Goal: Task Accomplishment & Management: Use online tool/utility

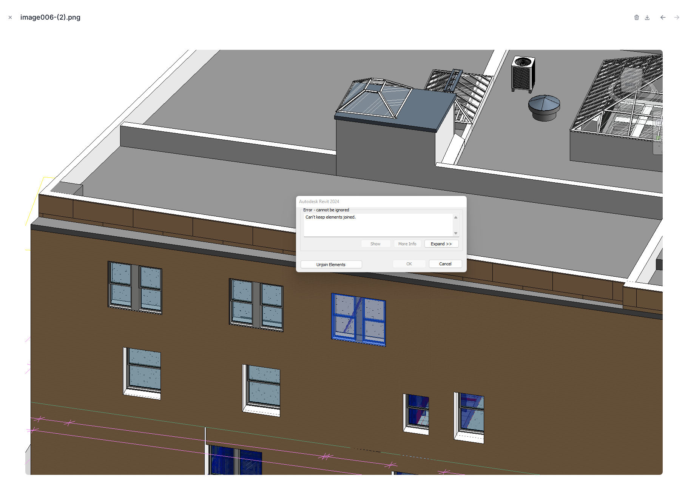
scroll to position [578, 0]
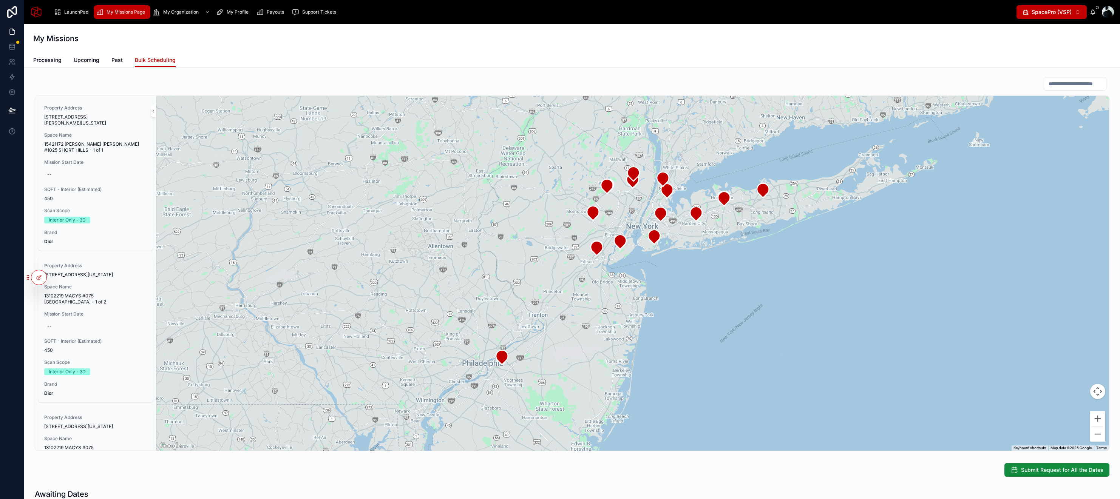
click at [84, 61] on span "Upcoming" at bounding box center [87, 60] width 26 height 8
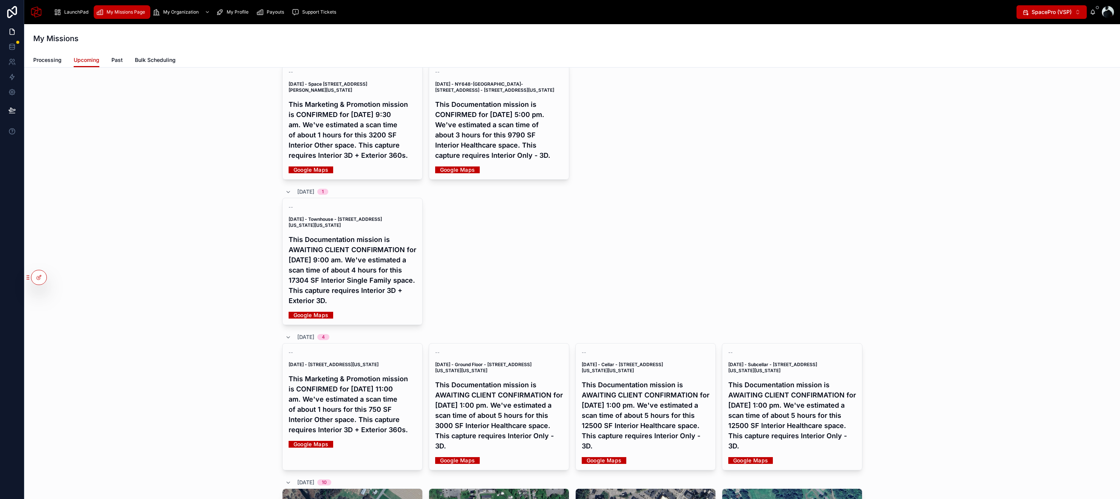
scroll to position [179, 0]
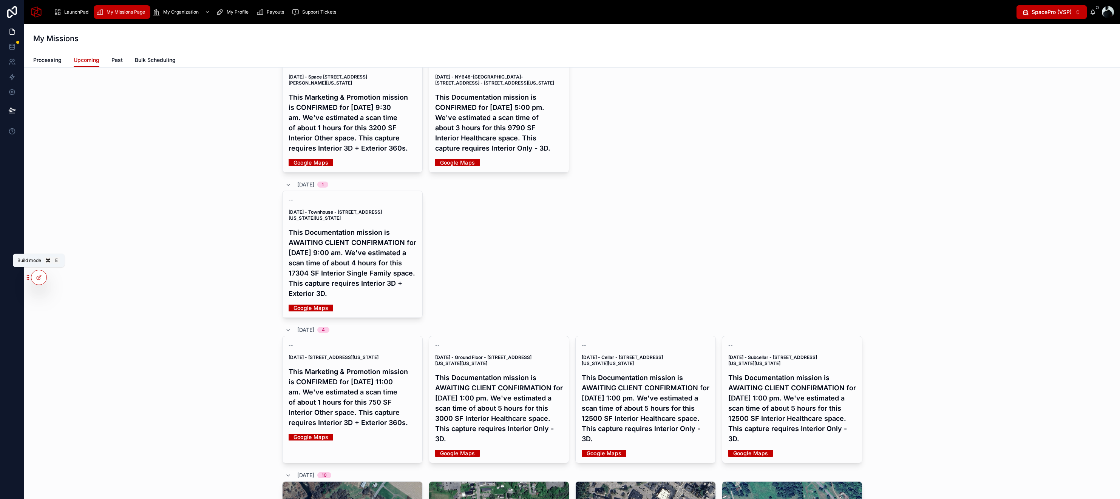
click at [37, 277] on icon at bounding box center [39, 278] width 6 height 6
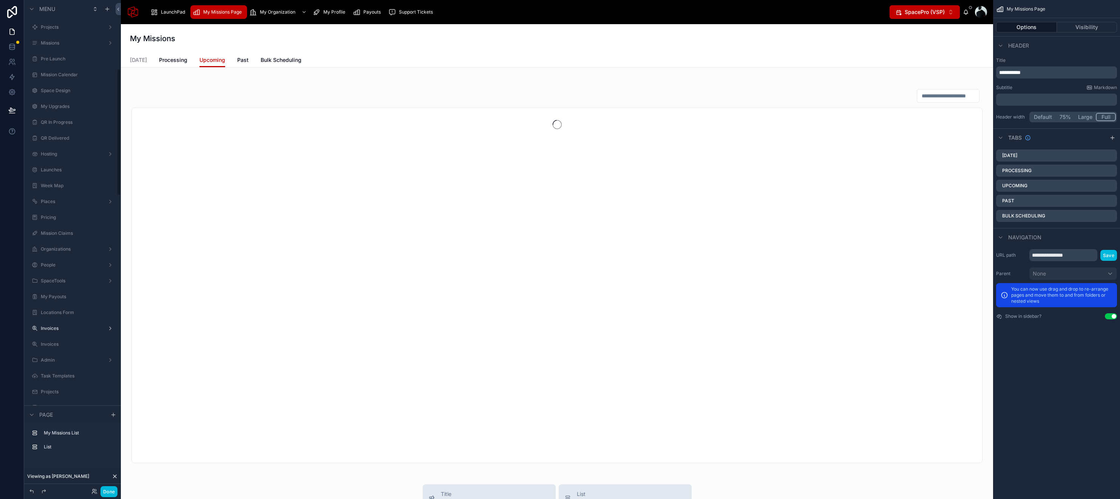
scroll to position [265, 0]
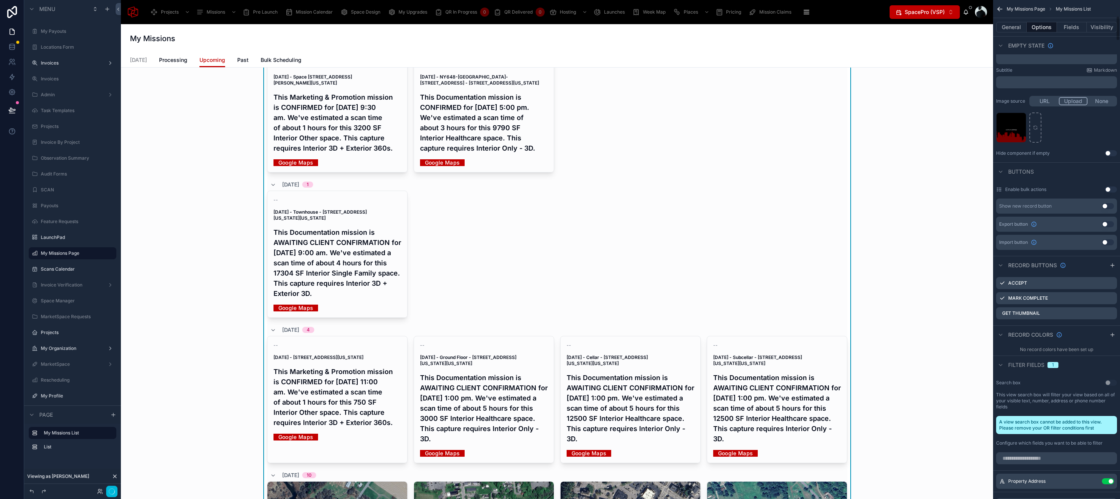
scroll to position [347, 0]
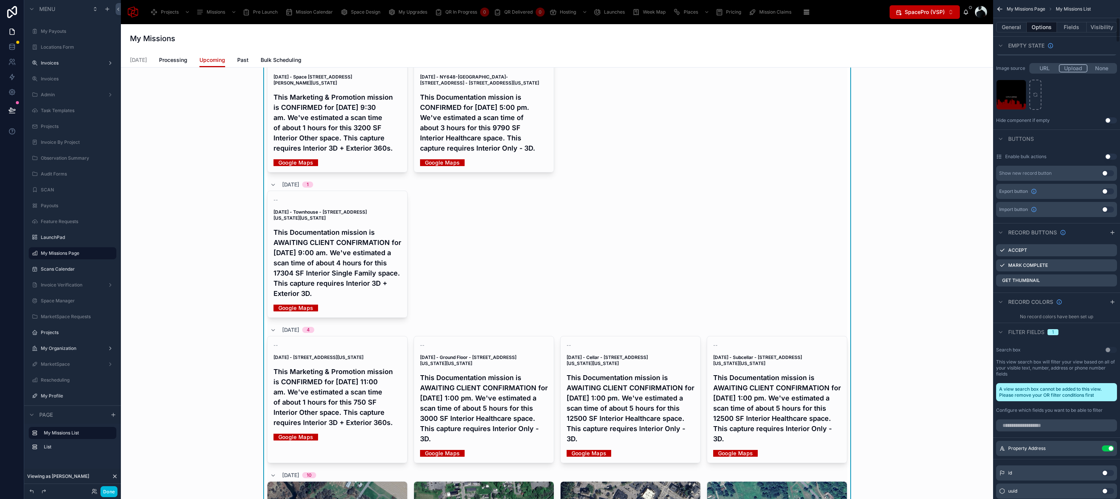
click at [1076, 29] on button "Fields" at bounding box center [1072, 27] width 30 height 11
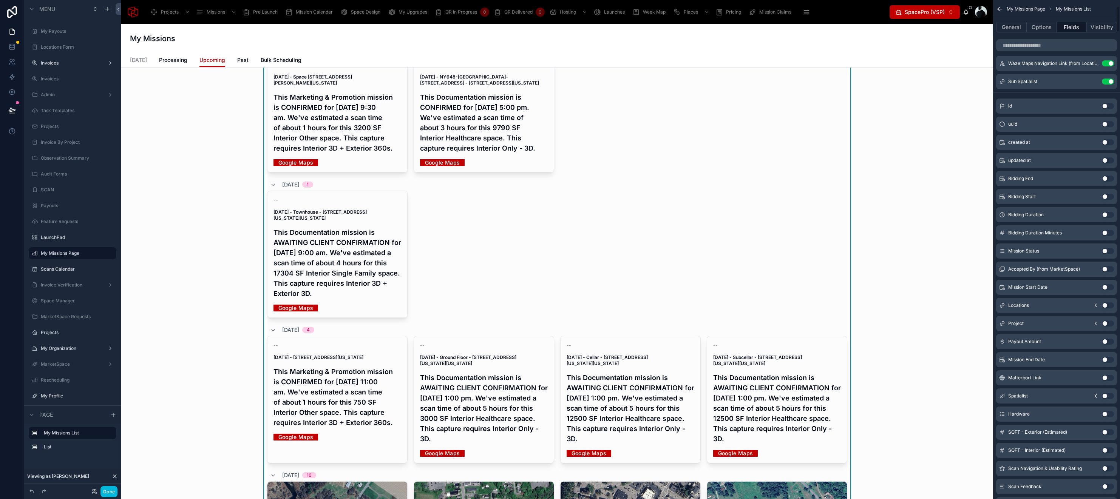
scroll to position [0, 0]
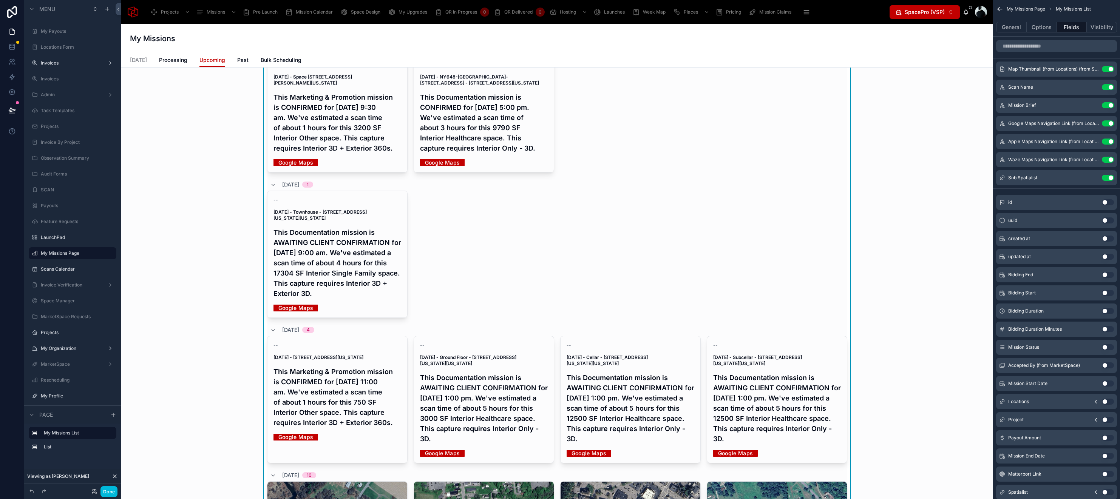
click at [0, 0] on icon "scrollable content" at bounding box center [0, 0] width 0 height 0
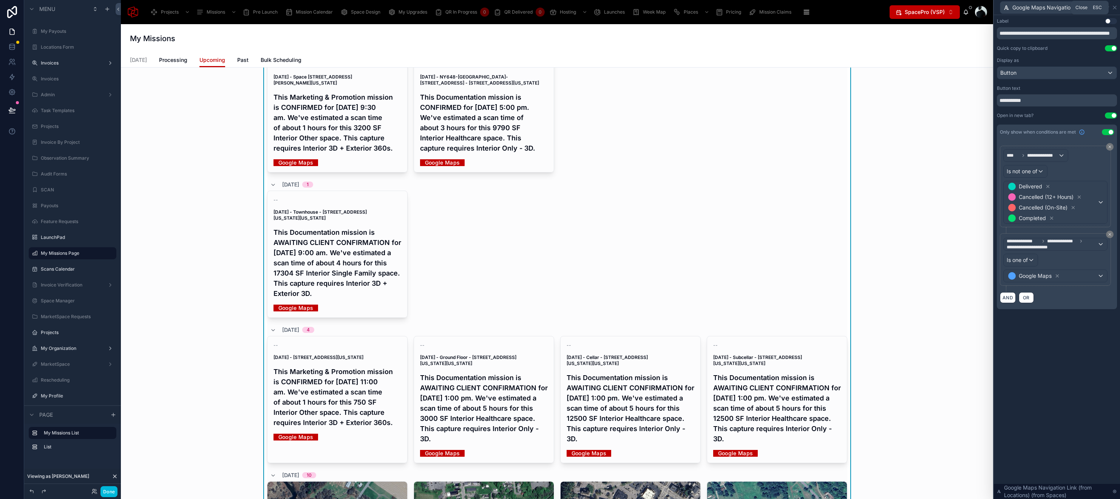
click at [1115, 8] on icon at bounding box center [1114, 8] width 6 height 6
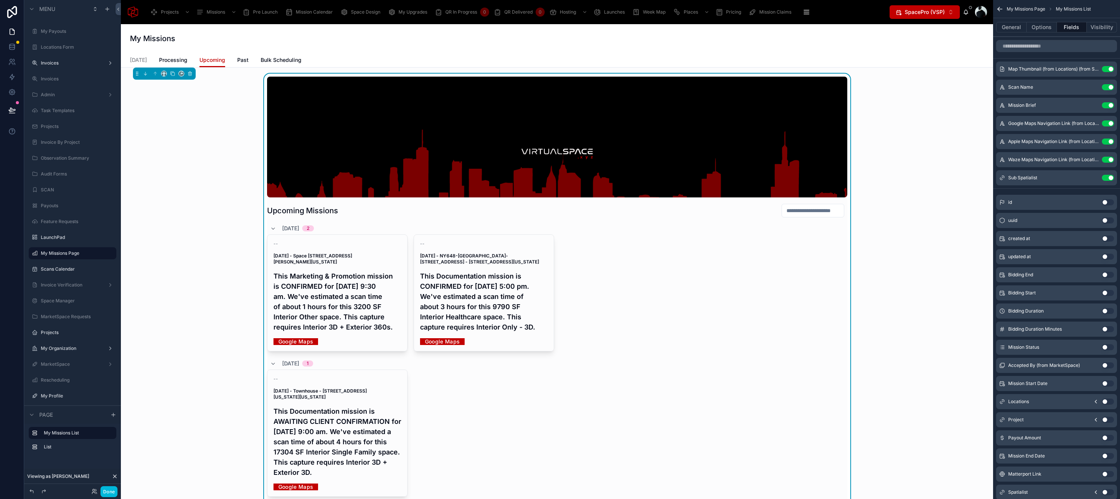
click at [269, 54] on link "Bulk Scheduling" at bounding box center [281, 60] width 41 height 15
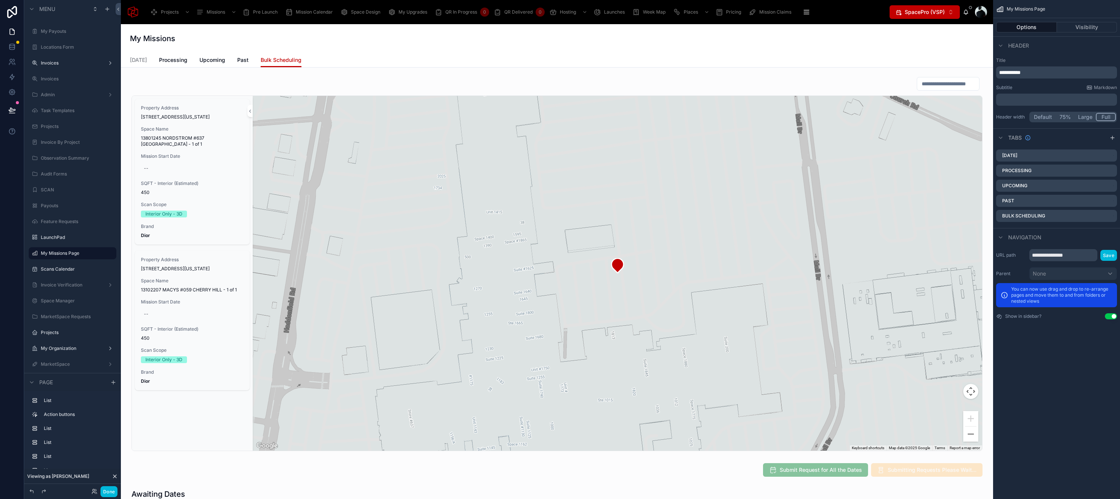
click at [240, 58] on span "Past" at bounding box center [242, 60] width 11 height 8
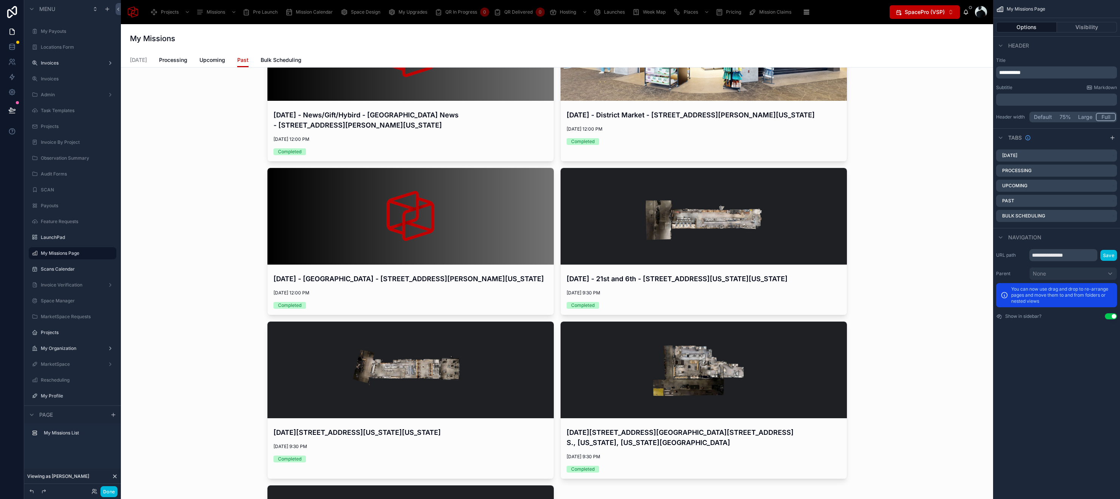
scroll to position [393, 0]
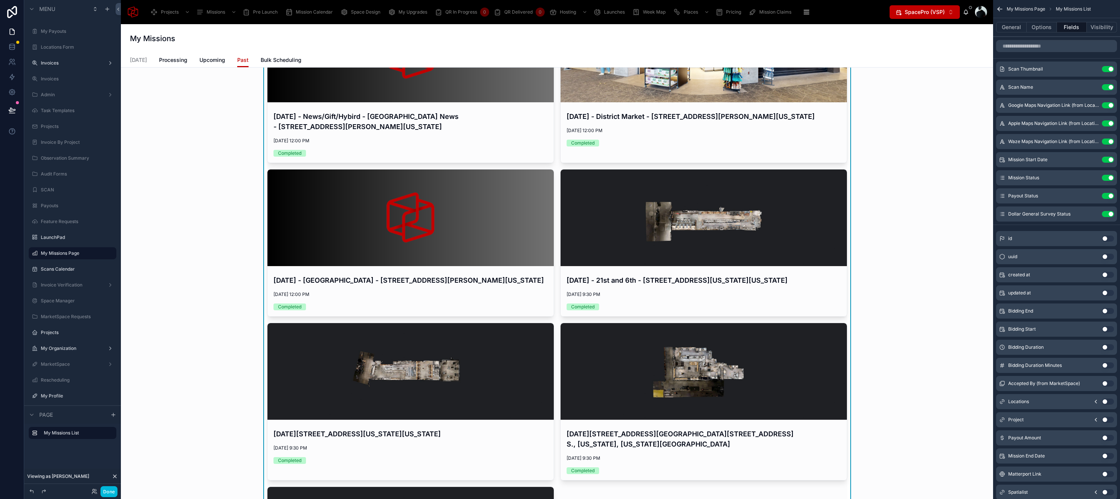
click at [364, 439] on h4 "September 30, 2025 - Nolita - 50 Spring St., New York, New York, 10012" at bounding box center [410, 434] width 274 height 10
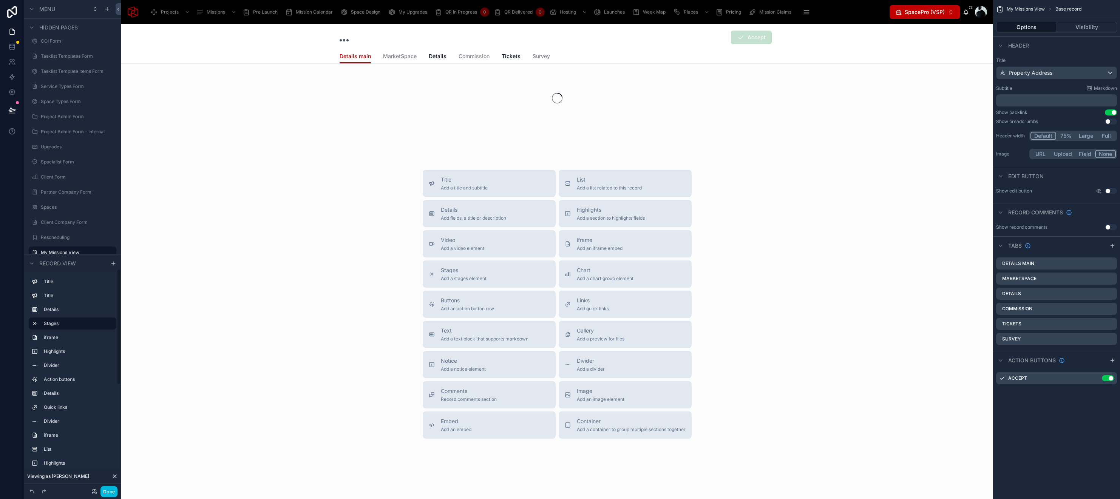
scroll to position [34, 0]
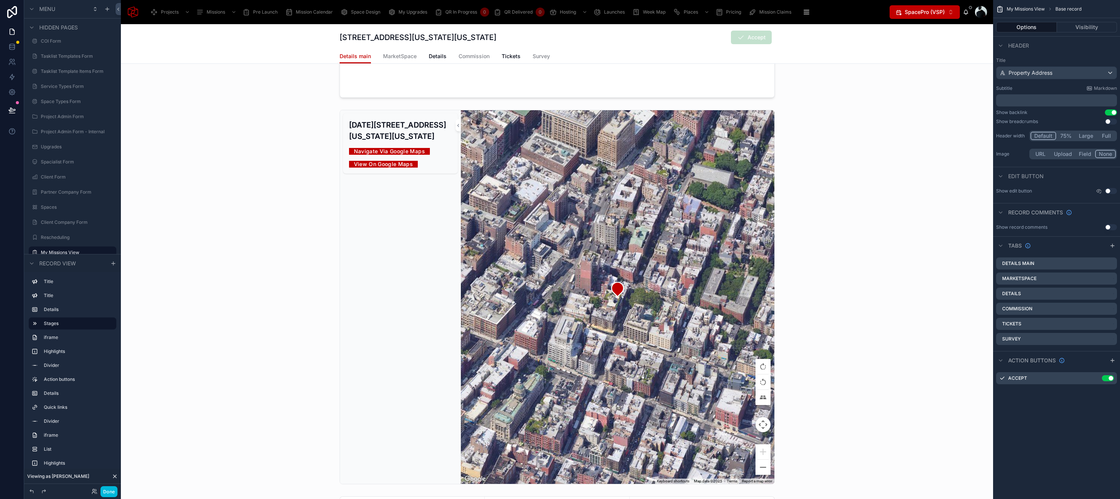
scroll to position [950, 0]
click at [340, 221] on div "September 30, 2025 - Nolita - 50 Spring St., New York, New York, 10012 Navigate…" at bounding box center [400, 297] width 121 height 374
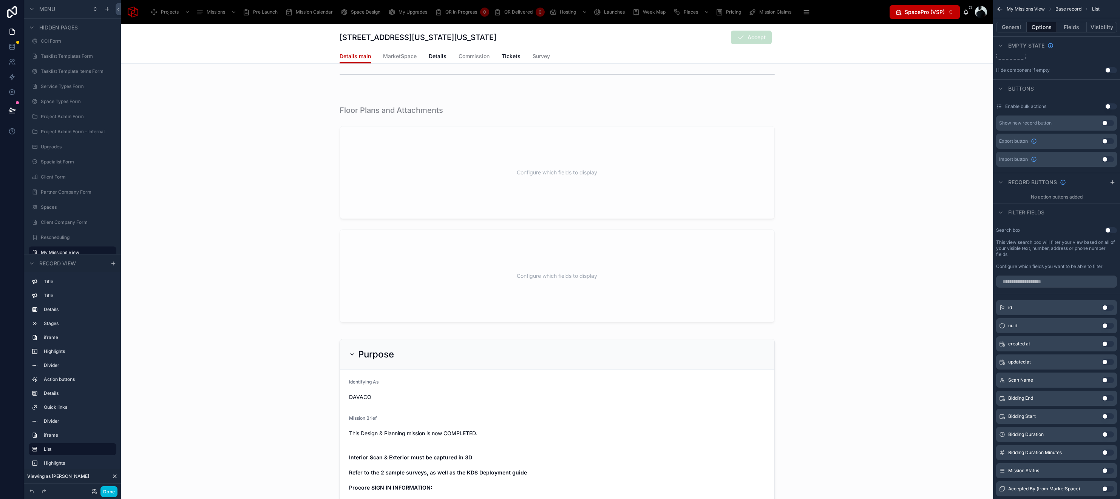
scroll to position [1731, 0]
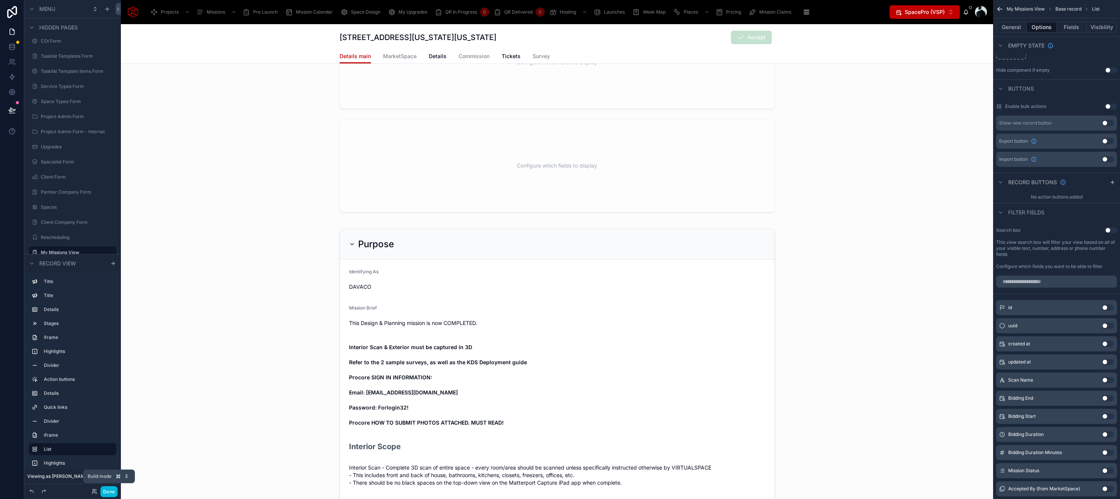
click at [113, 492] on button "Done" at bounding box center [108, 491] width 17 height 11
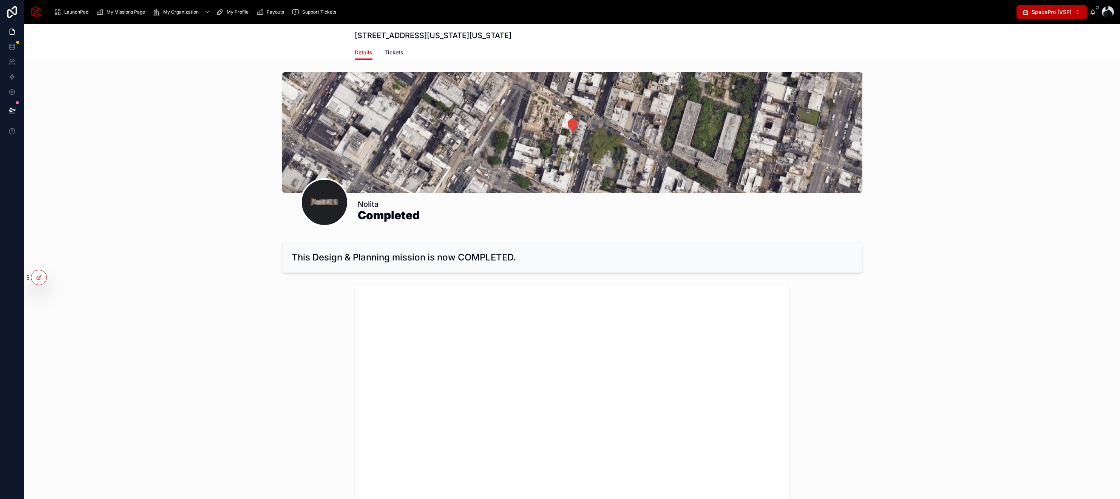
click at [390, 53] on span "Tickets" at bounding box center [393, 53] width 19 height 8
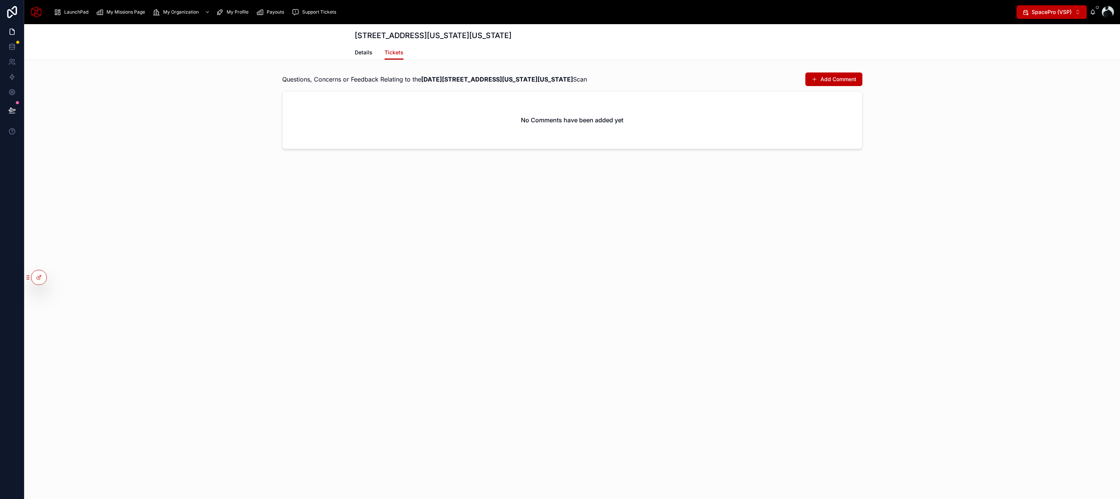
click at [366, 54] on span "Details" at bounding box center [364, 53] width 18 height 8
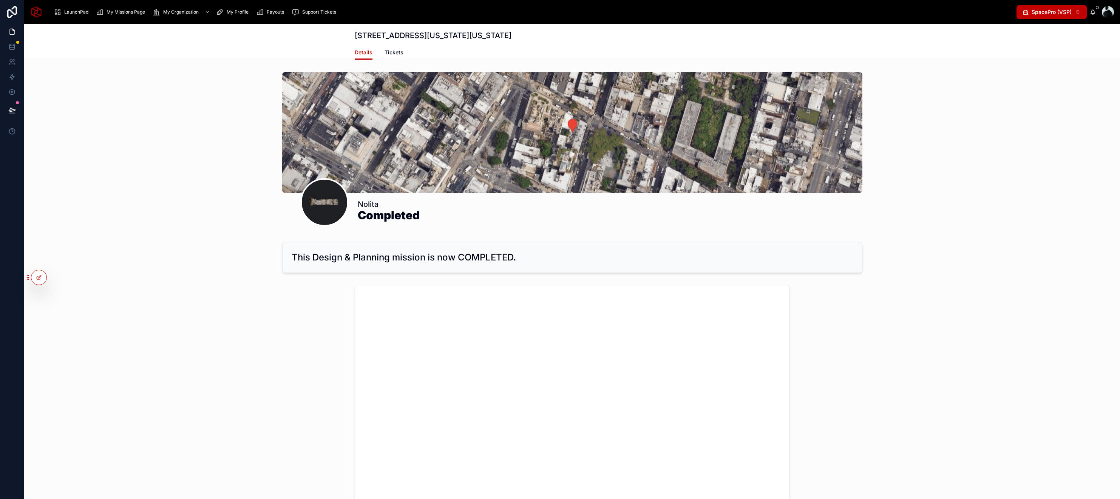
click at [63, 15] on div "LaunchPad" at bounding box center [73, 12] width 38 height 12
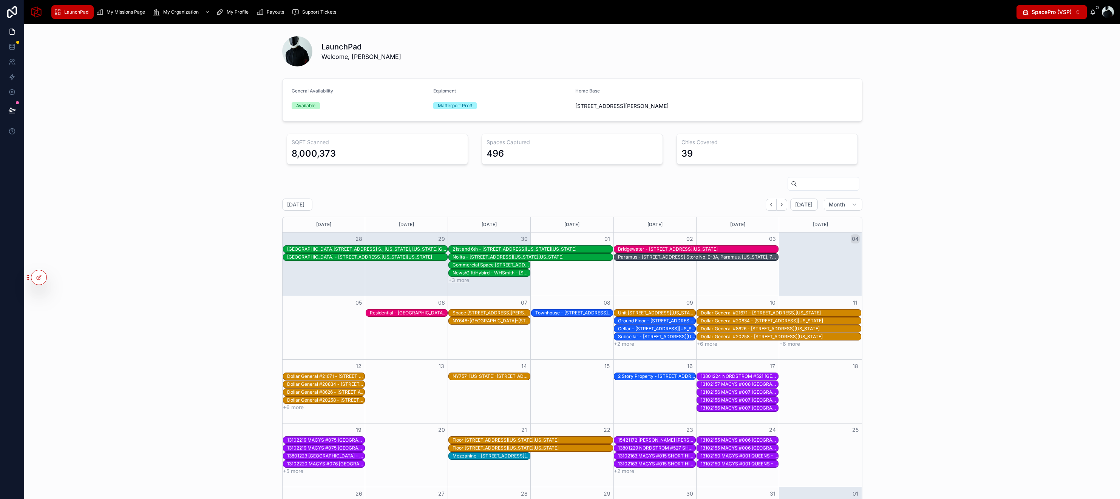
click at [134, 9] on span "My Missions Page" at bounding box center [125, 12] width 39 height 6
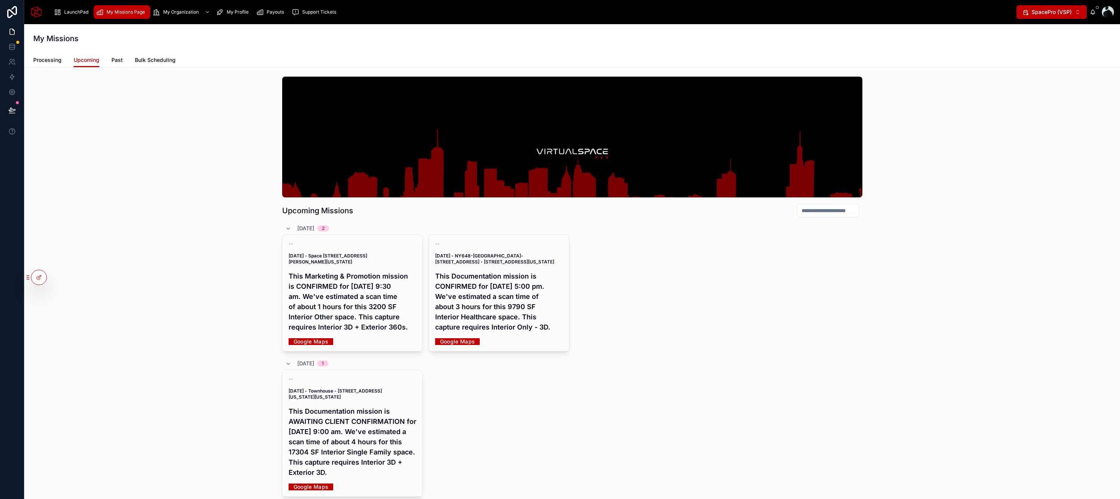
click at [171, 14] on span "My Organization" at bounding box center [180, 12] width 35 height 6
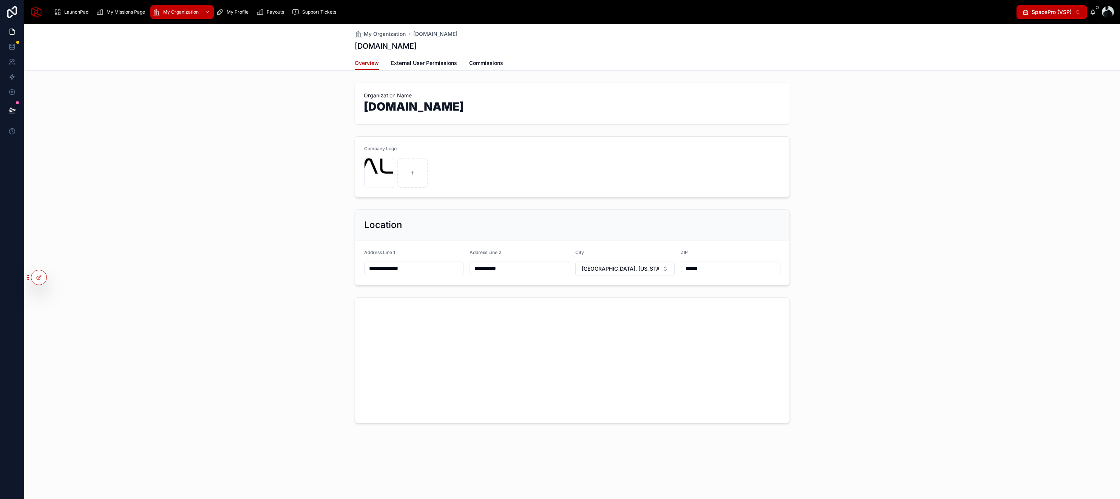
click at [272, 11] on span "Payouts" at bounding box center [275, 12] width 17 height 6
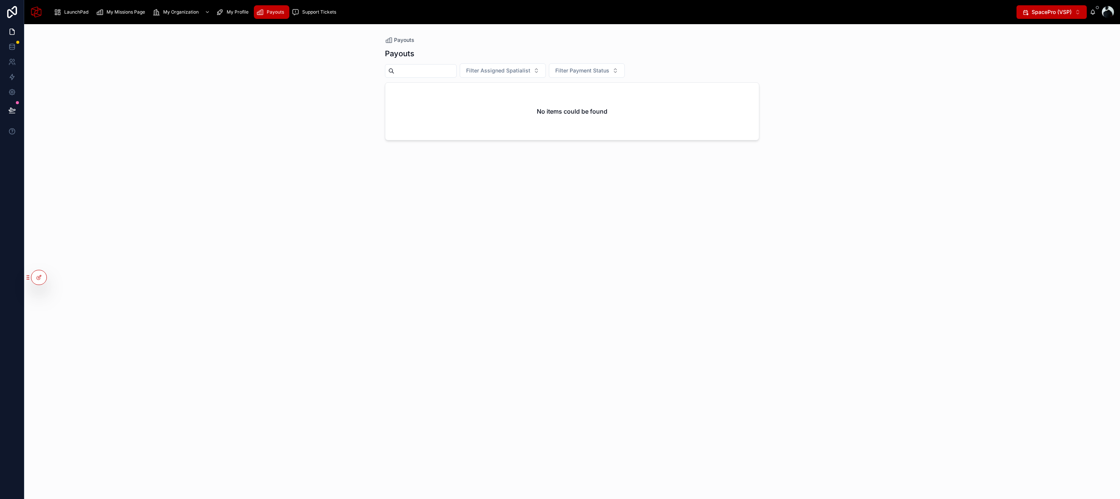
click at [237, 13] on span "My Profile" at bounding box center [238, 12] width 22 height 6
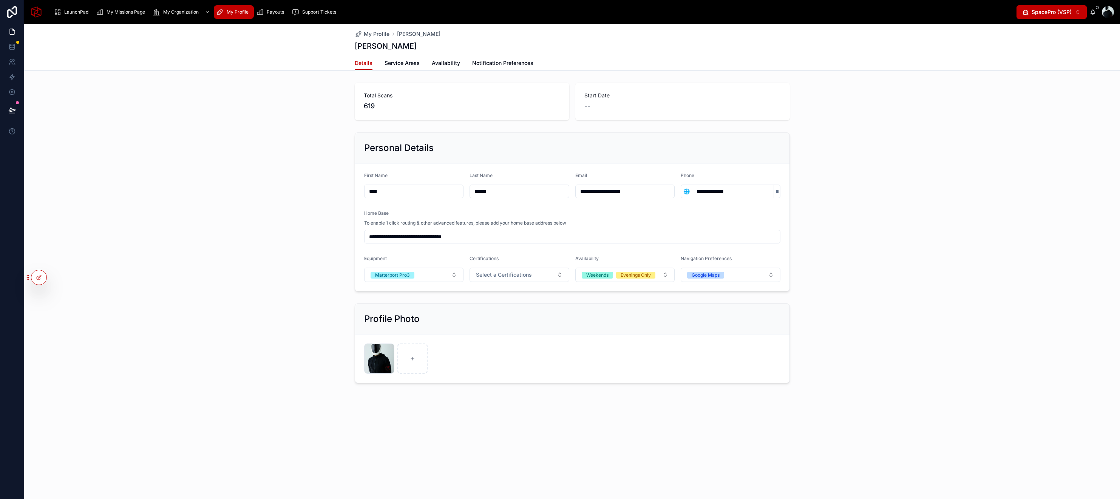
click at [273, 12] on span "Payouts" at bounding box center [275, 12] width 17 height 6
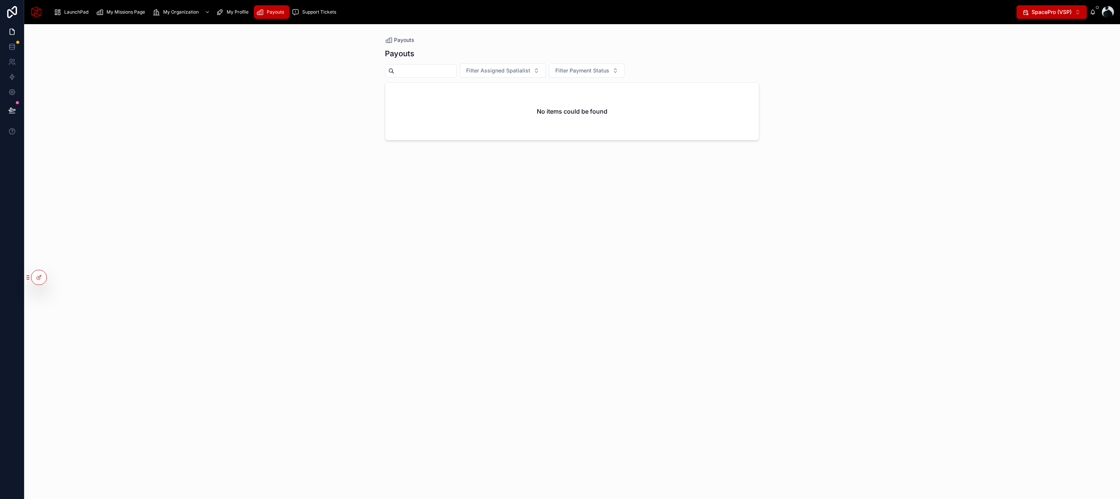
click at [228, 14] on span "My Profile" at bounding box center [238, 12] width 22 height 6
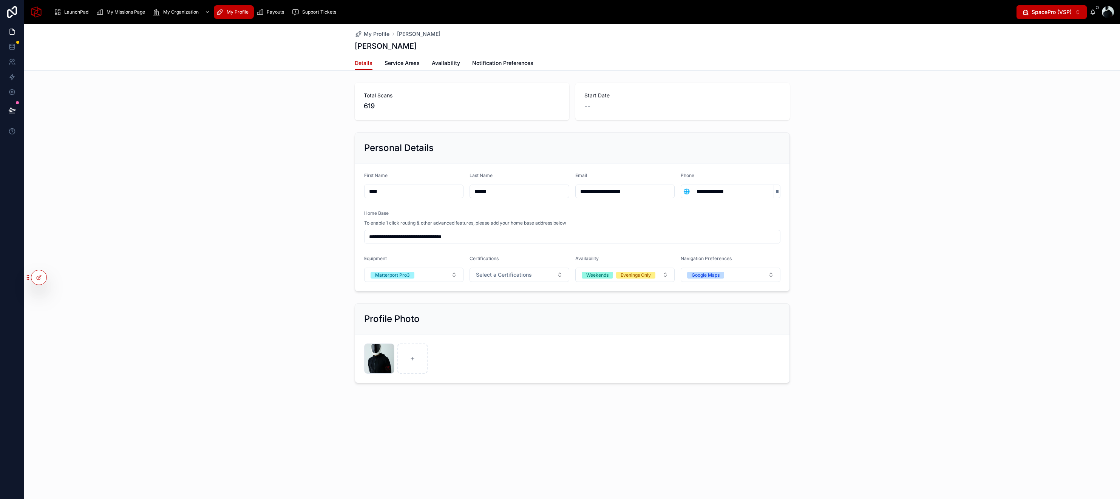
click at [188, 12] on span "My Organization" at bounding box center [180, 12] width 35 height 6
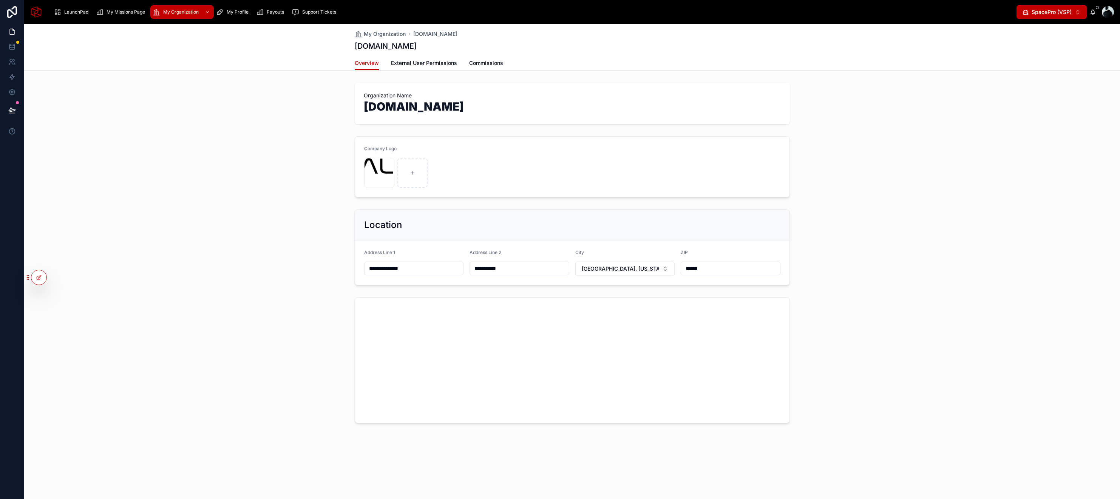
click at [481, 60] on span "Commissions" at bounding box center [486, 63] width 34 height 8
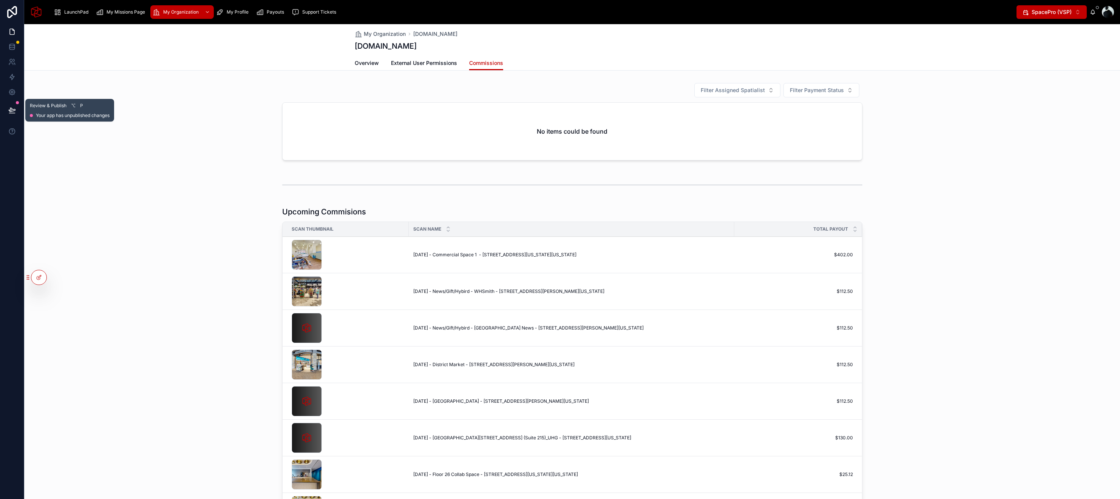
click at [7, 116] on button at bounding box center [12, 110] width 17 height 21
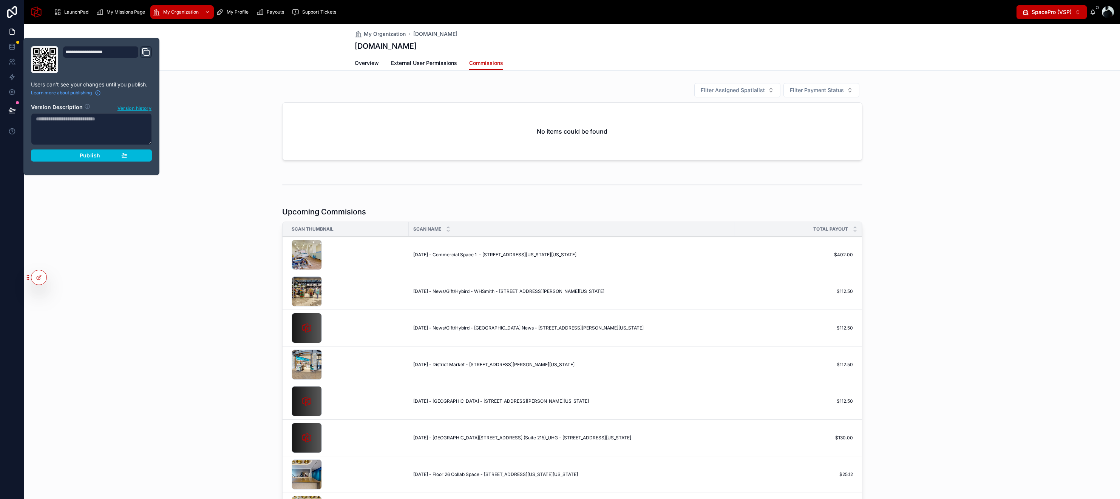
click at [118, 157] on div "Publish" at bounding box center [92, 155] width 72 height 7
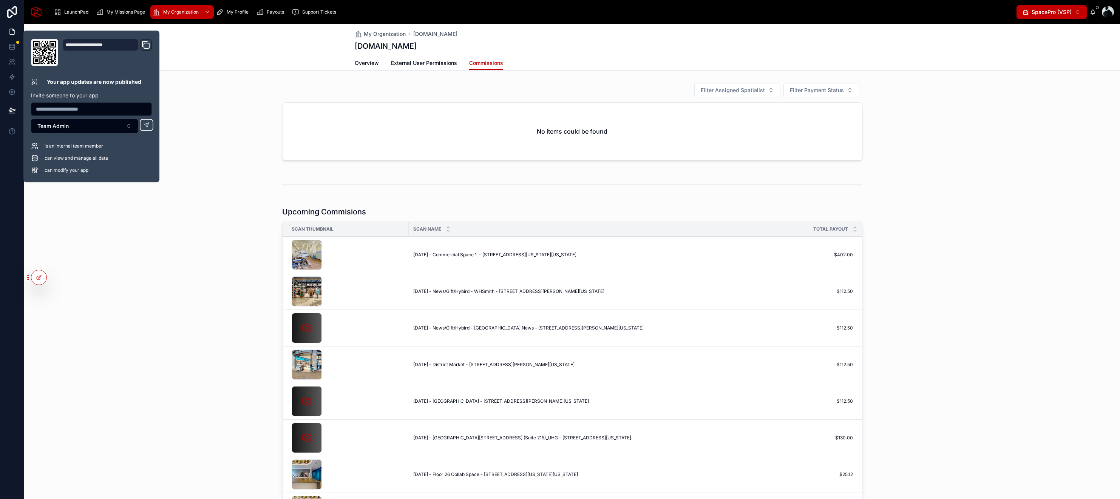
click at [253, 62] on div "Overview External User Permissions Commissions" at bounding box center [572, 63] width 1086 height 14
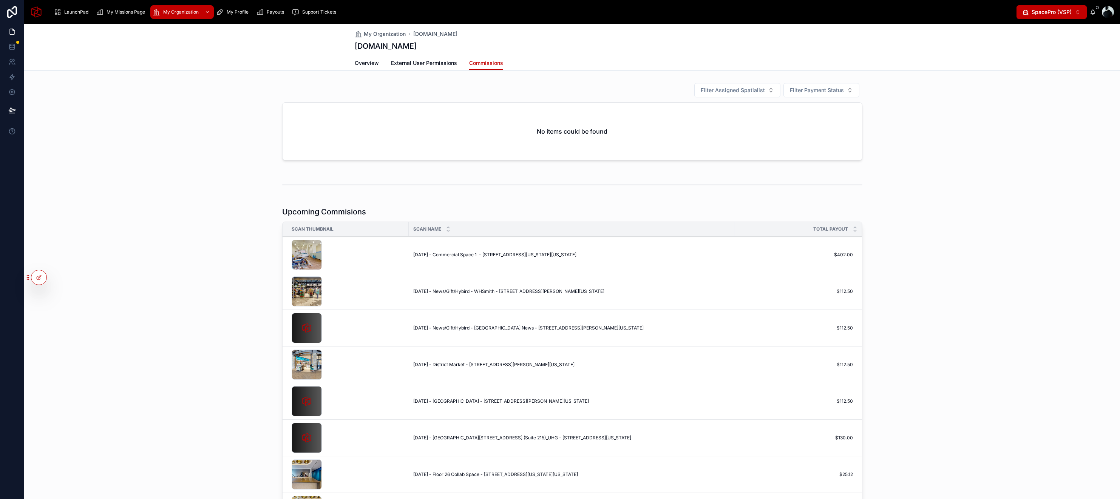
click at [83, 13] on span "LaunchPad" at bounding box center [76, 12] width 24 height 6
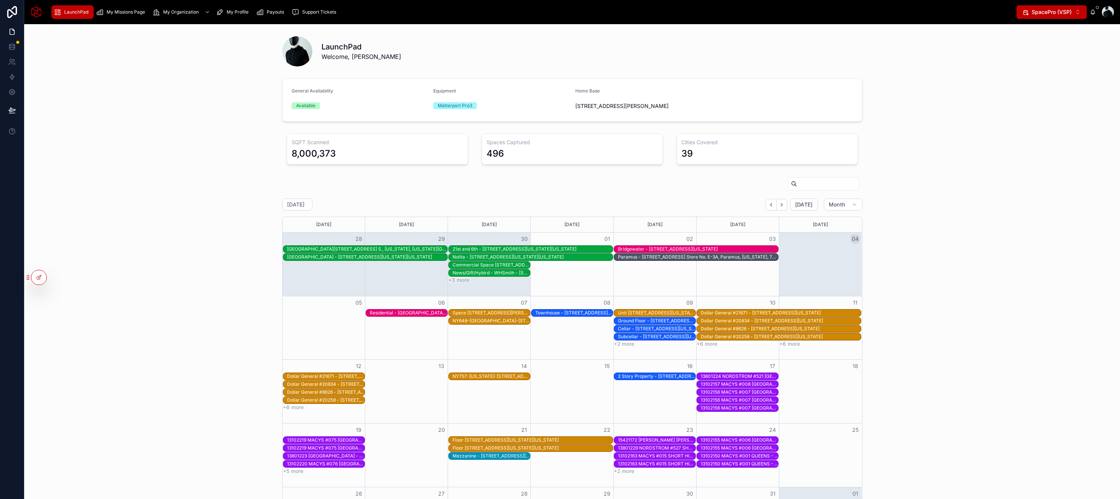
click at [122, 11] on span "My Missions Page" at bounding box center [125, 12] width 39 height 6
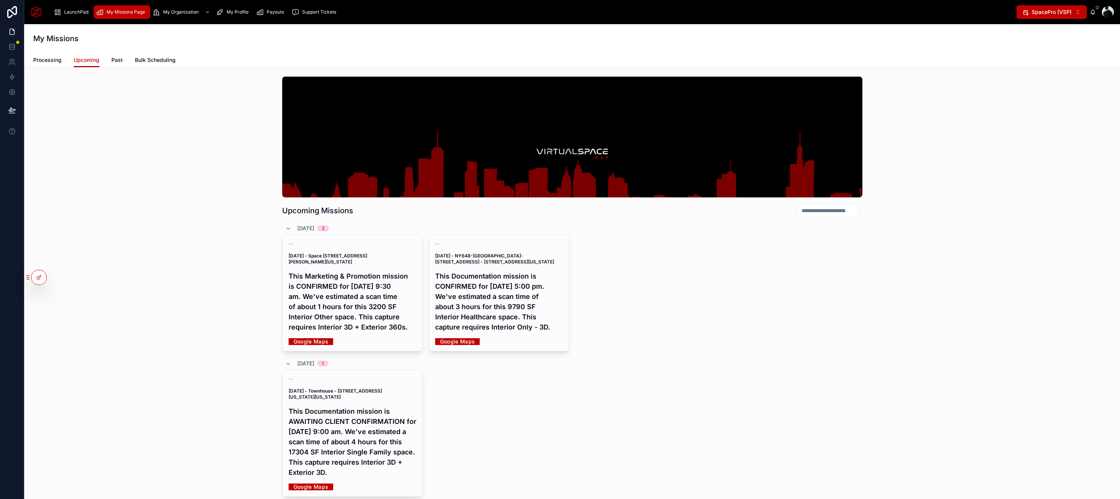
click at [56, 63] on span "Processing" at bounding box center [47, 60] width 28 height 8
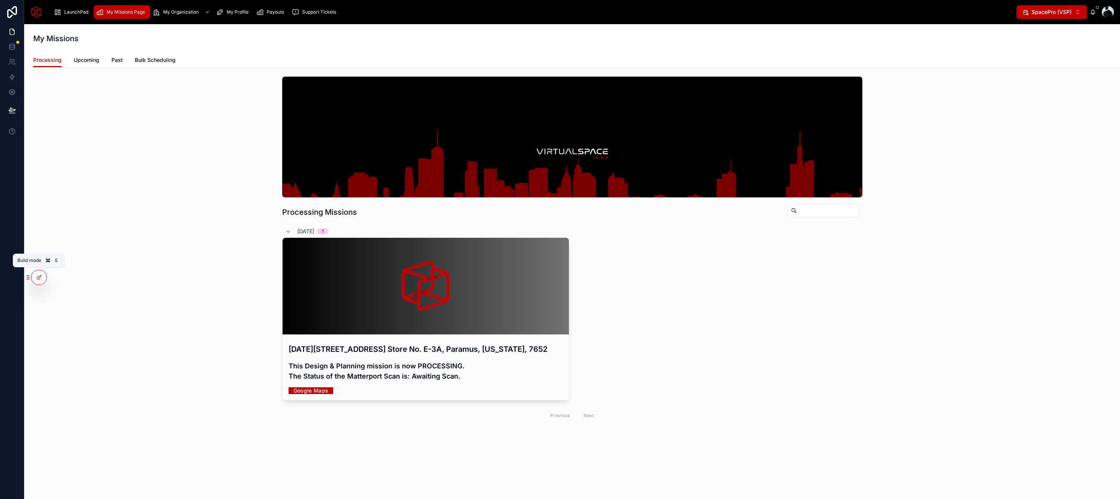
click at [36, 275] on icon at bounding box center [39, 278] width 6 height 6
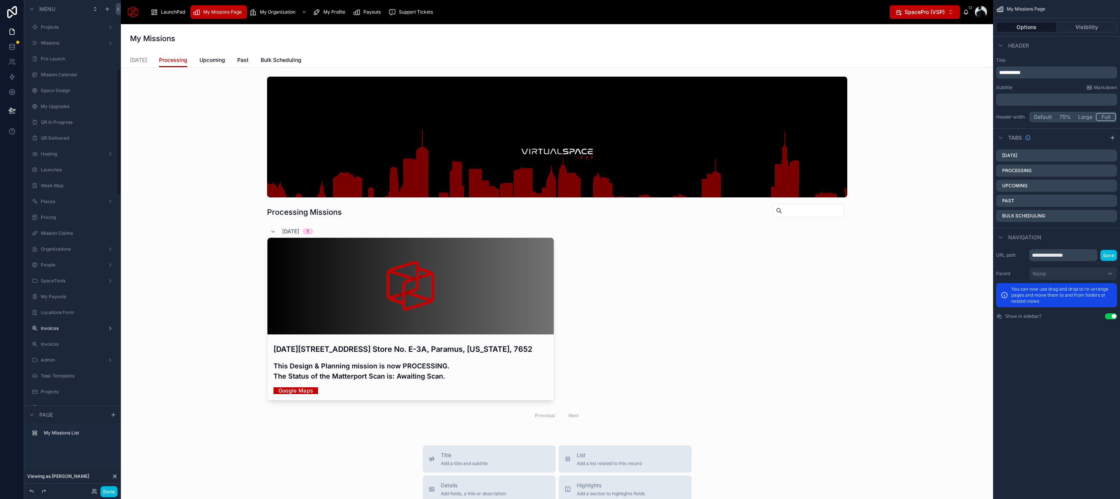
scroll to position [265, 0]
click at [205, 61] on span "Upcoming" at bounding box center [212, 60] width 26 height 8
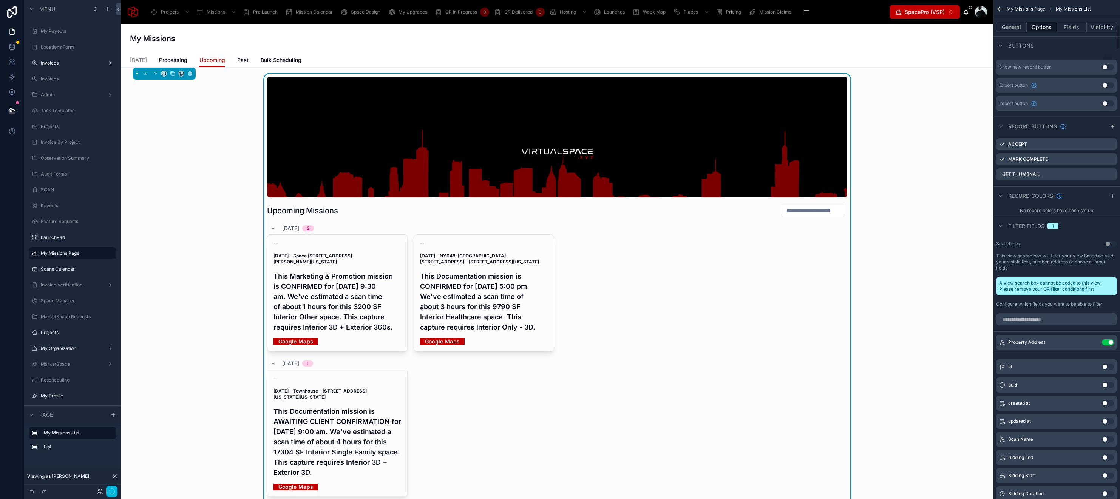
scroll to position [520, 0]
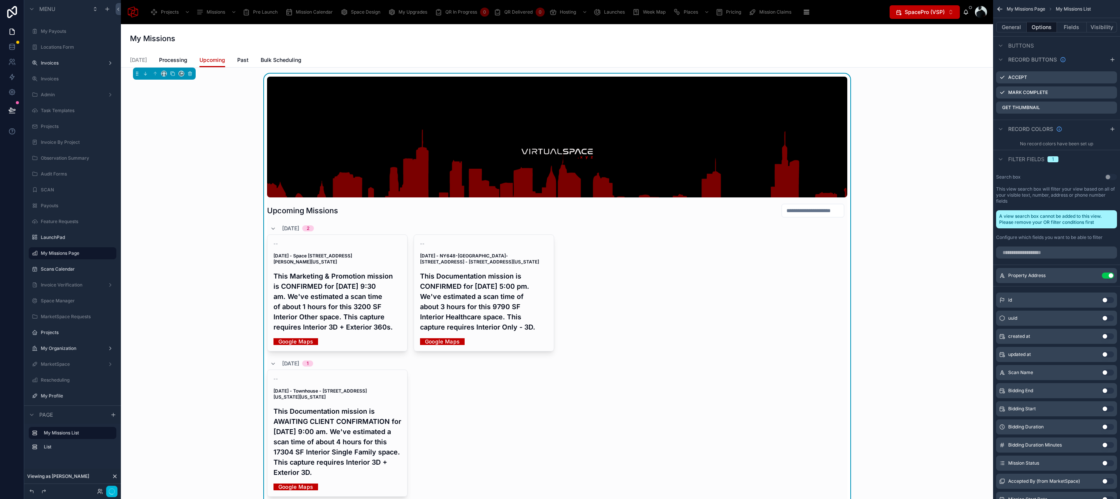
click at [0, 0] on icon "scrollable content" at bounding box center [0, 0] width 0 height 0
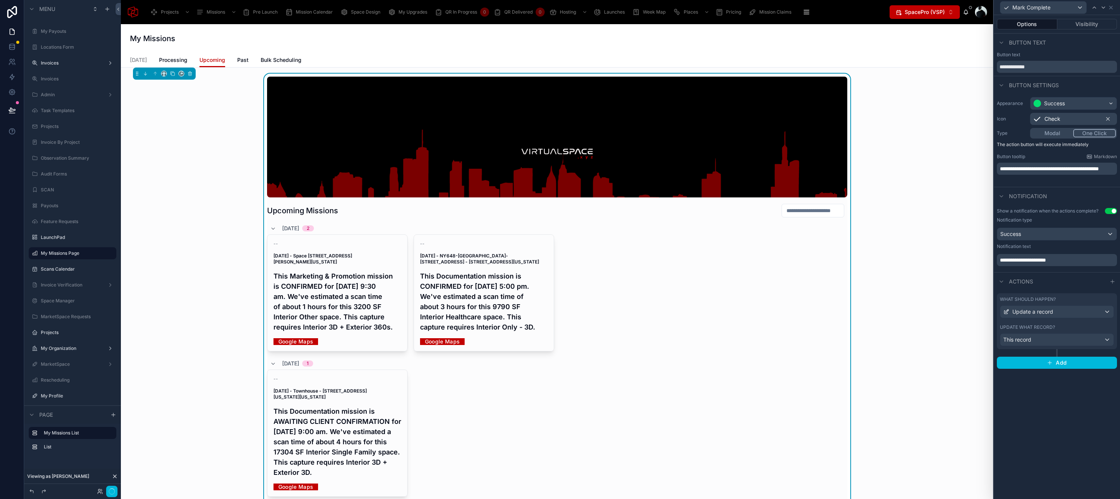
click at [1043, 173] on p "**********" at bounding box center [1058, 169] width 116 height 8
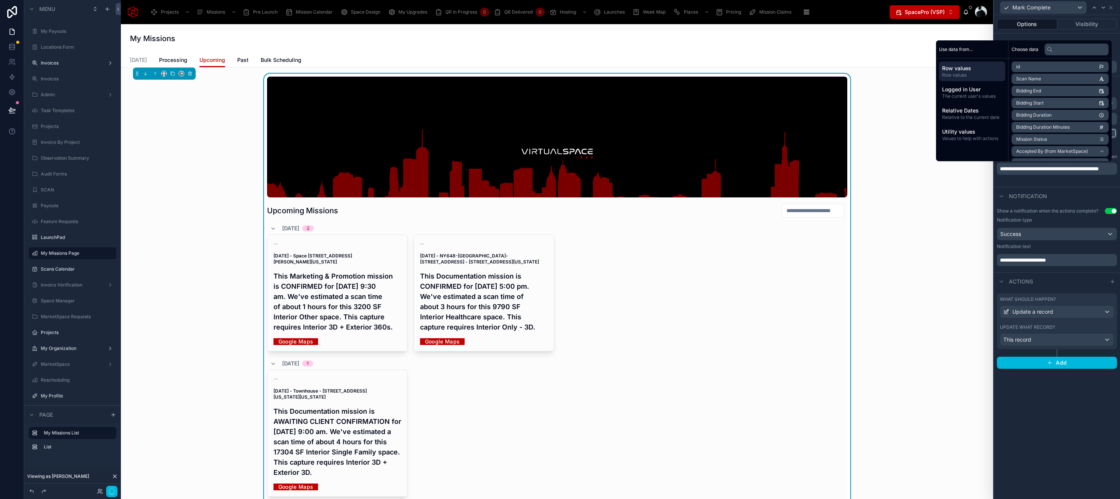
click at [1043, 173] on p "**********" at bounding box center [1058, 169] width 116 height 8
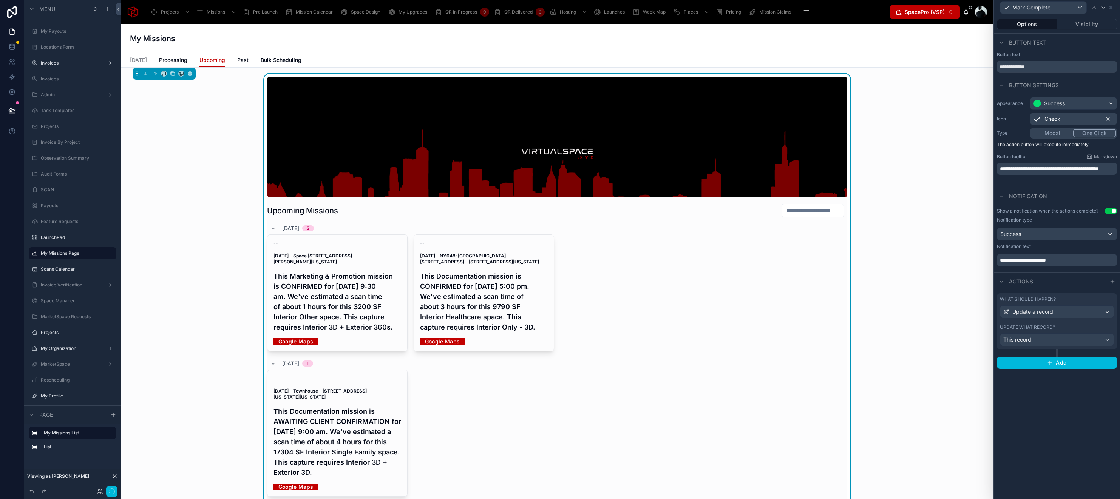
click at [1043, 173] on p "**********" at bounding box center [1058, 169] width 116 height 8
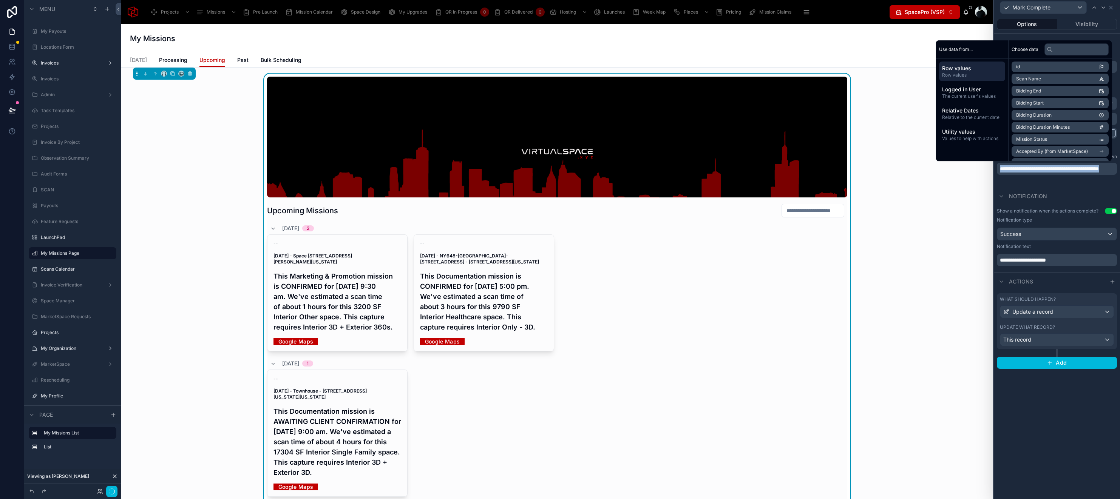
copy span "**********"
click at [1057, 403] on div "**********" at bounding box center [1057, 257] width 126 height 484
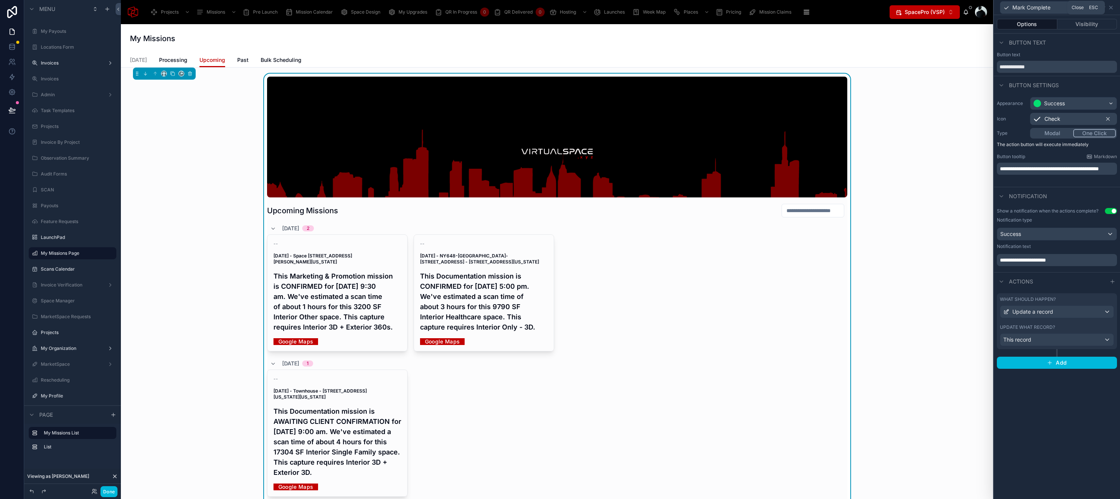
click at [1110, 8] on icon at bounding box center [1111, 8] width 6 height 6
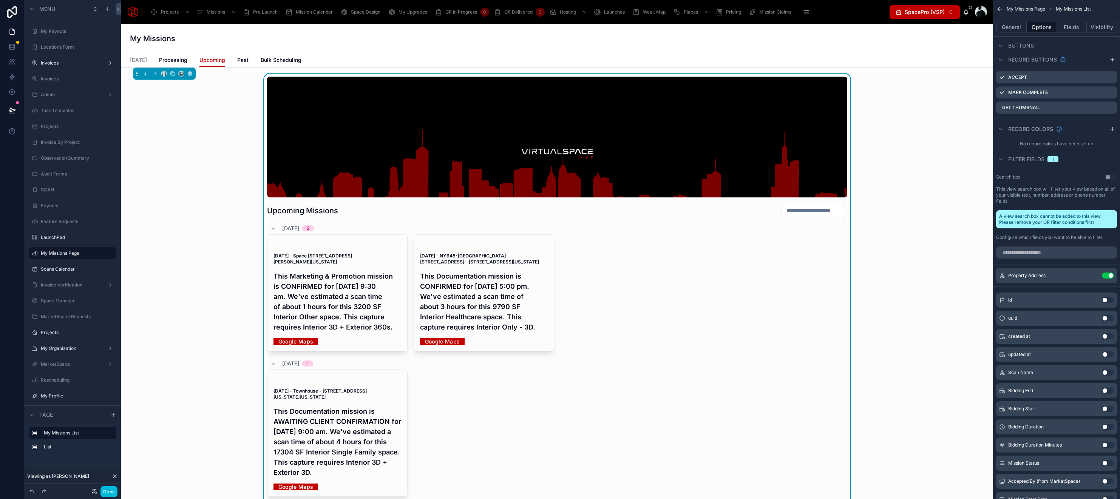
click at [134, 58] on span "Today" at bounding box center [138, 60] width 17 height 8
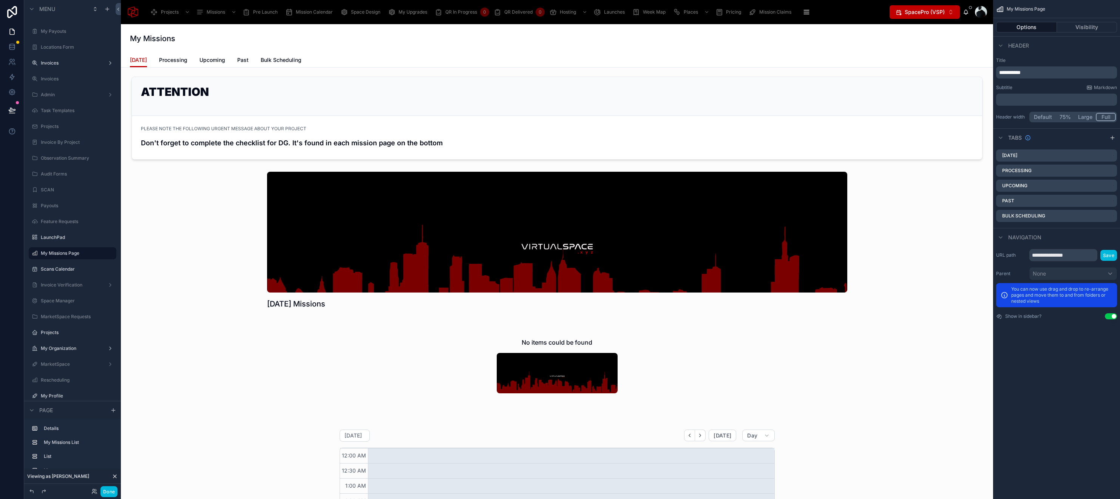
click at [177, 61] on span "Processing" at bounding box center [173, 60] width 28 height 8
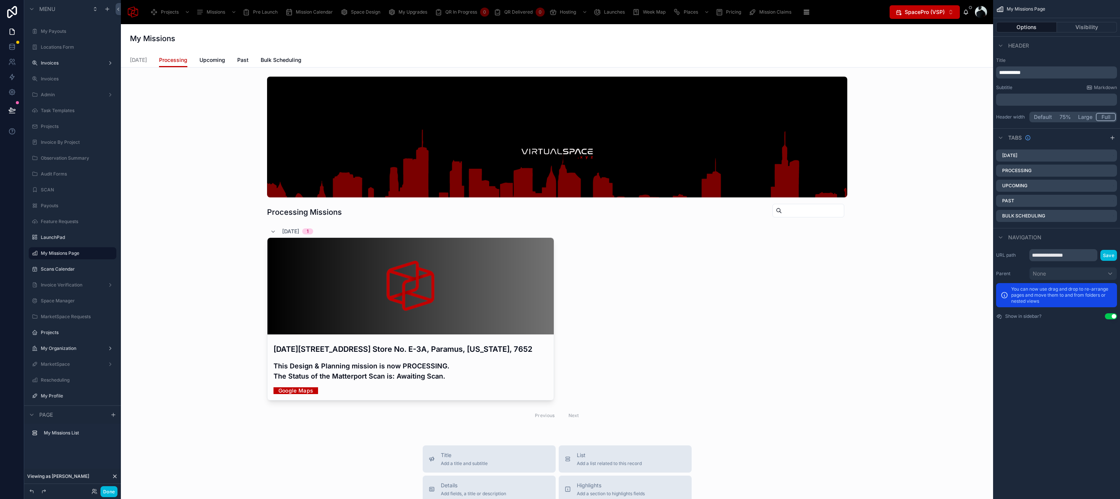
click at [139, 60] on span "Today" at bounding box center [138, 60] width 17 height 8
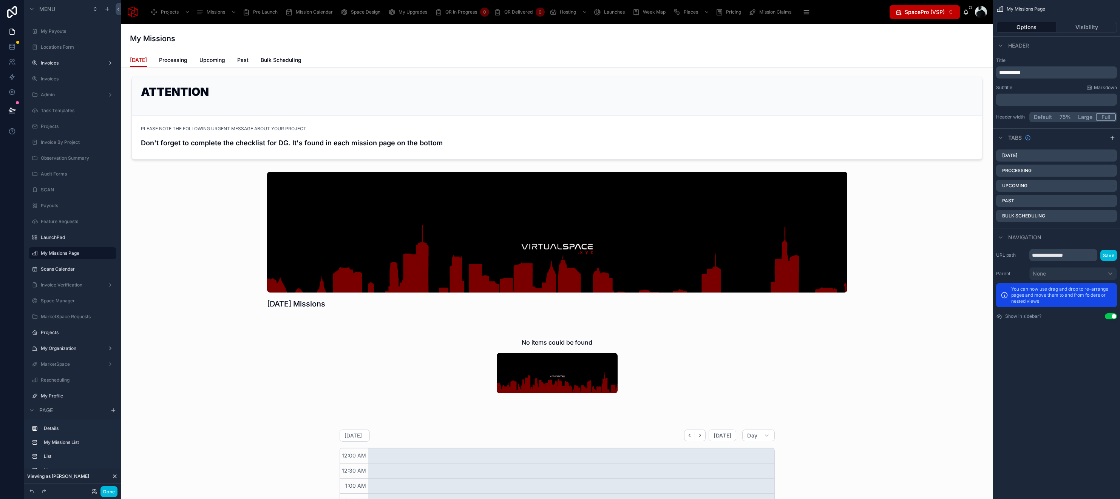
click at [170, 63] on span "Processing" at bounding box center [173, 60] width 28 height 8
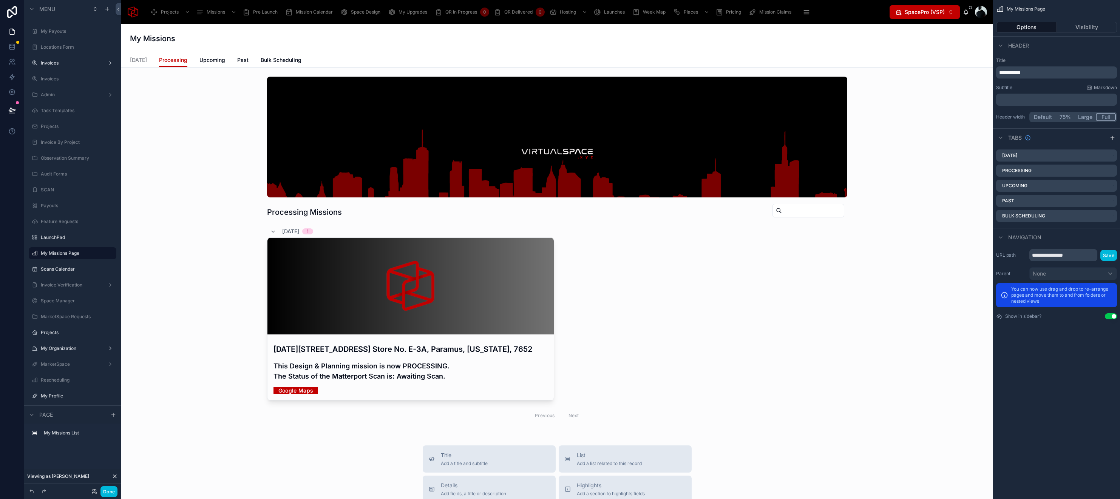
click at [143, 60] on span "Today" at bounding box center [138, 60] width 17 height 8
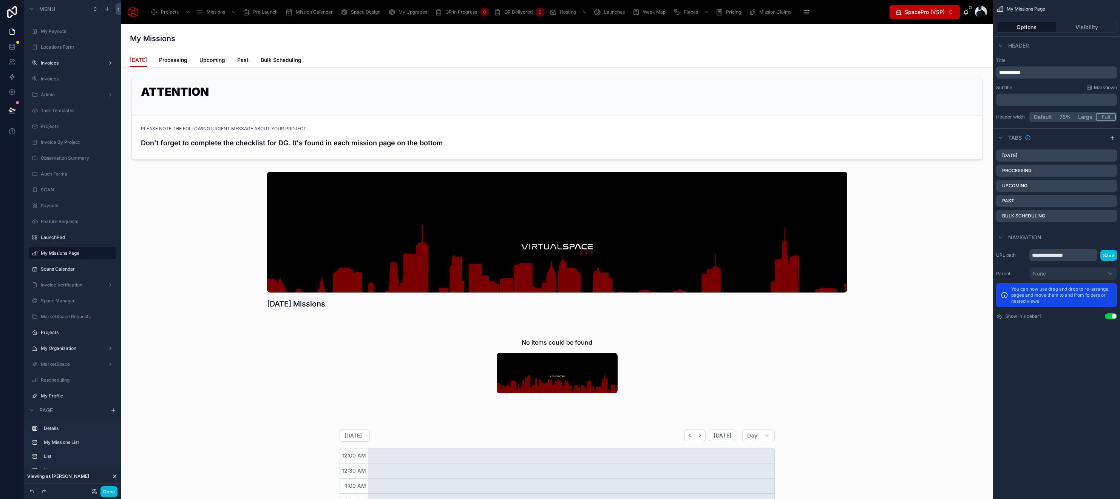
click at [461, 124] on div at bounding box center [557, 118] width 860 height 89
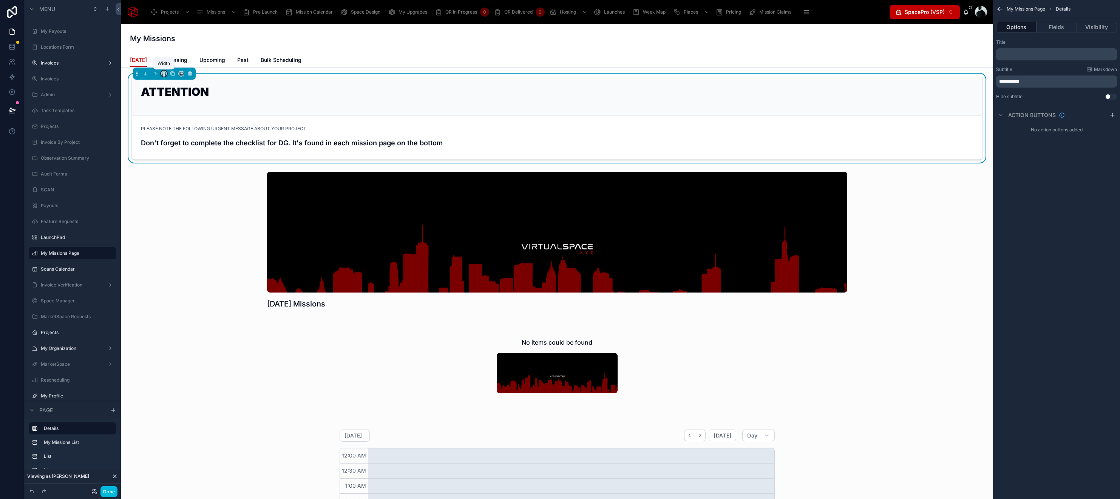
click at [164, 73] on icon at bounding box center [163, 73] width 5 height 5
click at [176, 85] on span "Default" at bounding box center [176, 87] width 18 height 9
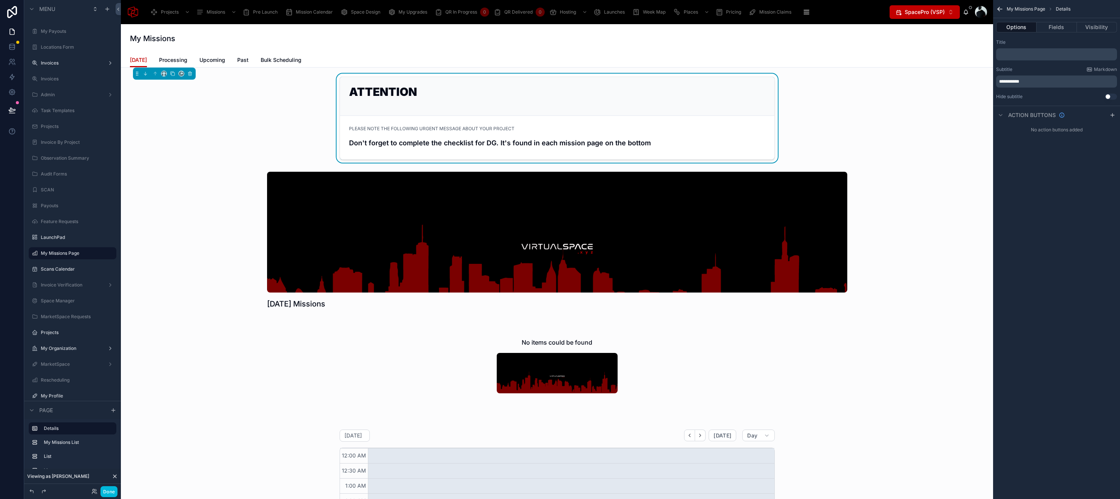
click at [947, 157] on div "ATTENTION PLEASE NOTE THE FOLLOWING URGENT MESSAGE ABOUT YOUR PROJECT Don't for…" at bounding box center [557, 118] width 860 height 89
click at [1052, 82] on p "**********" at bounding box center [1057, 82] width 116 height 6
click at [174, 58] on span "Processing" at bounding box center [173, 60] width 28 height 8
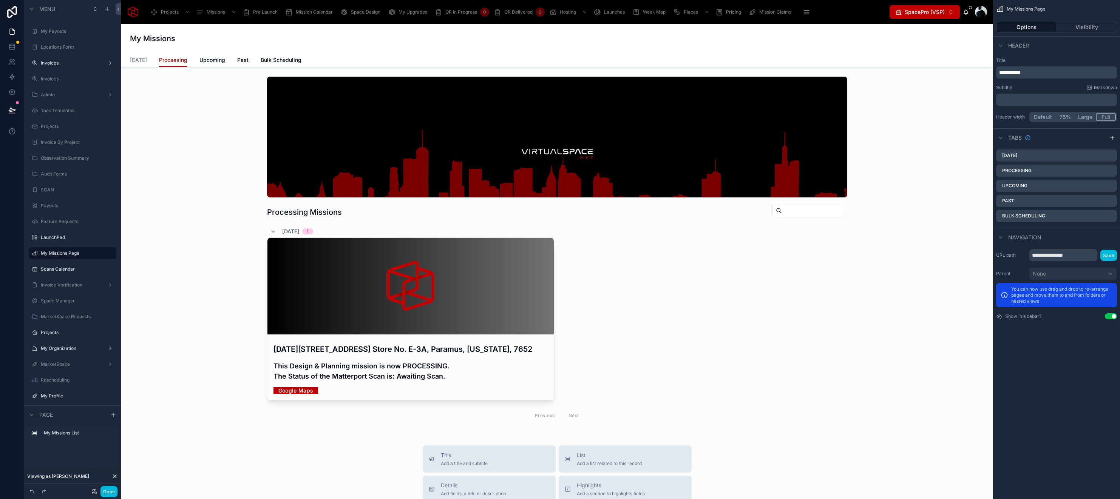
click at [465, 312] on div at bounding box center [557, 251] width 860 height 354
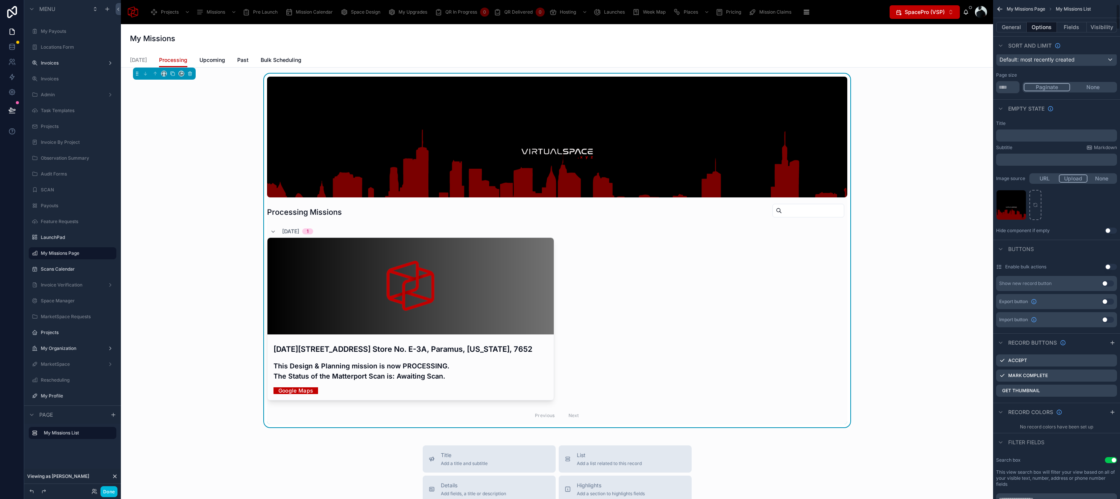
scroll to position [91, 0]
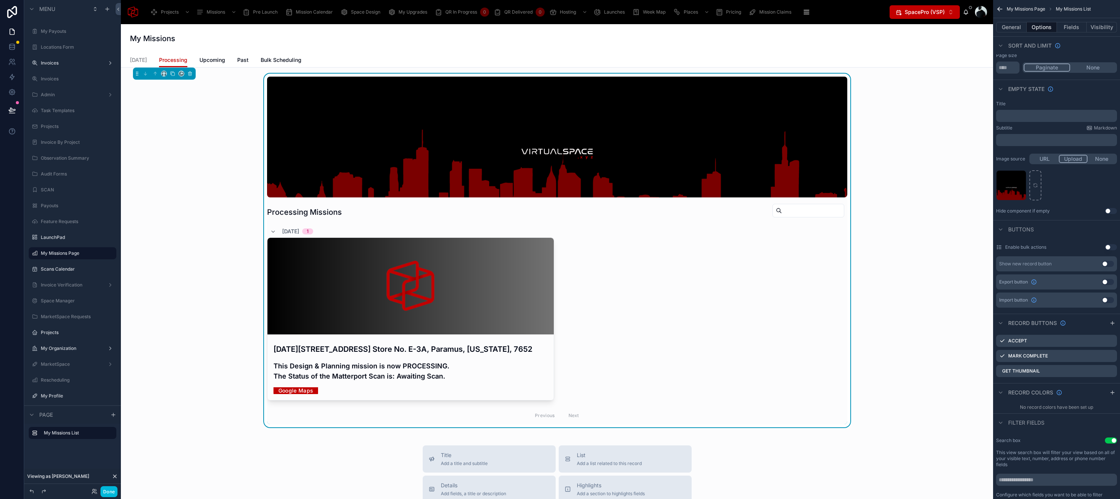
click at [0, 0] on icon "scrollable content" at bounding box center [0, 0] width 0 height 0
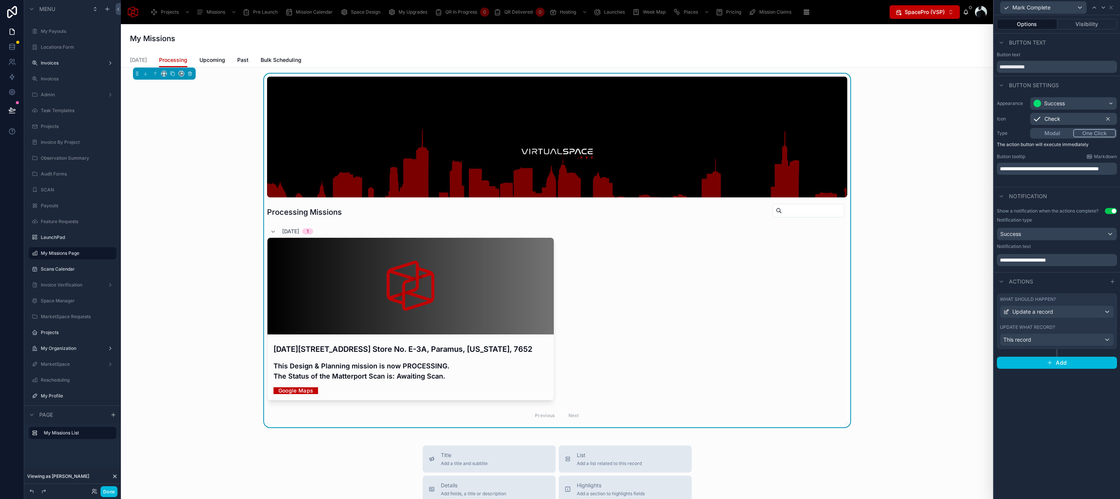
click at [1094, 24] on button "Visibility" at bounding box center [1087, 24] width 60 height 11
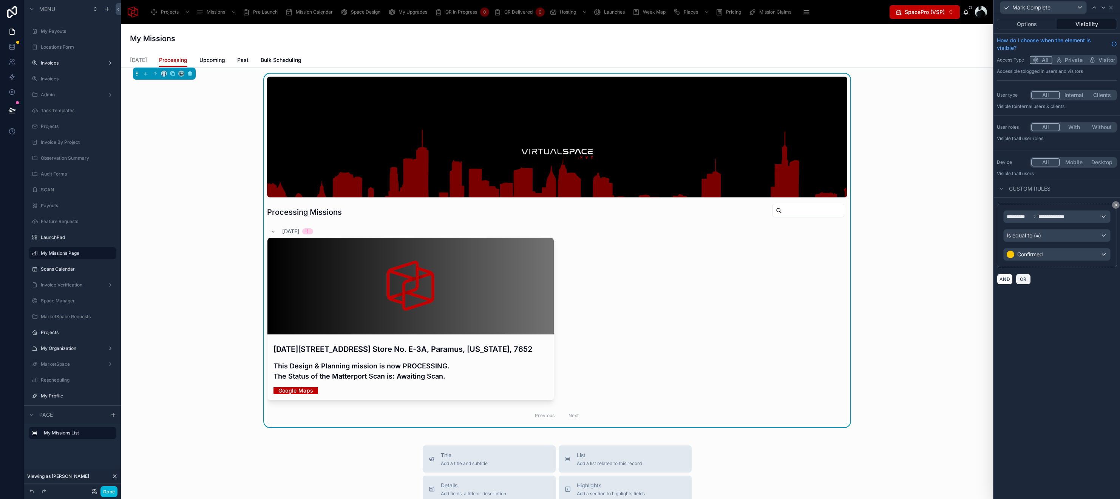
click at [1025, 281] on span "OR" at bounding box center [1023, 279] width 10 height 6
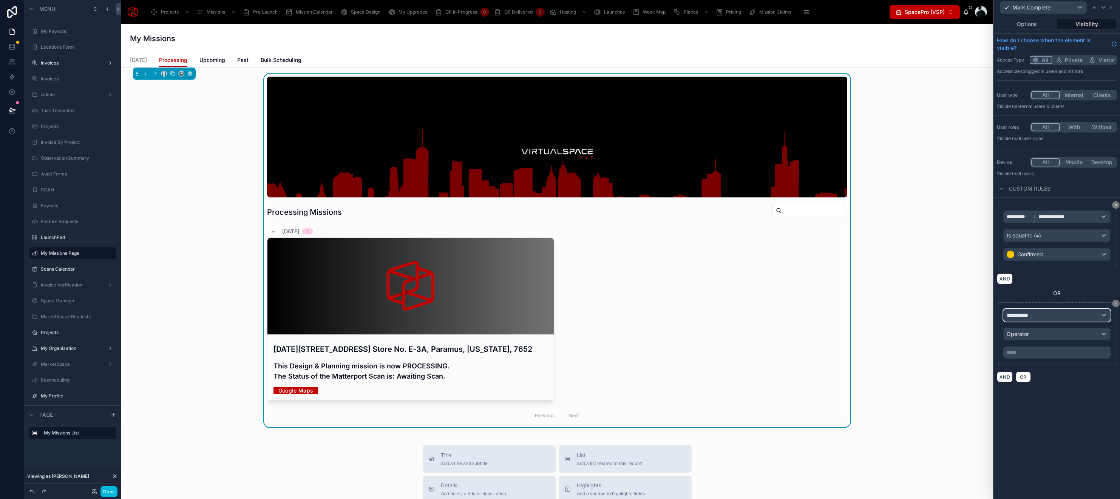
click at [1054, 313] on div "**********" at bounding box center [1056, 315] width 106 height 12
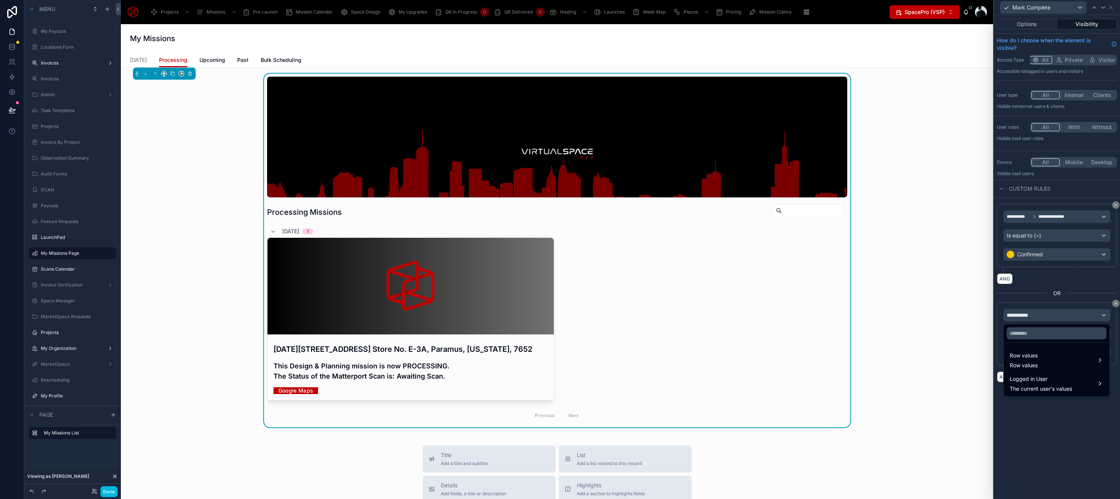
click at [1053, 363] on div "Row values Row values" at bounding box center [1056, 360] width 94 height 18
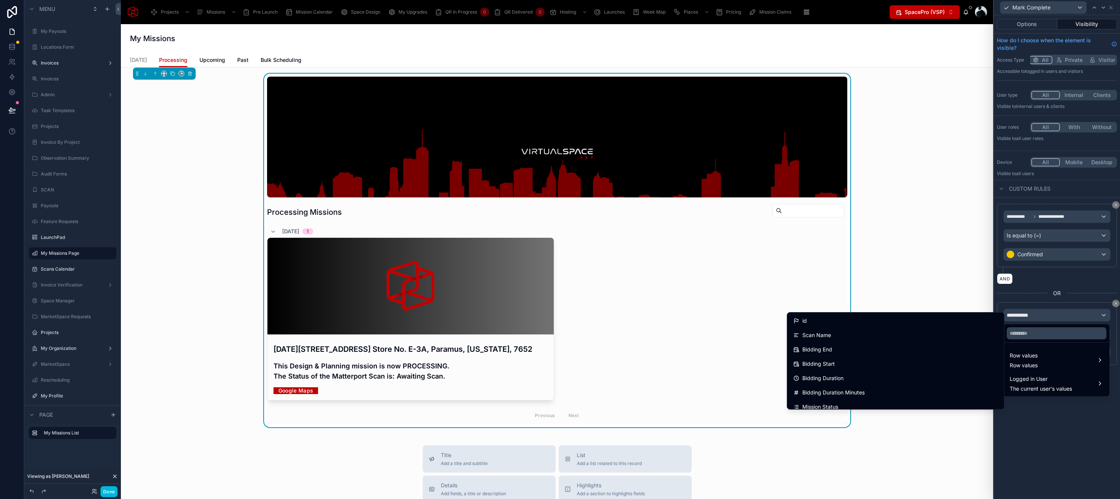
click at [852, 401] on div "Mission Status" at bounding box center [896, 407] width 214 height 14
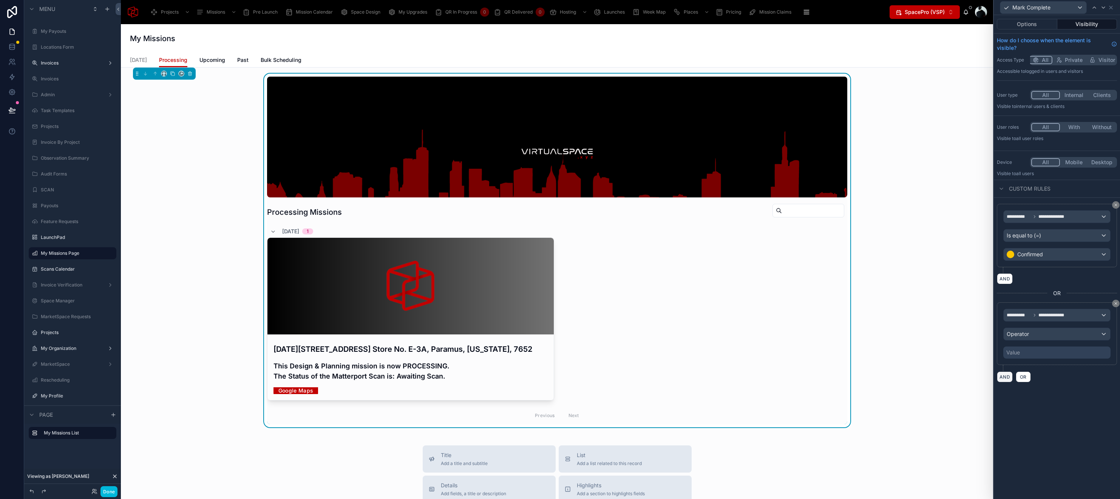
click at [1002, 378] on button "AND" at bounding box center [1005, 377] width 16 height 11
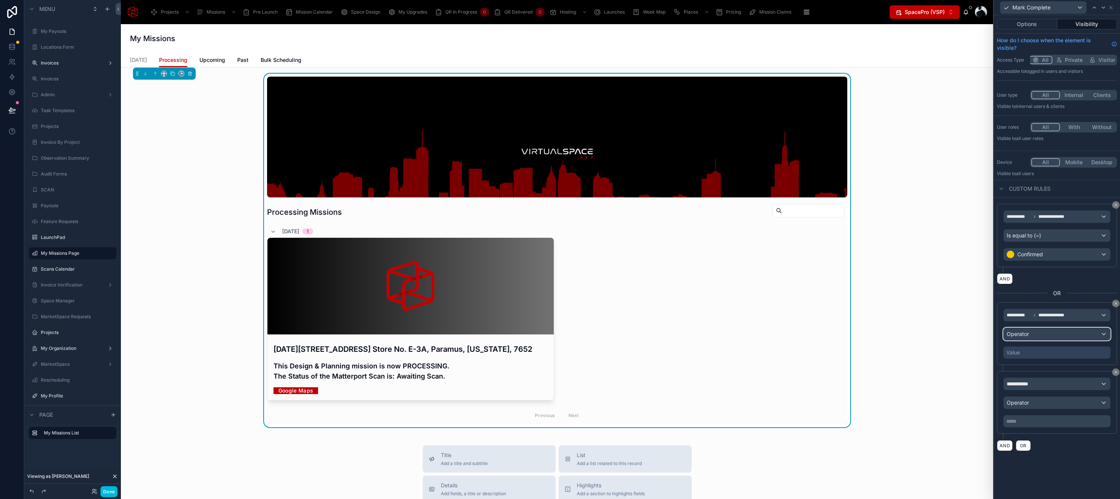
click at [1085, 332] on div "Operator" at bounding box center [1056, 334] width 106 height 12
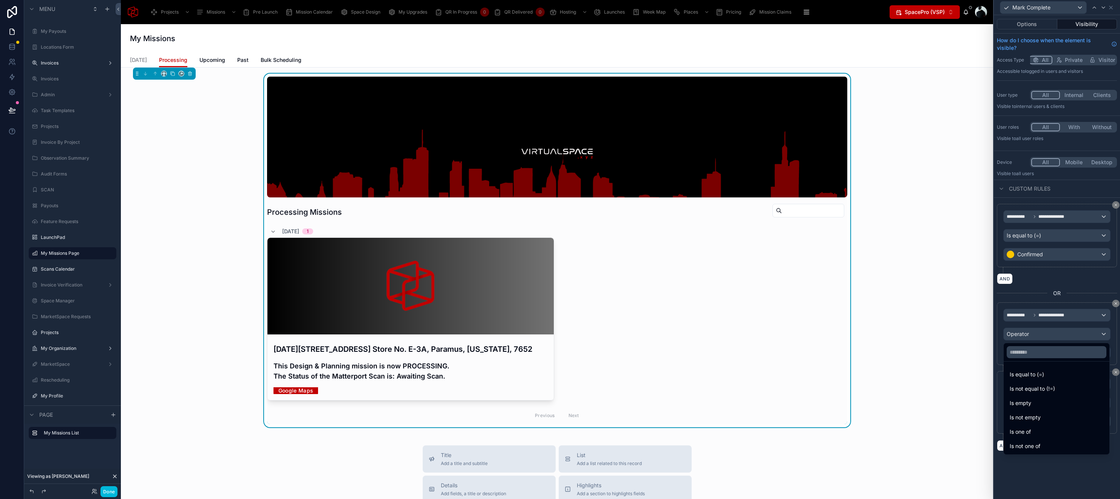
click at [1059, 375] on div "Is equal to (=)" at bounding box center [1056, 374] width 94 height 9
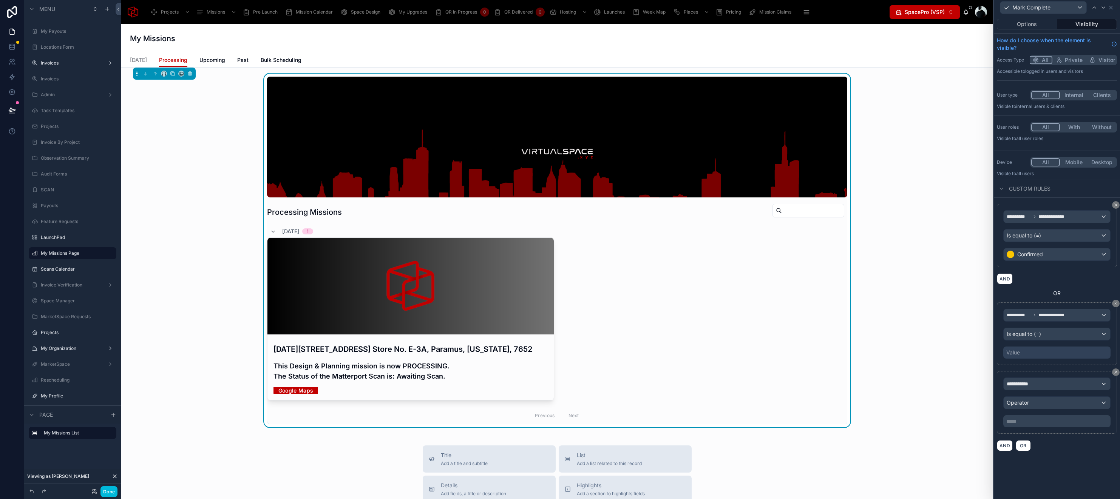
click at [1056, 350] on div "Value" at bounding box center [1056, 353] width 107 height 12
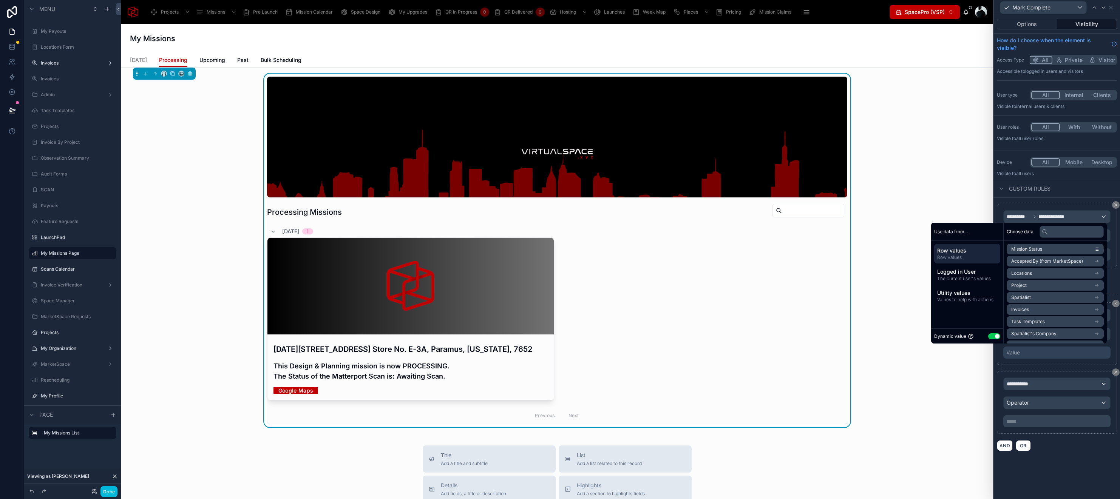
click at [988, 335] on button "Use setting" at bounding box center [994, 336] width 12 height 6
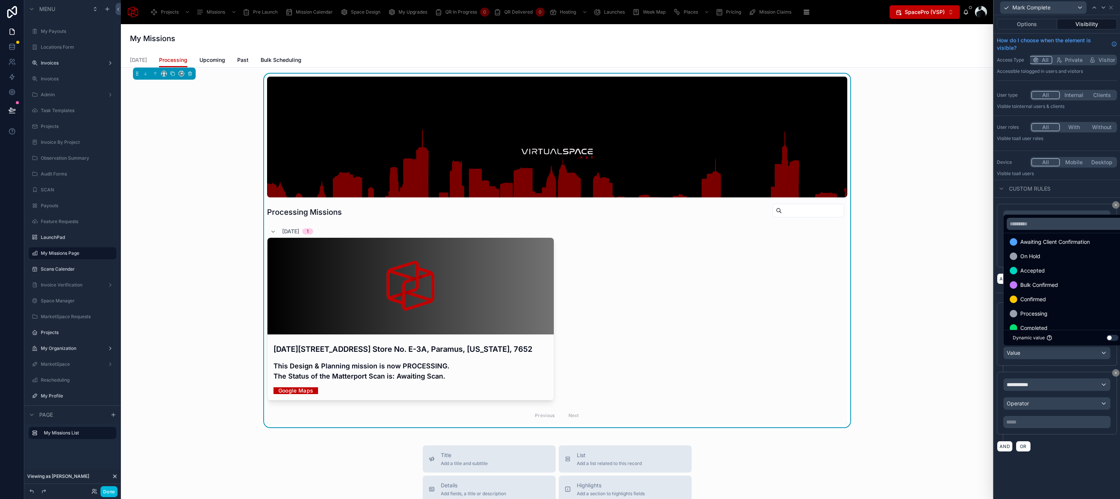
scroll to position [88, 0]
click at [1046, 305] on span "Processing" at bounding box center [1033, 302] width 27 height 9
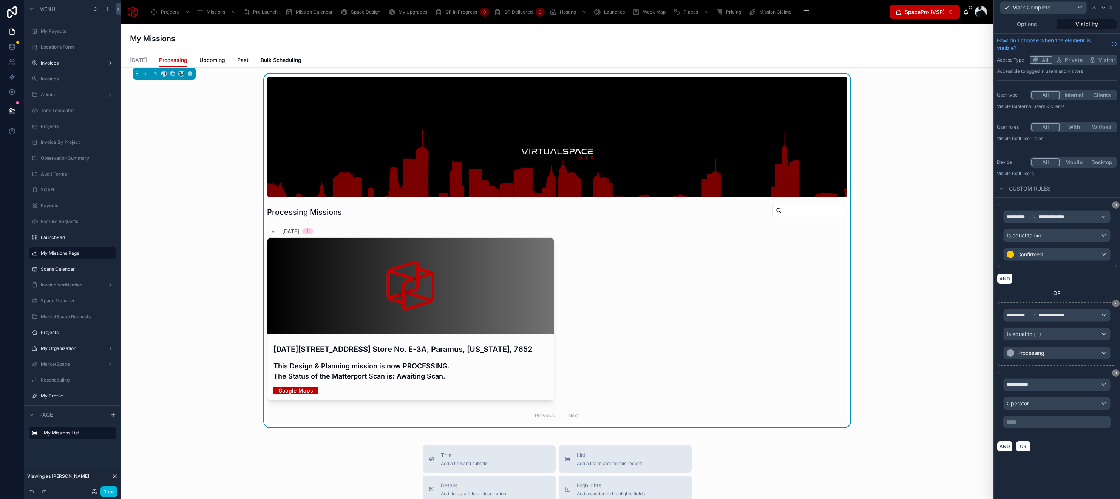
click at [1066, 443] on div "AND OR" at bounding box center [1057, 446] width 120 height 11
click at [1116, 203] on icon at bounding box center [1115, 205] width 5 height 5
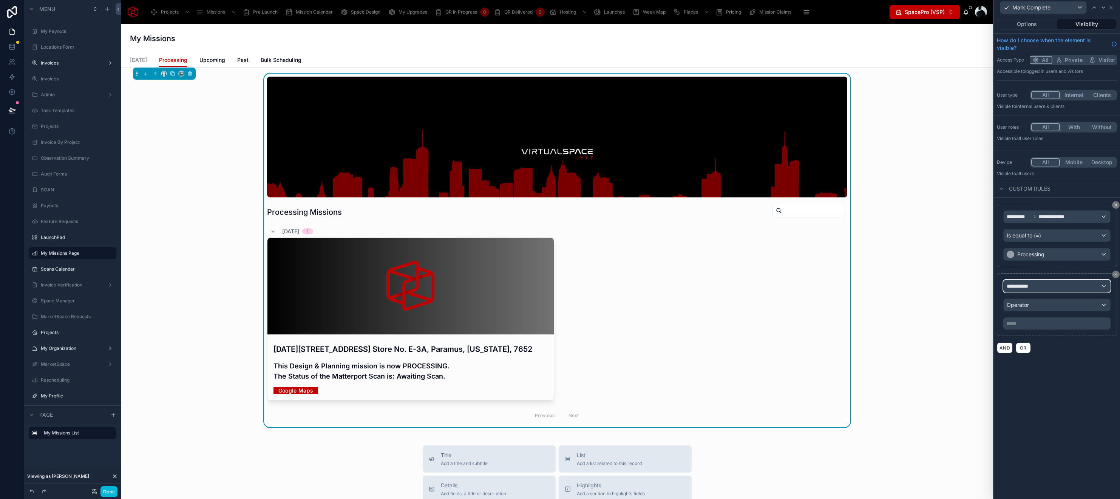
click at [1044, 287] on div "**********" at bounding box center [1056, 286] width 106 height 12
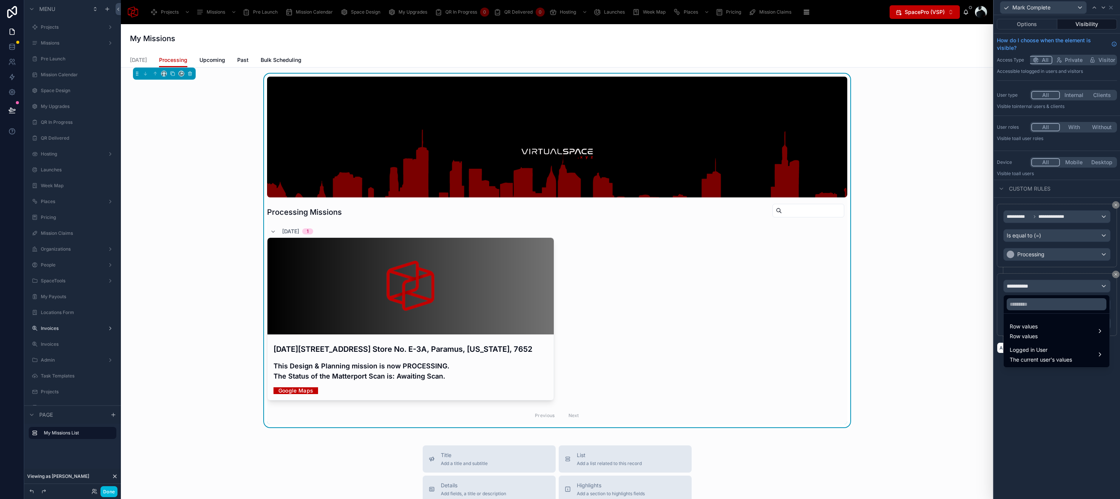
scroll to position [91, 0]
click at [1072, 421] on div at bounding box center [1057, 249] width 126 height 499
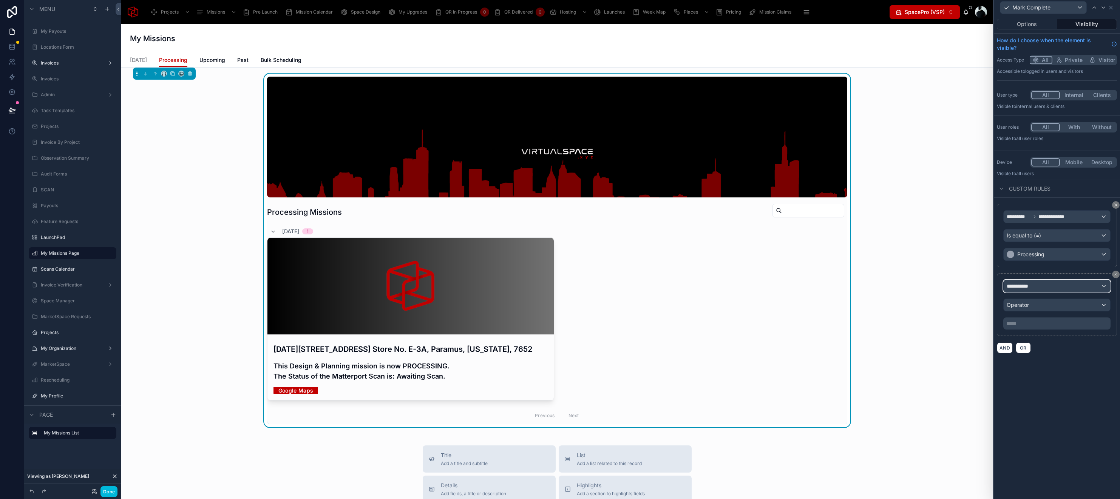
click at [1053, 288] on div "**********" at bounding box center [1056, 286] width 106 height 12
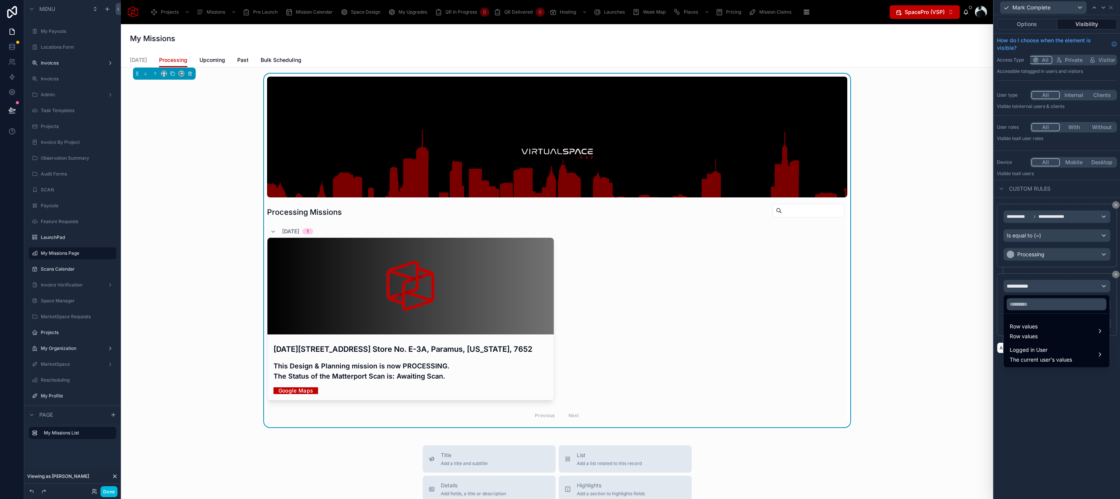
click at [1045, 335] on div "Row values Row values" at bounding box center [1056, 331] width 94 height 18
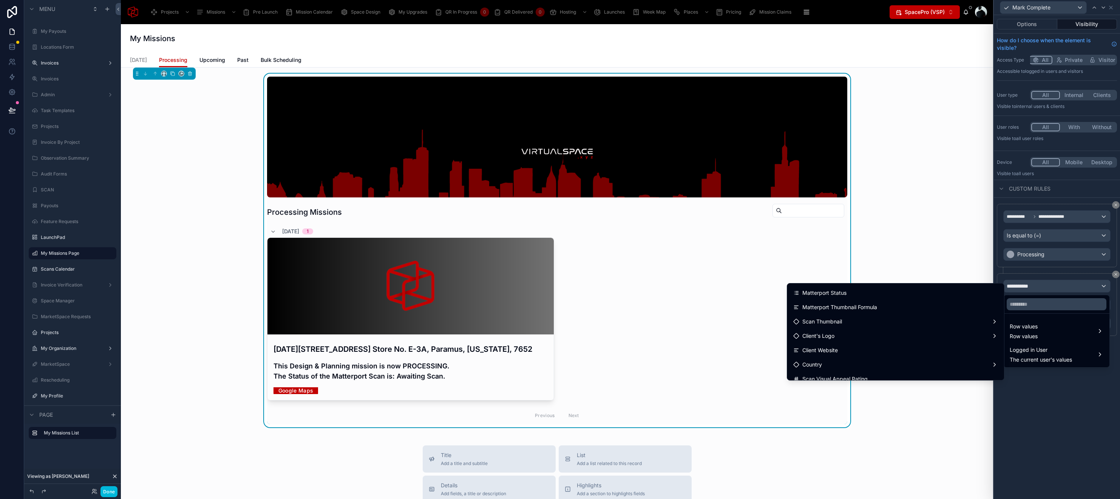
scroll to position [613, 0]
click at [904, 297] on div "Matterport Status" at bounding box center [895, 296] width 205 height 9
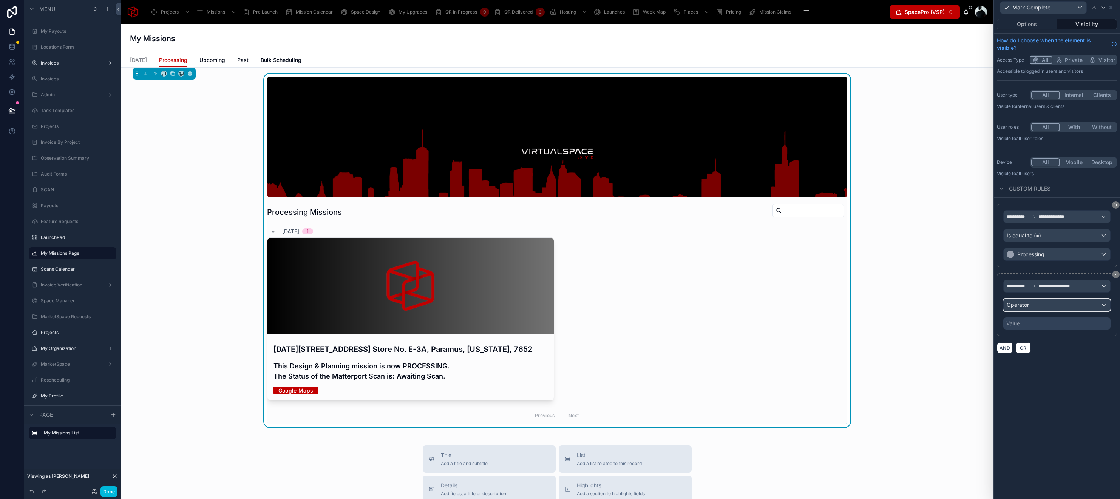
click at [1055, 310] on div "Operator" at bounding box center [1056, 305] width 106 height 12
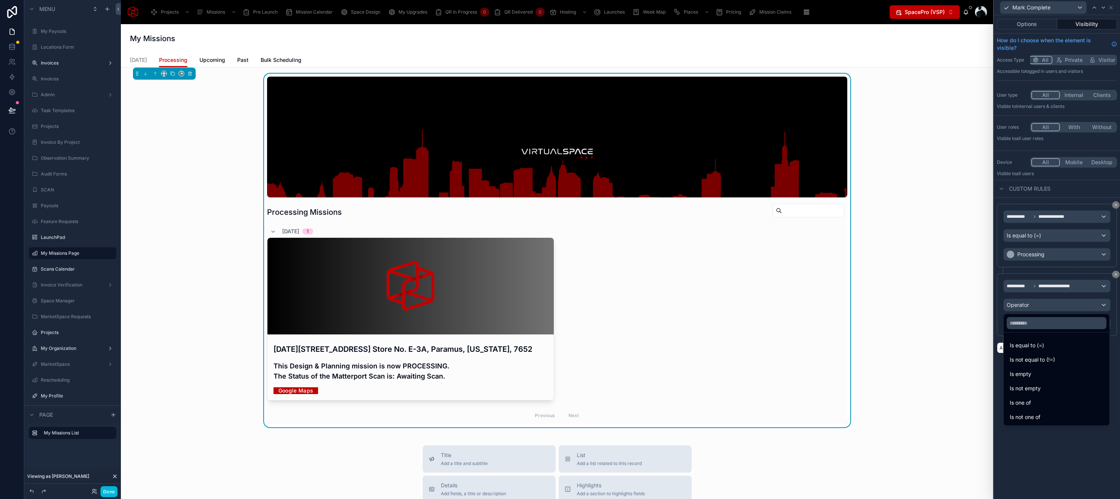
click at [1028, 402] on span "Is one of" at bounding box center [1019, 402] width 21 height 9
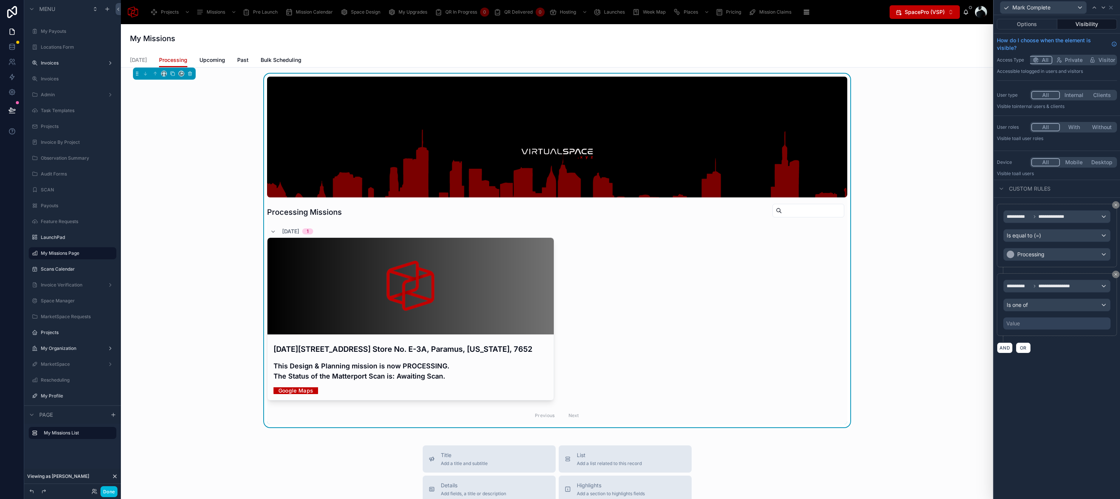
click at [1054, 323] on div "Value" at bounding box center [1056, 324] width 107 height 12
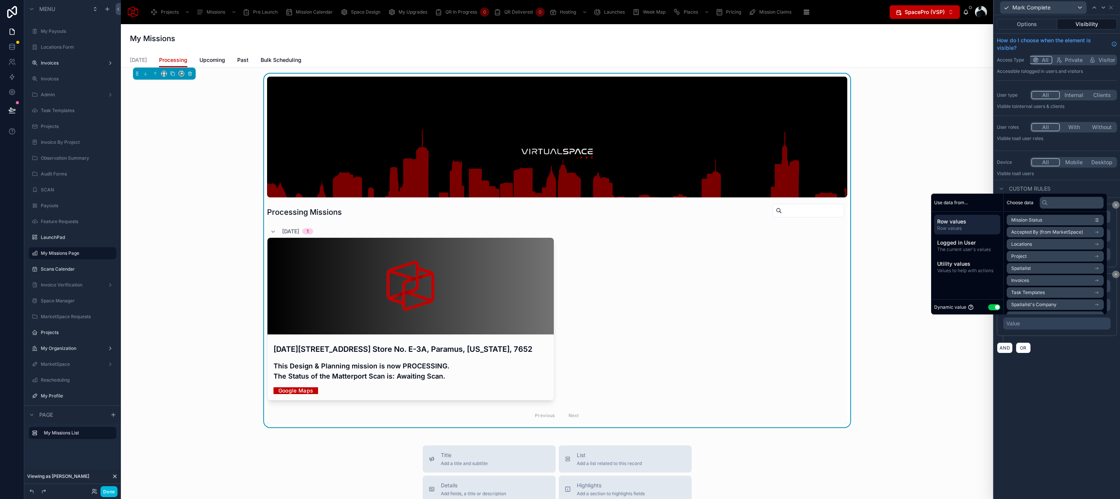
click at [988, 306] on button "Use setting" at bounding box center [994, 307] width 12 height 6
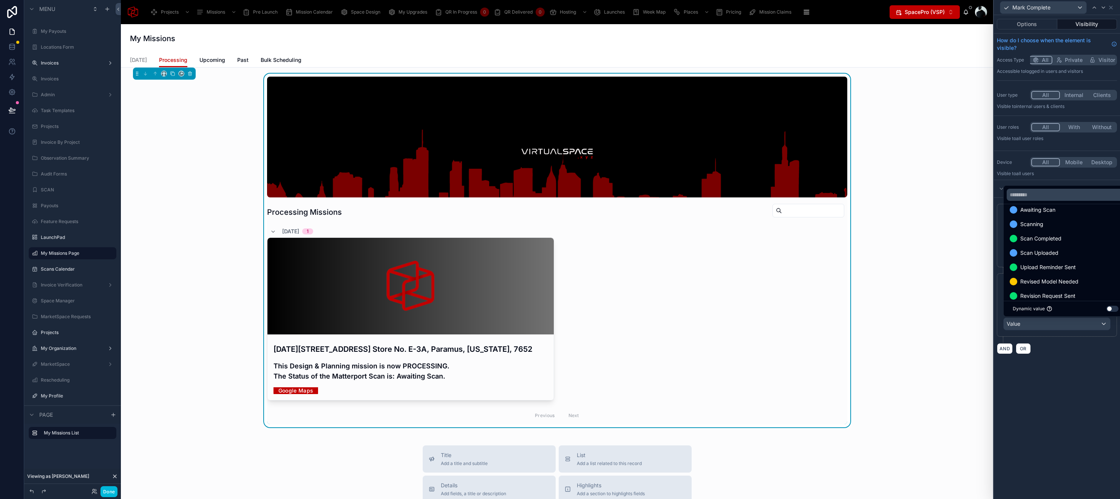
scroll to position [0, 0]
click at [1074, 218] on div "Awaiting Scan" at bounding box center [1065, 217] width 112 height 9
click at [1061, 425] on div "**********" at bounding box center [1057, 257] width 126 height 484
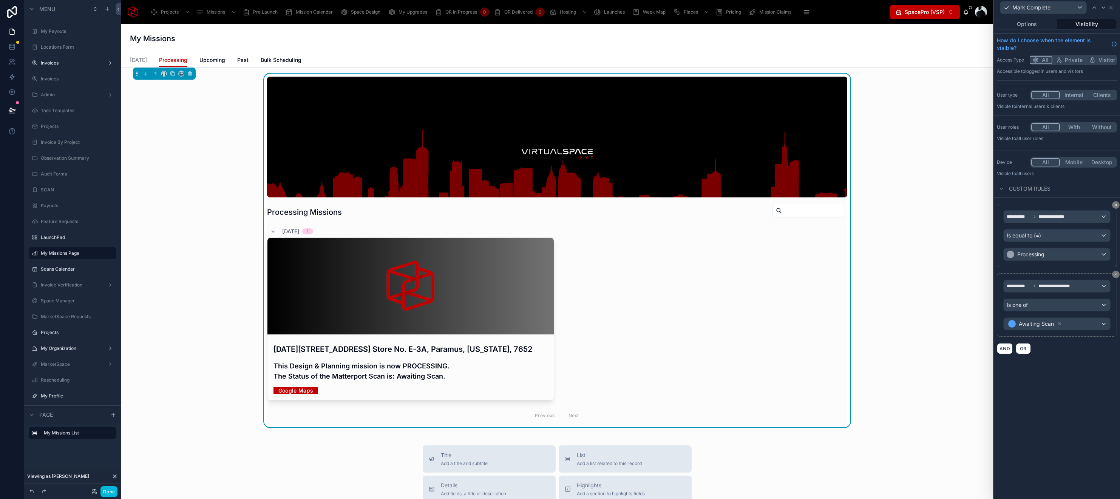
click at [707, 243] on div "October 2, 2025 - Paramus - 2701 Bergen Town Ctr. Store No. E-3A, Paramus, New …" at bounding box center [557, 319] width 580 height 163
click at [165, 73] on icon at bounding box center [163, 73] width 5 height 5
click at [173, 174] on span "Full width" at bounding box center [178, 173] width 23 height 9
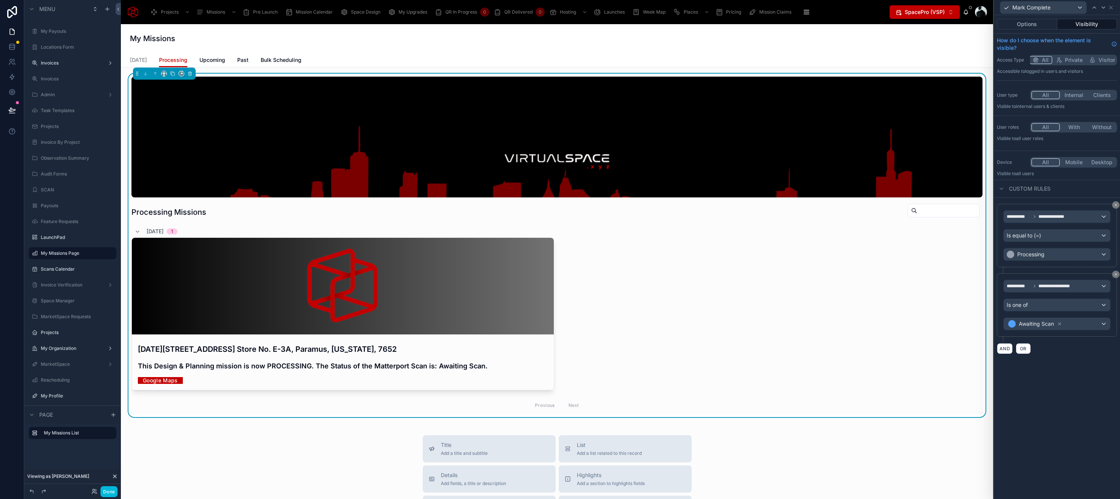
click at [1039, 26] on button "Options" at bounding box center [1027, 24] width 60 height 11
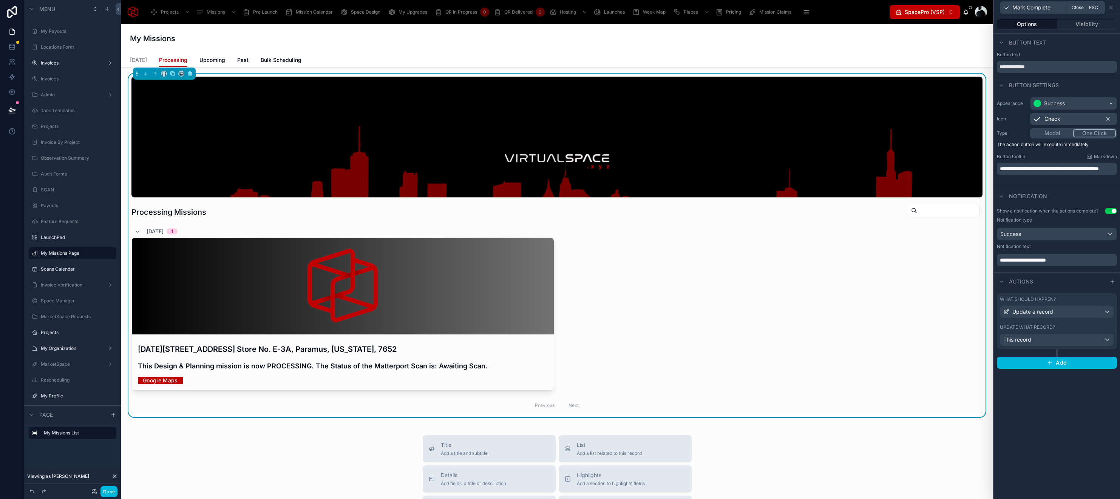
click at [1113, 8] on icon at bounding box center [1111, 8] width 6 height 6
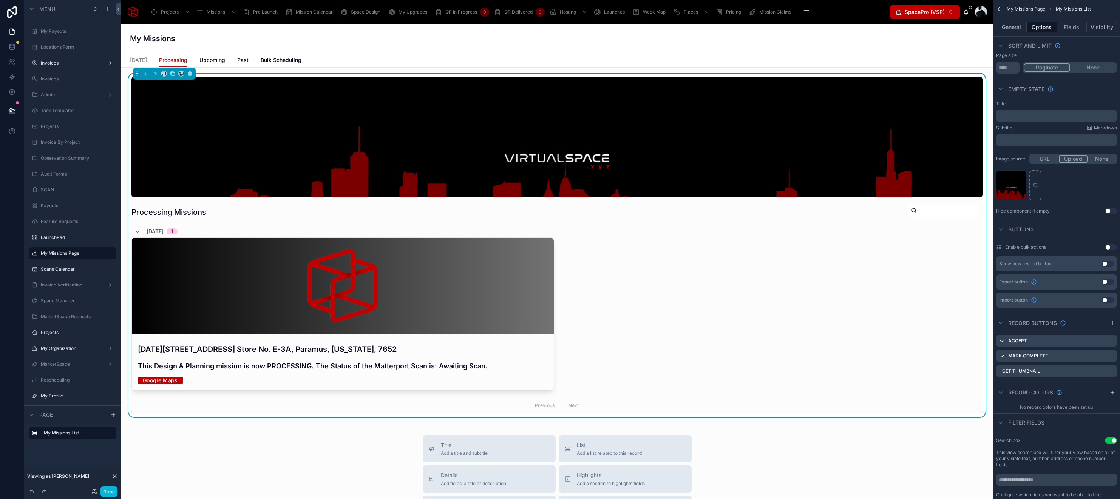
click at [1067, 27] on button "Fields" at bounding box center [1072, 27] width 30 height 11
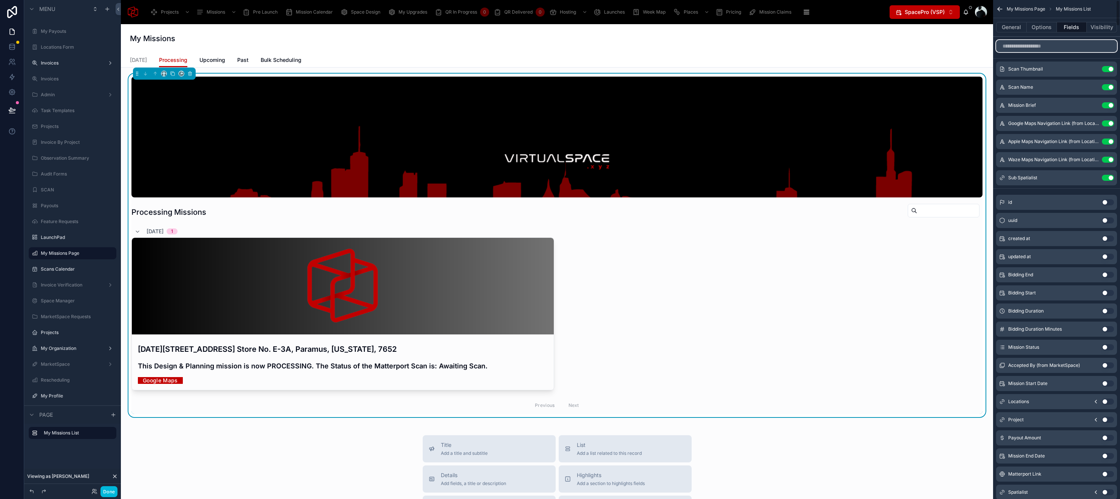
click at [1042, 50] on input "scrollable content" at bounding box center [1056, 46] width 121 height 12
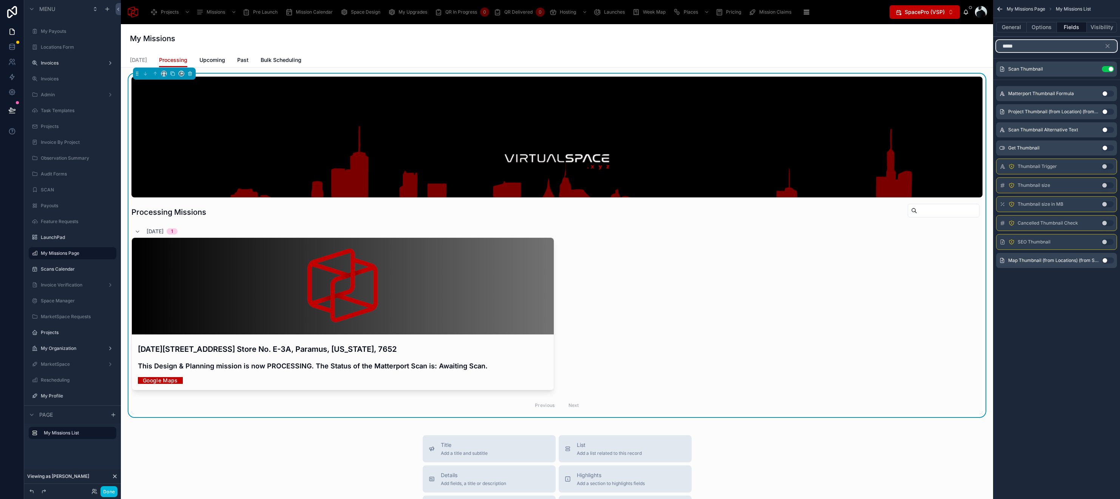
type input "*****"
click at [1106, 262] on button "Use setting" at bounding box center [1108, 261] width 12 height 6
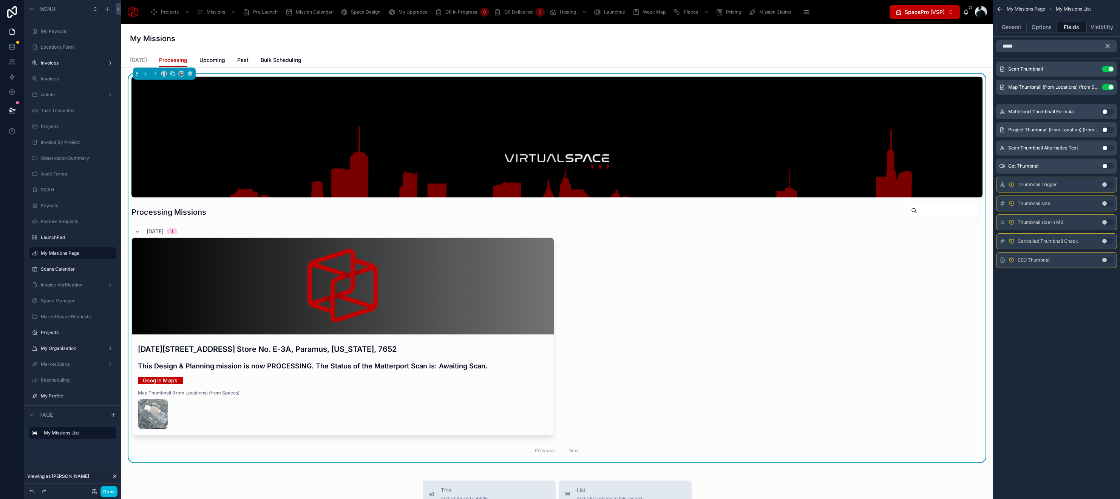
click at [1108, 46] on icon "scrollable content" at bounding box center [1107, 46] width 3 height 3
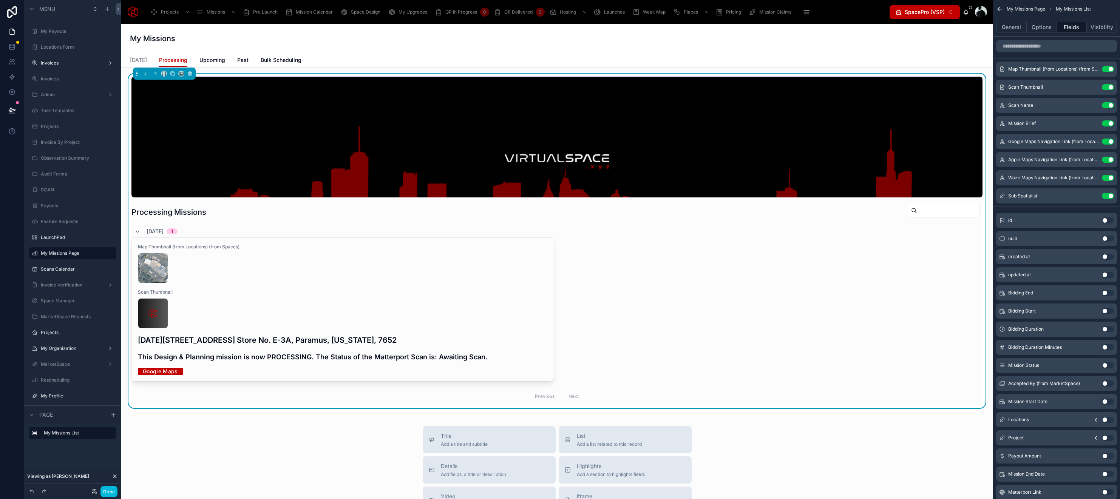
click at [1106, 87] on button "Use setting" at bounding box center [1108, 87] width 12 height 6
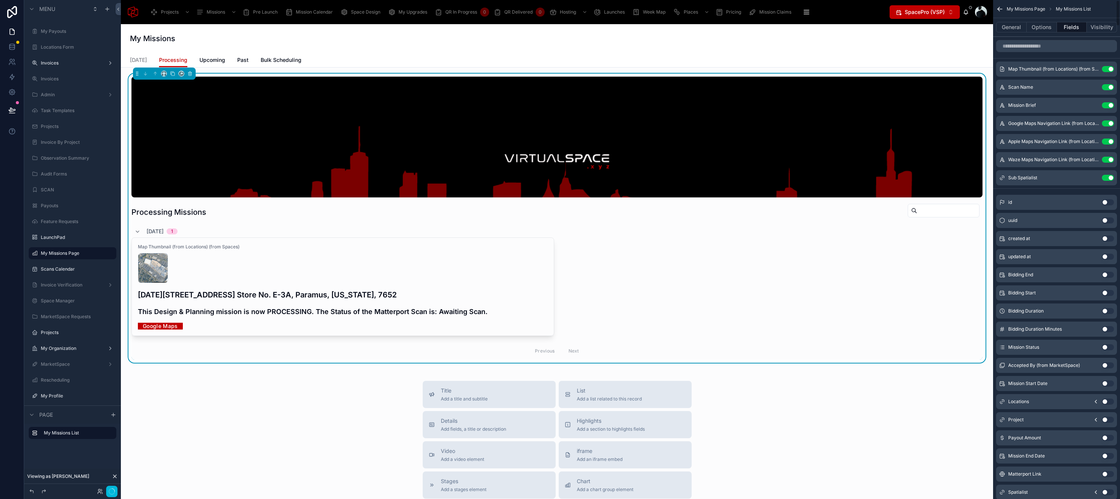
click at [0, 0] on icon "scrollable content" at bounding box center [0, 0] width 0 height 0
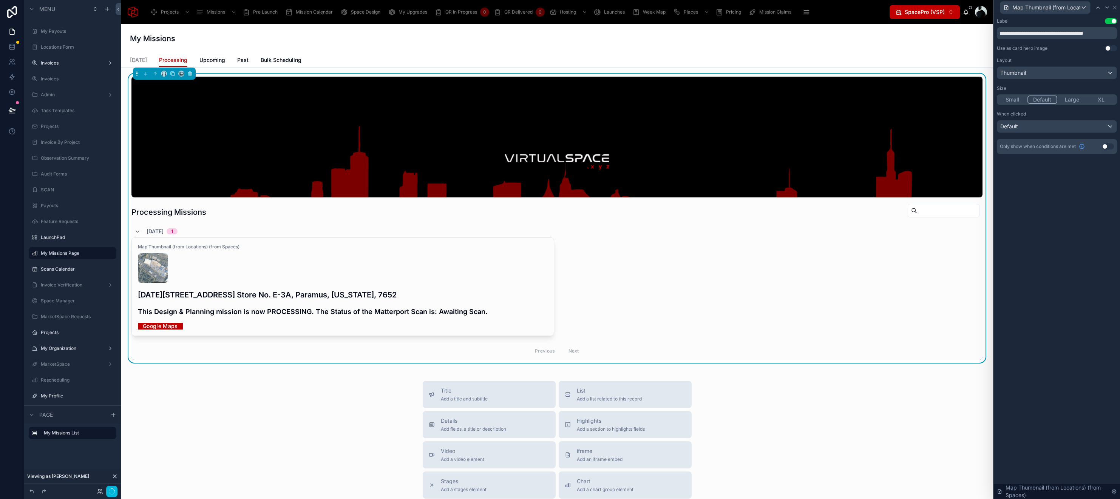
click at [1110, 23] on button "Use setting" at bounding box center [1111, 21] width 12 height 6
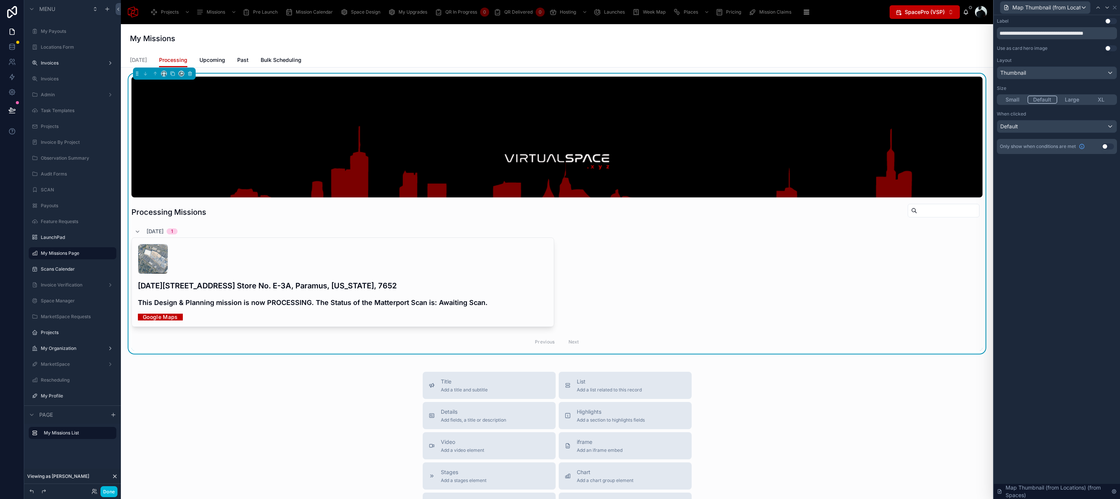
click at [1110, 49] on button "Use setting" at bounding box center [1111, 48] width 12 height 6
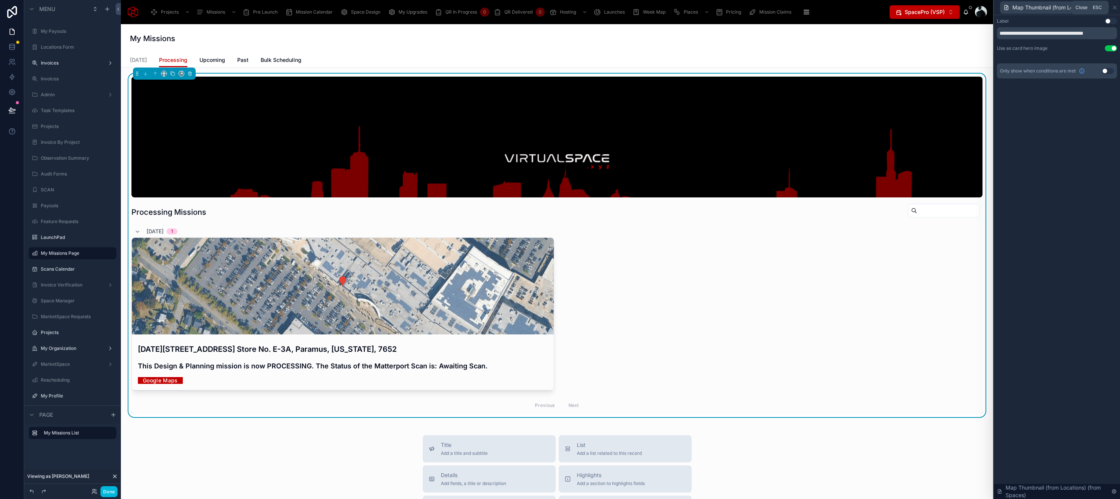
click at [1114, 9] on icon at bounding box center [1114, 8] width 6 height 6
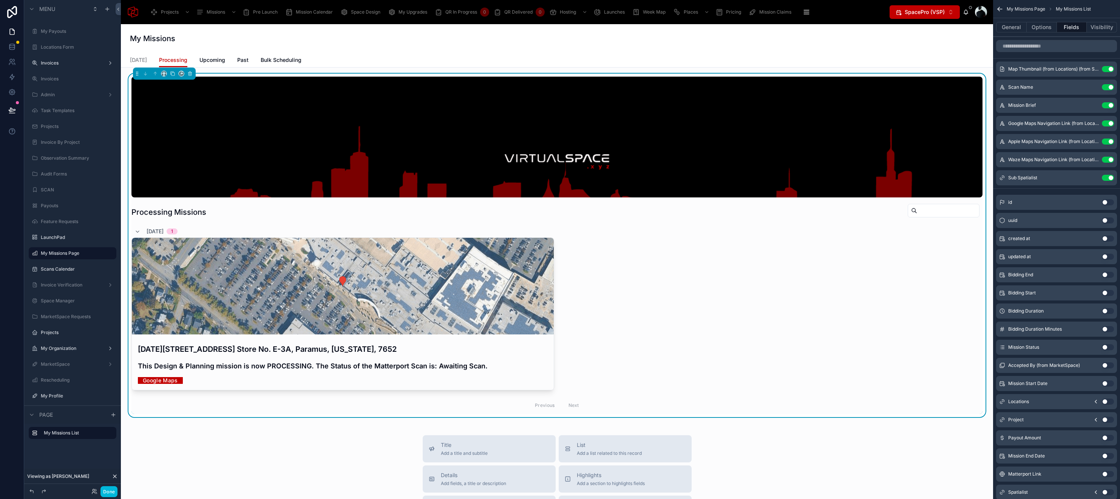
click at [0, 0] on icon "scrollable content" at bounding box center [0, 0] width 0 height 0
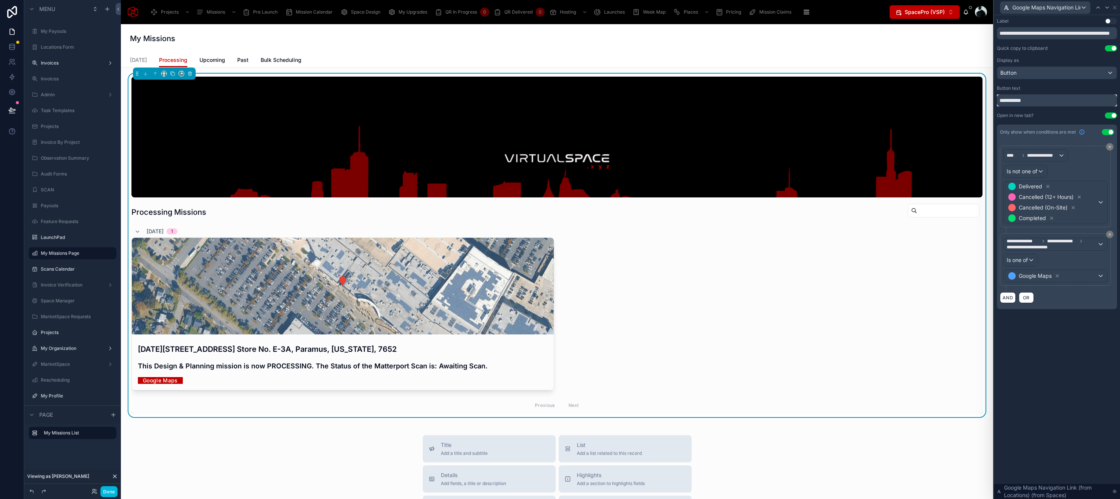
click at [999, 102] on input "**********" at bounding box center [1057, 100] width 120 height 12
drag, startPoint x: 1009, startPoint y: 100, endPoint x: 981, endPoint y: 99, distance: 28.0
click at [981, 99] on div "**********" at bounding box center [560, 249] width 1120 height 499
type input "**********"
click at [1099, 9] on icon at bounding box center [1098, 8] width 6 height 6
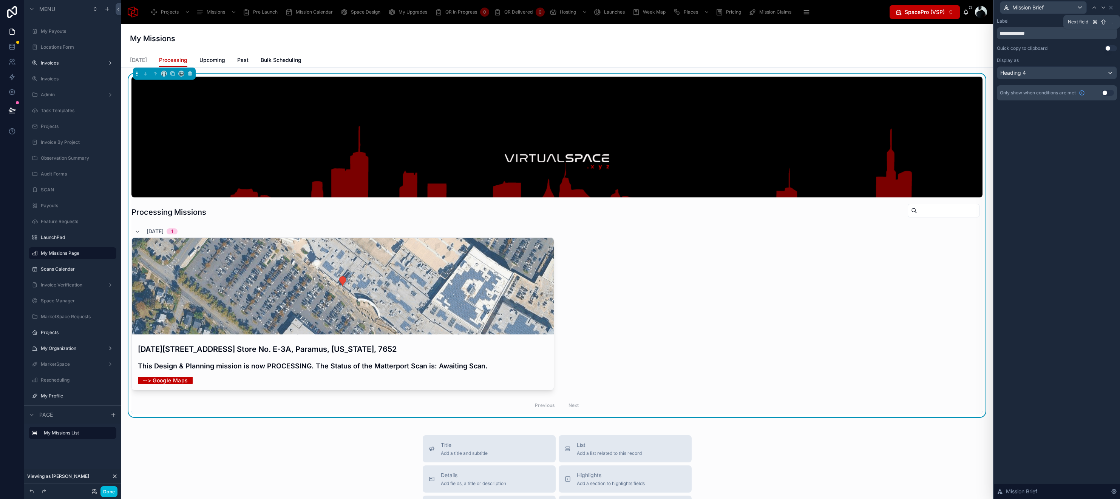
click at [1103, 8] on icon at bounding box center [1103, 8] width 6 height 6
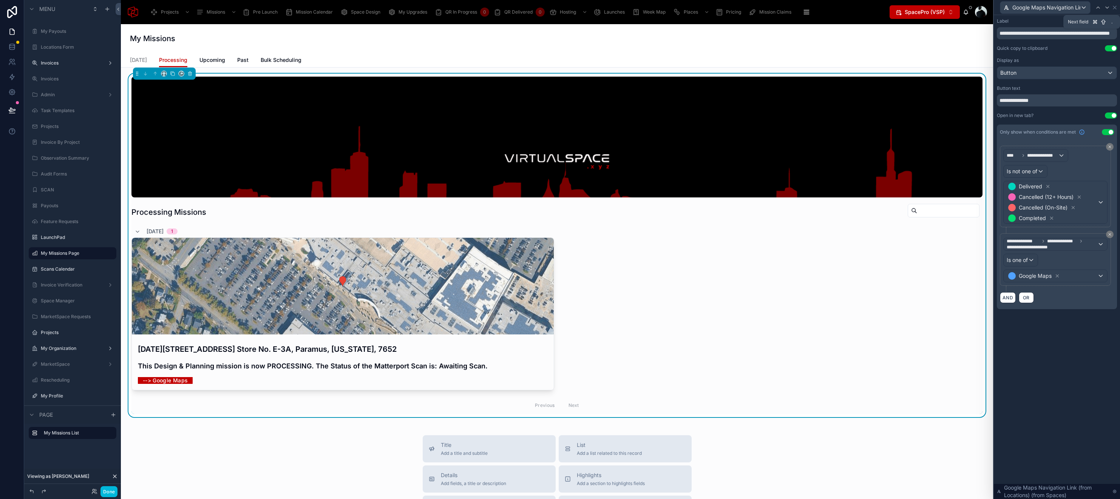
click at [1104, 8] on icon at bounding box center [1107, 8] width 6 height 6
click at [998, 103] on input "**********" at bounding box center [1057, 100] width 120 height 12
paste input "****"
type input "**********"
click at [1108, 8] on icon at bounding box center [1107, 8] width 6 height 6
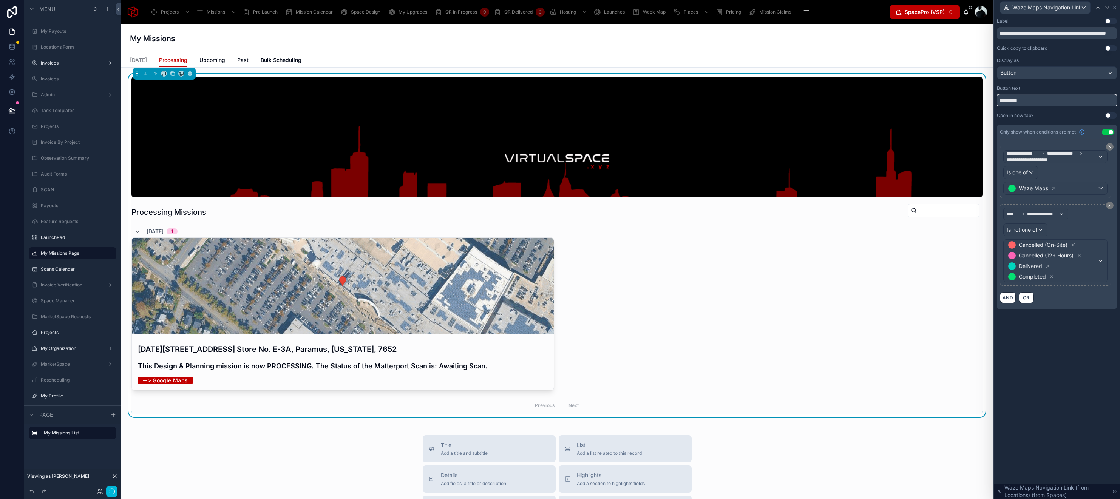
click at [998, 101] on input "*********" at bounding box center [1057, 100] width 120 height 12
paste input "****"
type input "**********"
click at [1115, 5] on icon at bounding box center [1114, 8] width 6 height 6
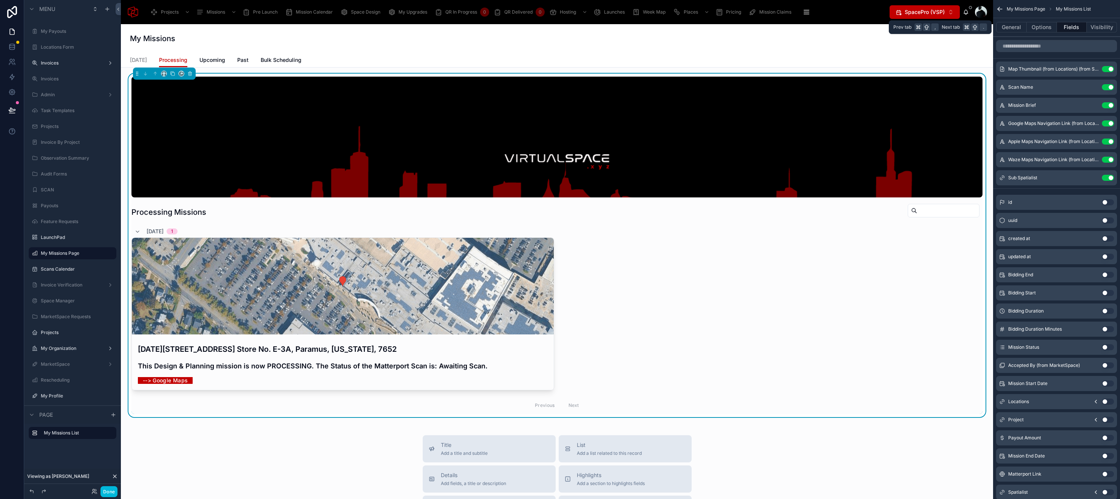
click at [1040, 22] on button "Options" at bounding box center [1041, 27] width 30 height 11
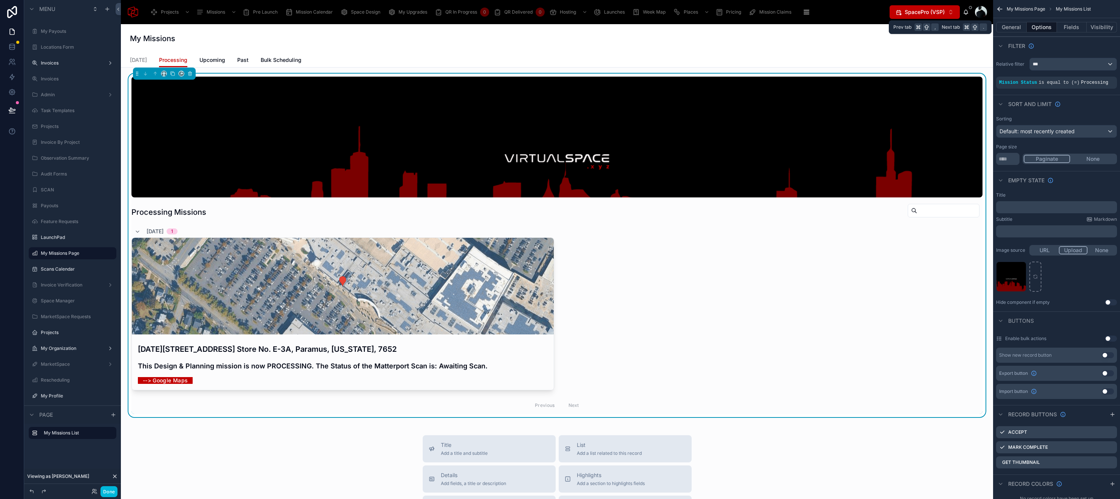
click at [1070, 24] on button "Fields" at bounding box center [1072, 27] width 30 height 11
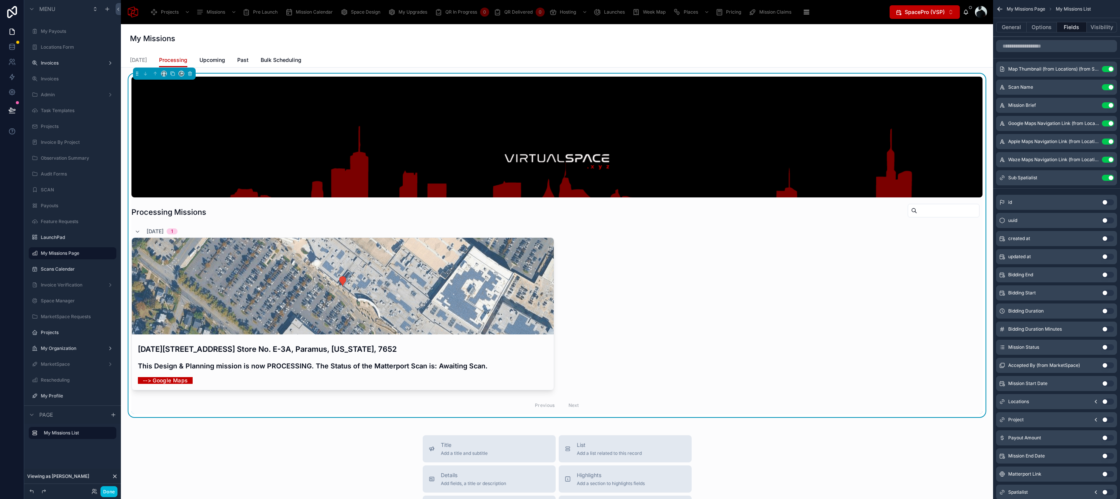
click at [1108, 125] on button "Use setting" at bounding box center [1108, 123] width 12 height 6
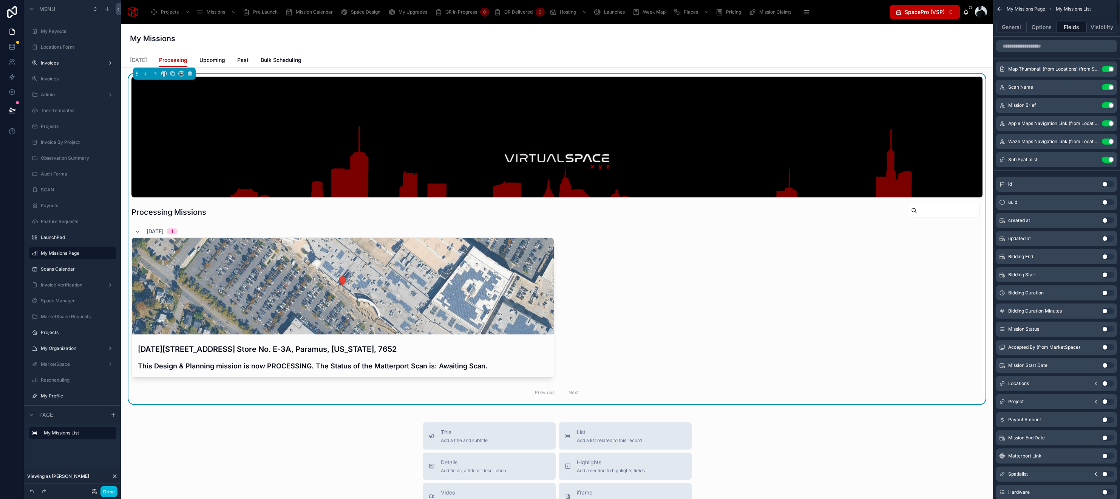
click at [1108, 125] on button "Use setting" at bounding box center [1108, 123] width 12 height 6
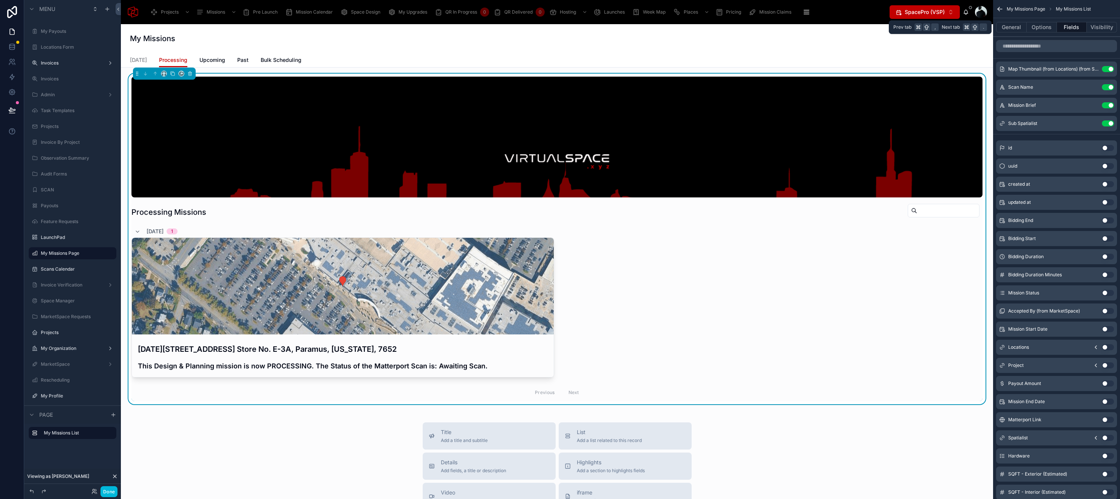
click at [1045, 26] on button "Options" at bounding box center [1041, 27] width 30 height 11
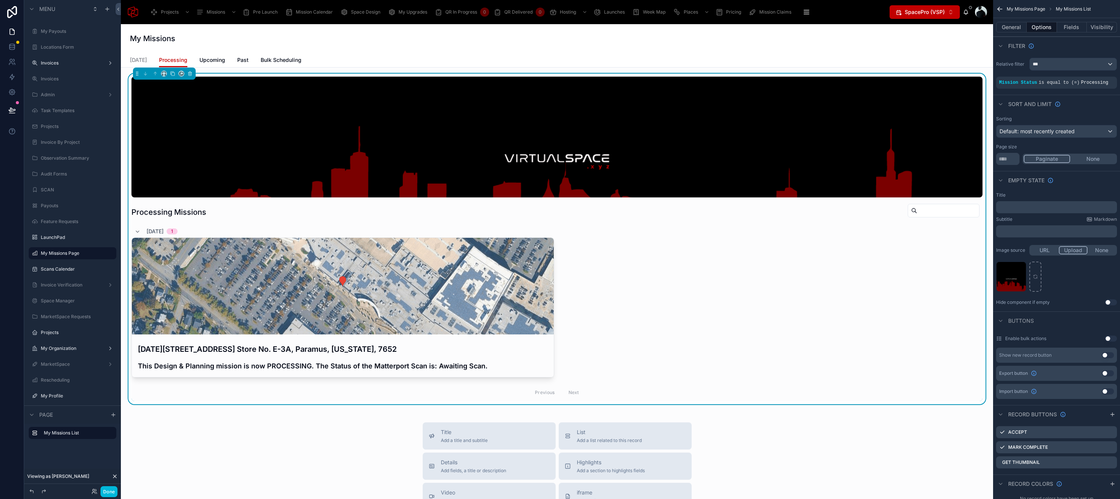
click at [1002, 8] on icon "scrollable content" at bounding box center [1000, 9] width 8 height 8
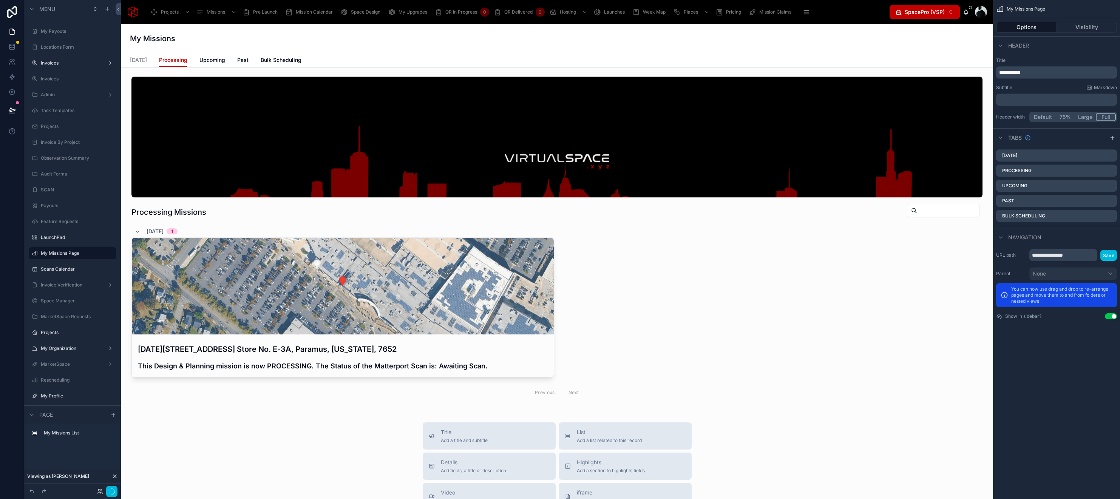
click at [800, 52] on div "My Missions" at bounding box center [557, 38] width 854 height 29
click at [1004, 172] on label "Processing" at bounding box center [1016, 171] width 29 height 6
drag, startPoint x: 1004, startPoint y: 172, endPoint x: 1006, endPoint y: 188, distance: 16.1
click at [1006, 188] on div "Today Processing Upcoming Past Bulk Scheduling" at bounding box center [1056, 186] width 127 height 79
click at [201, 59] on span "Upcoming" at bounding box center [212, 60] width 26 height 8
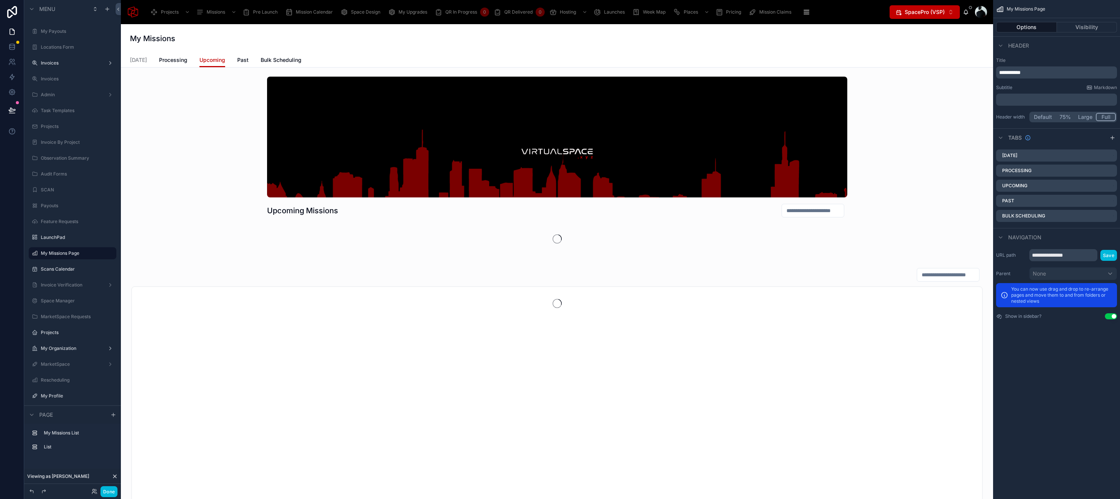
click at [169, 59] on span "Processing" at bounding box center [173, 60] width 28 height 8
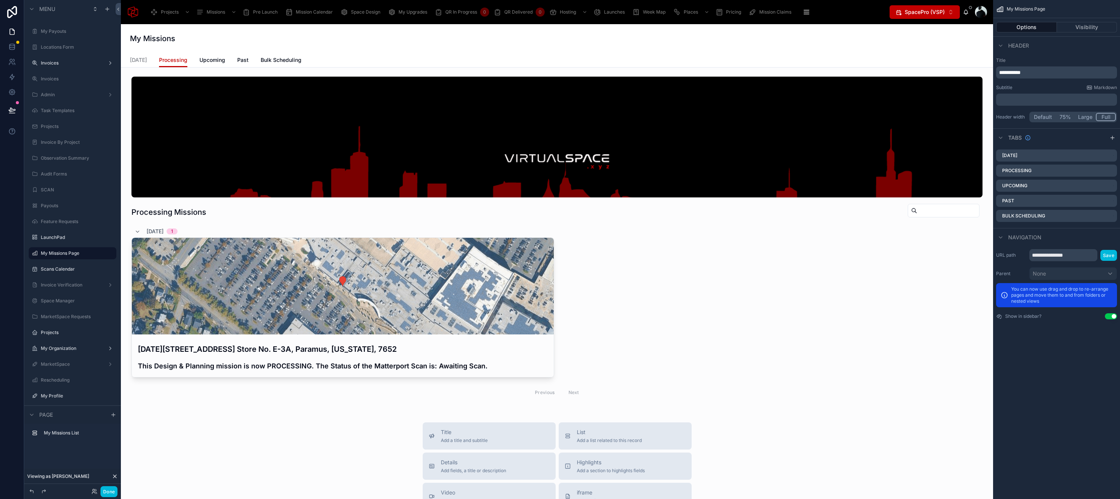
click at [211, 56] on span "Upcoming" at bounding box center [212, 60] width 26 height 8
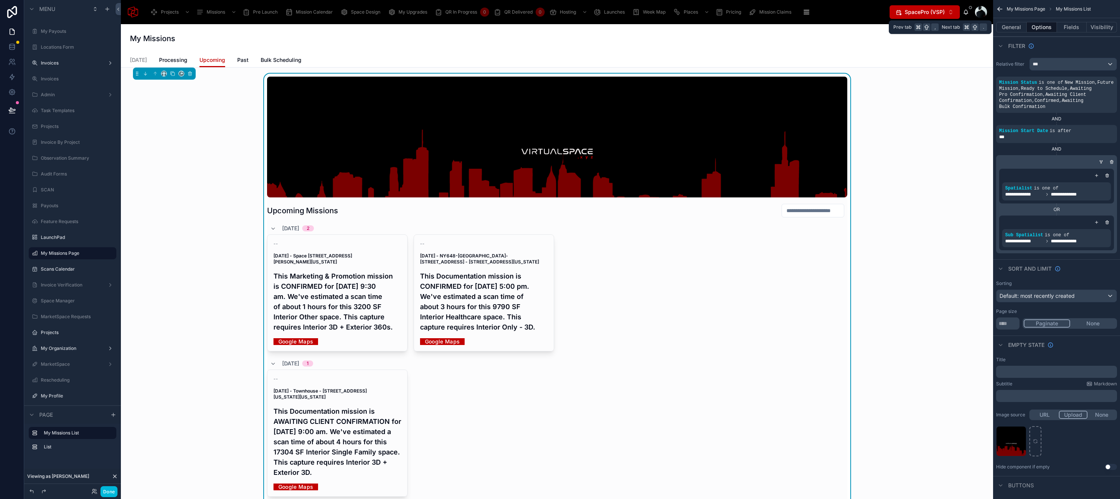
click at [1070, 26] on button "Fields" at bounding box center [1072, 27] width 30 height 11
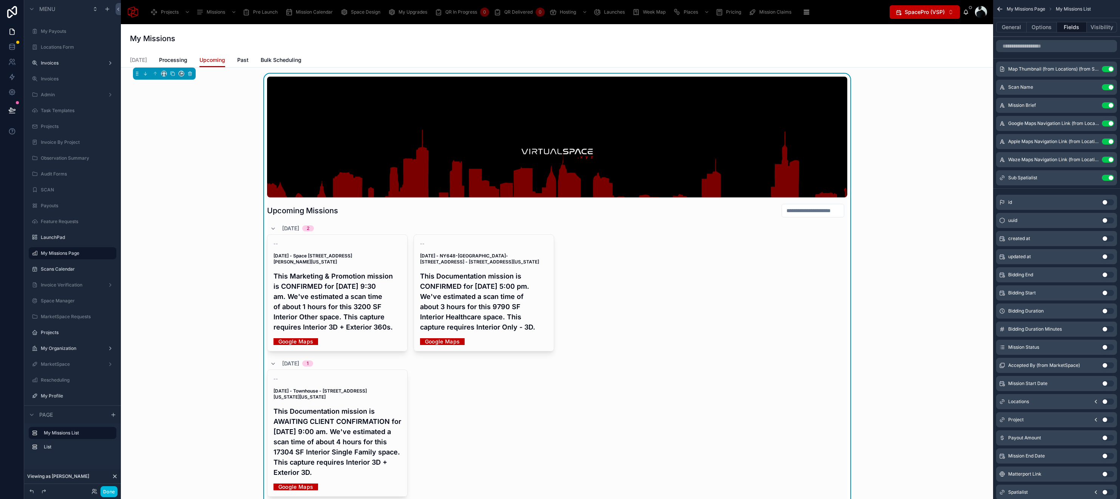
click at [0, 0] on icon "scrollable content" at bounding box center [0, 0] width 0 height 0
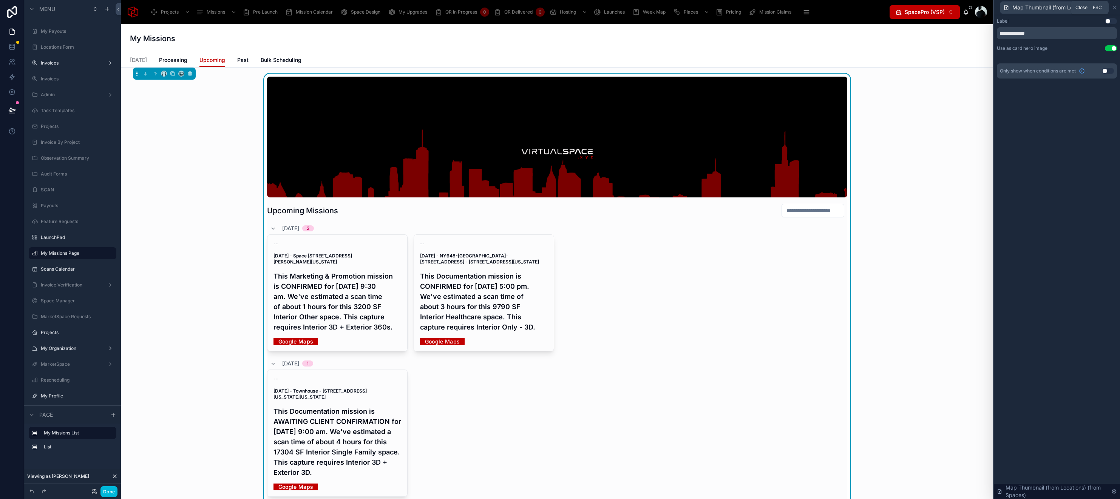
click at [1115, 5] on icon at bounding box center [1114, 8] width 6 height 6
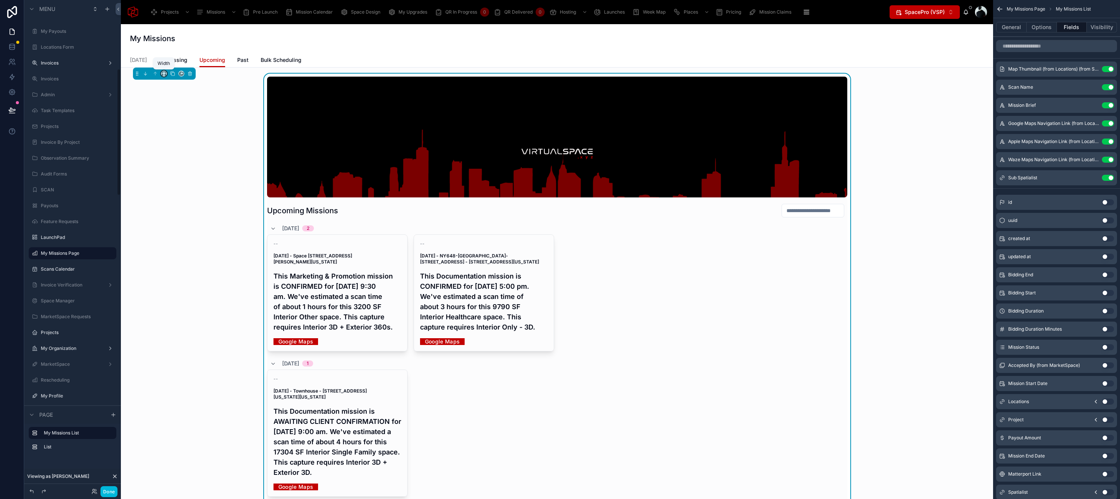
click at [164, 74] on icon at bounding box center [163, 73] width 5 height 5
click at [179, 173] on span "Full width" at bounding box center [178, 173] width 23 height 9
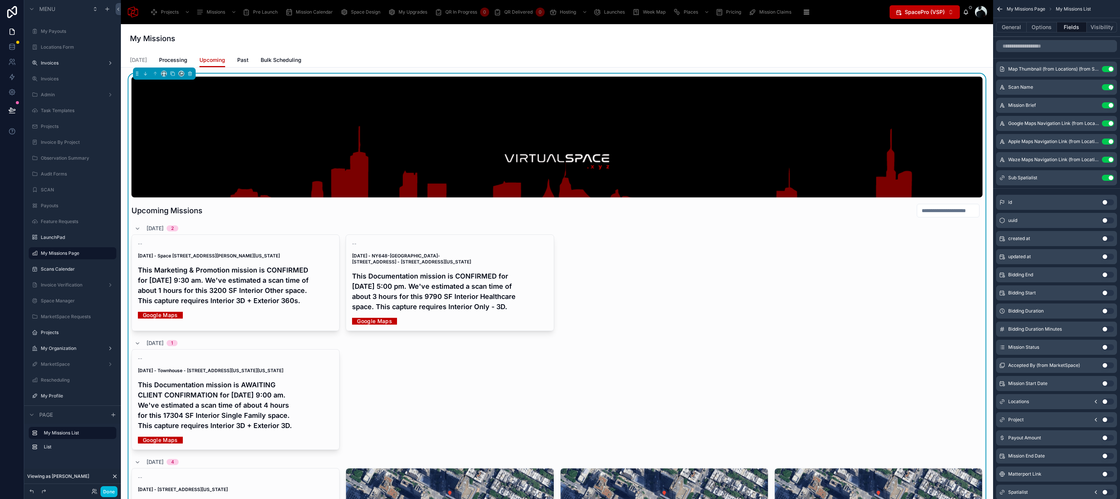
click at [242, 62] on span "Past" at bounding box center [242, 60] width 11 height 8
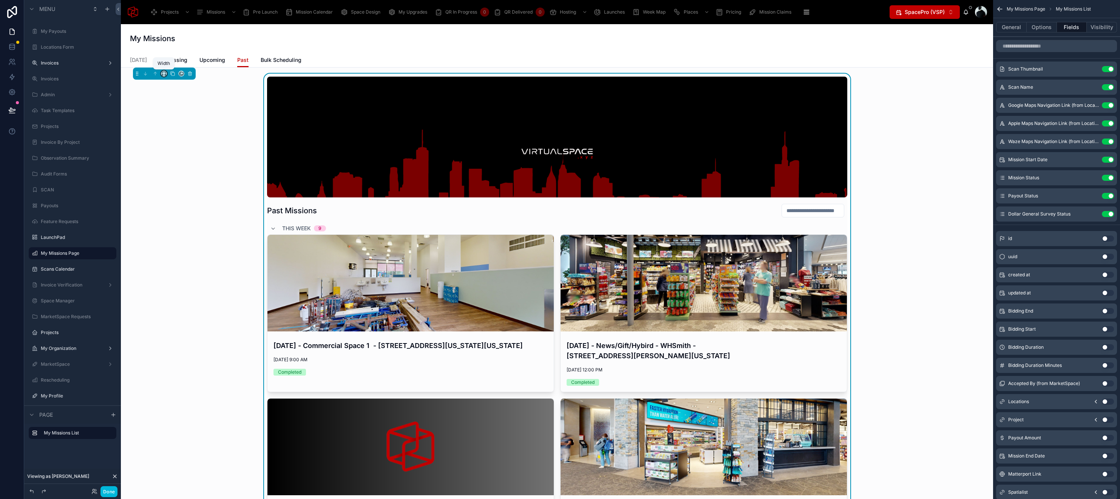
click at [162, 75] on icon at bounding box center [162, 75] width 1 height 2
click at [172, 170] on span "Full width" at bounding box center [178, 173] width 23 height 9
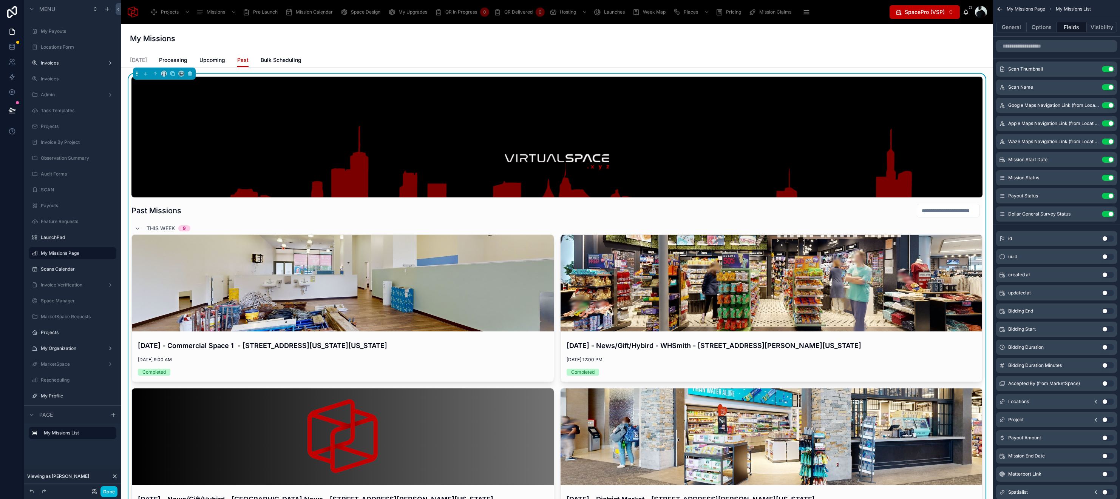
click at [273, 60] on span "Bulk Scheduling" at bounding box center [281, 60] width 41 height 8
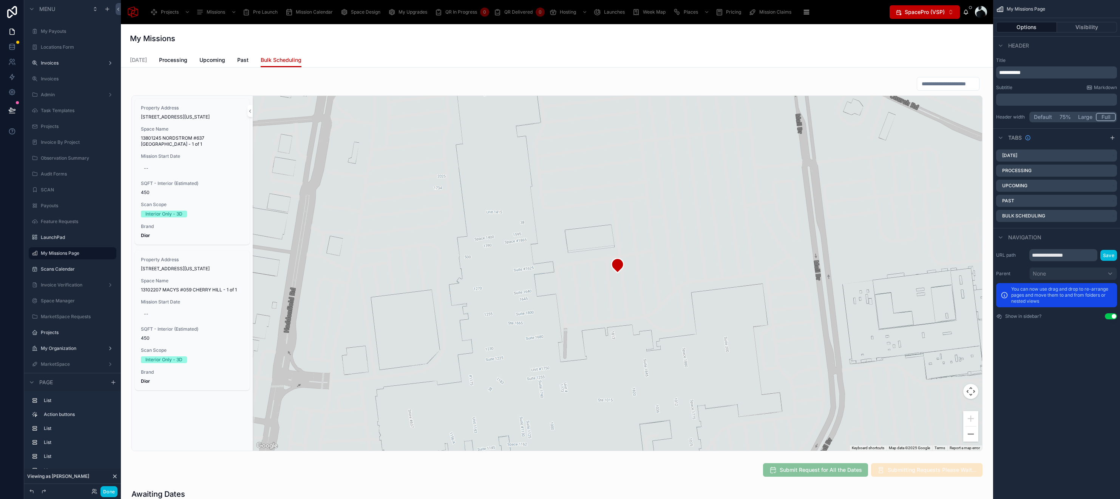
click at [177, 60] on span "Processing" at bounding box center [173, 60] width 28 height 8
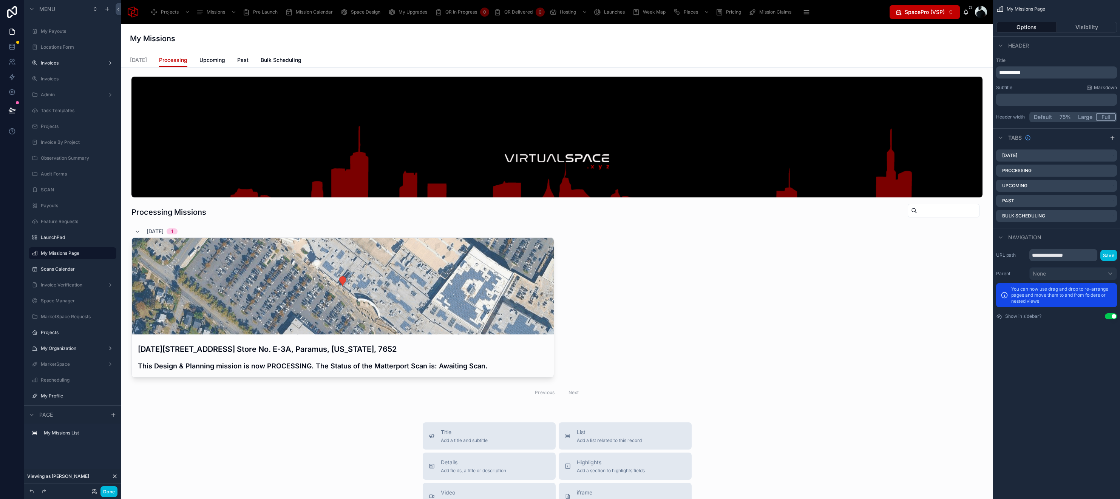
click at [298, 61] on span "Bulk Scheduling" at bounding box center [281, 60] width 41 height 8
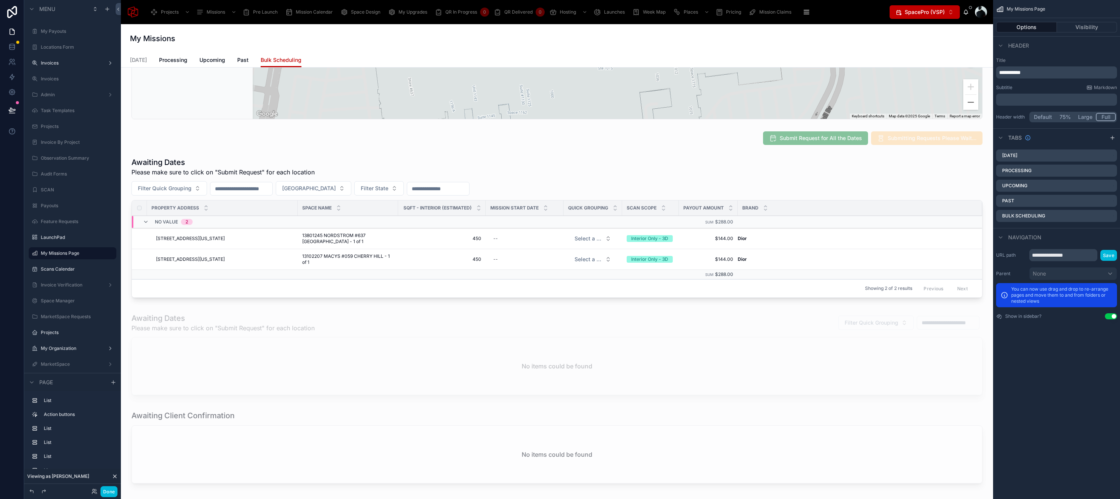
scroll to position [326, 0]
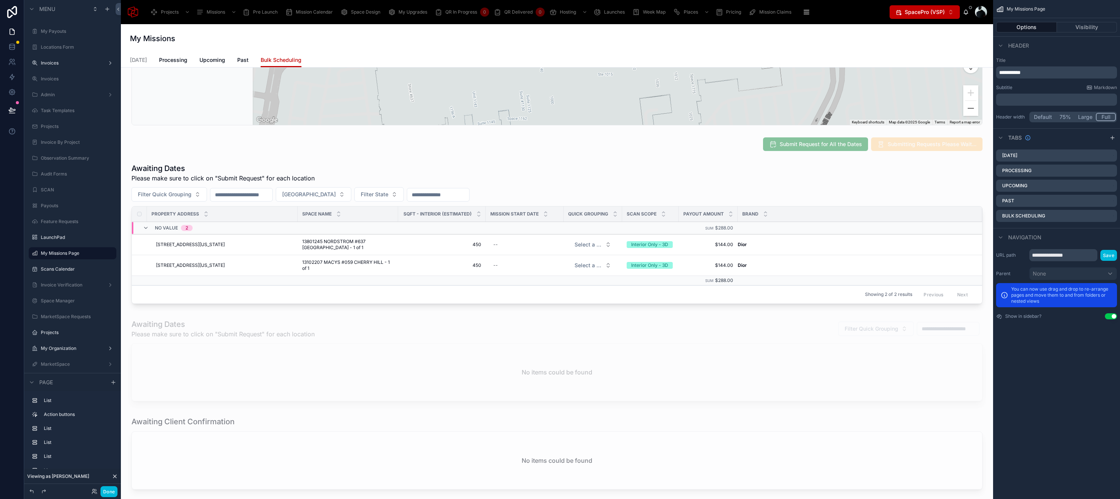
click at [756, 185] on div at bounding box center [557, 235] width 860 height 150
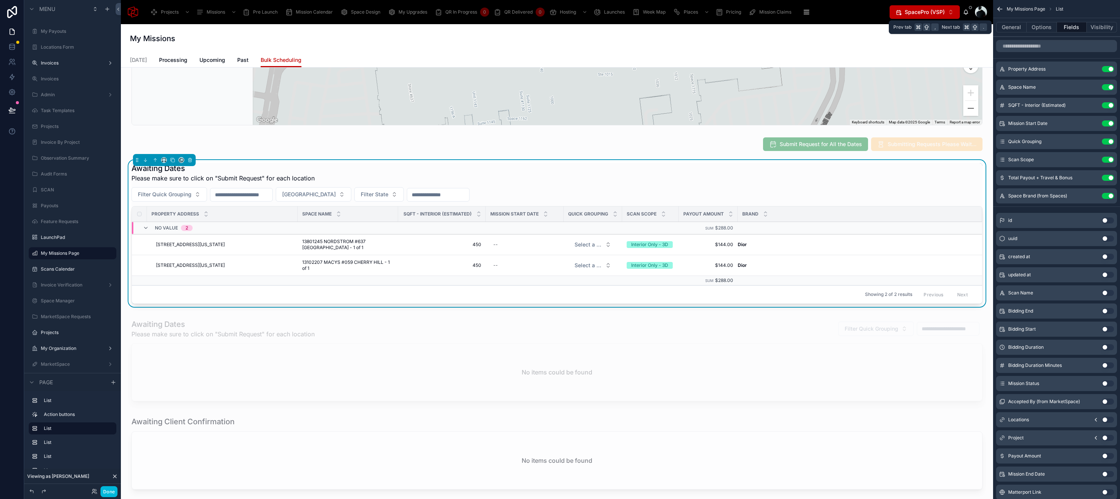
click at [1015, 26] on button "General" at bounding box center [1011, 27] width 31 height 11
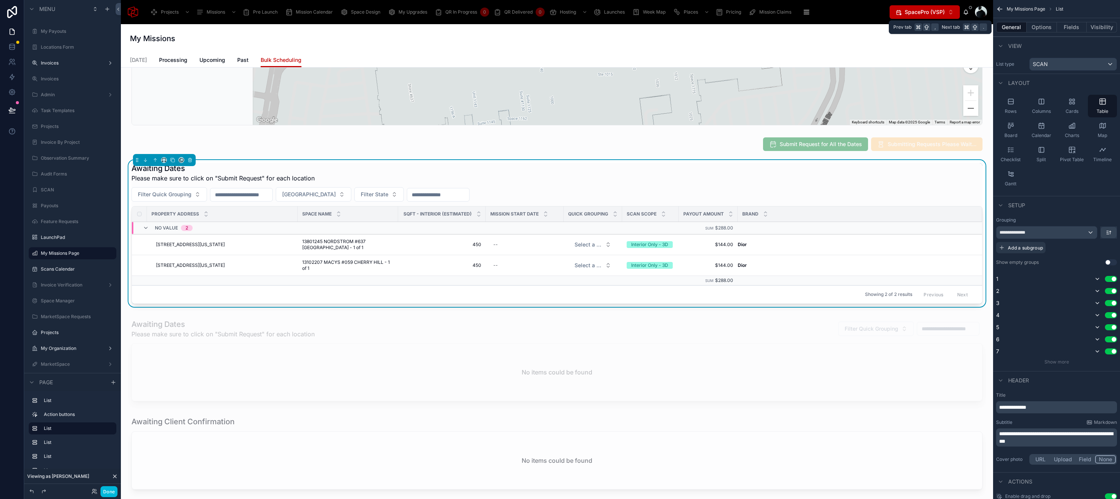
click at [1042, 22] on button "Options" at bounding box center [1041, 27] width 30 height 11
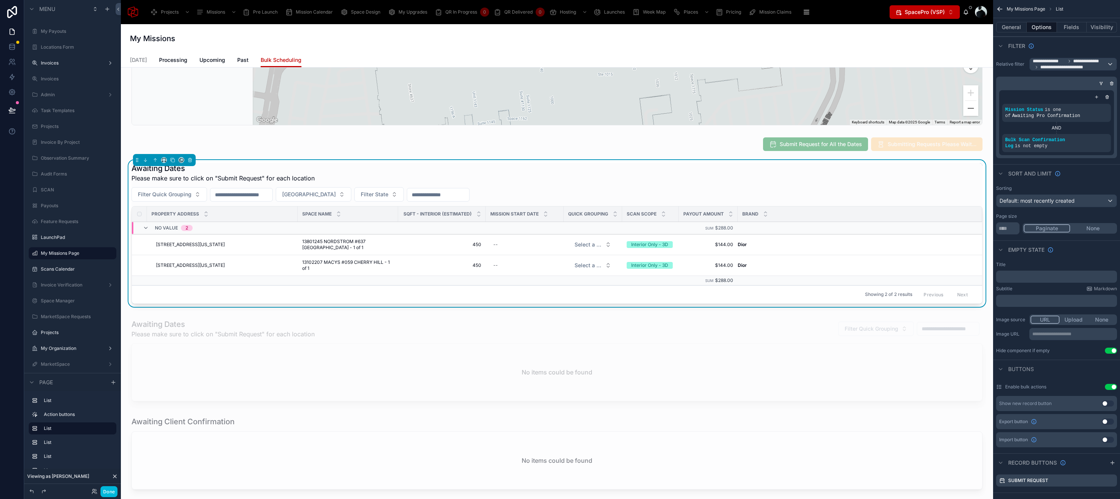
click at [1075, 26] on button "Fields" at bounding box center [1072, 27] width 30 height 11
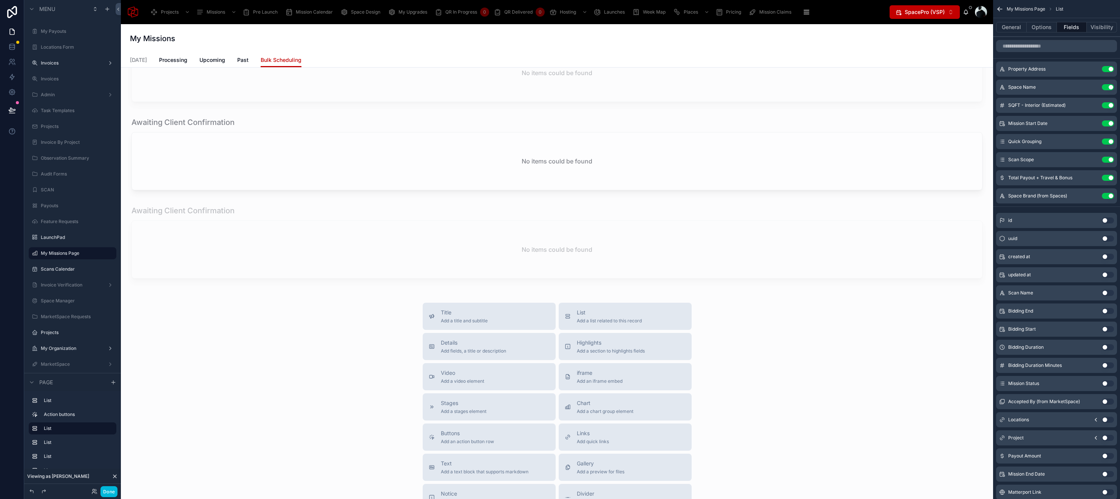
scroll to position [642, 0]
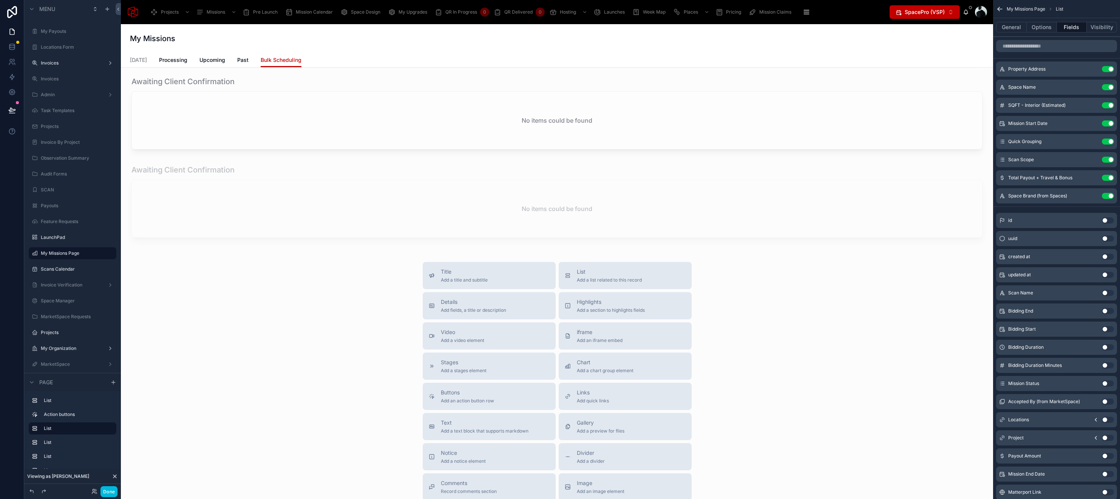
click at [601, 457] on div "Divider Add a divider" at bounding box center [591, 456] width 28 height 15
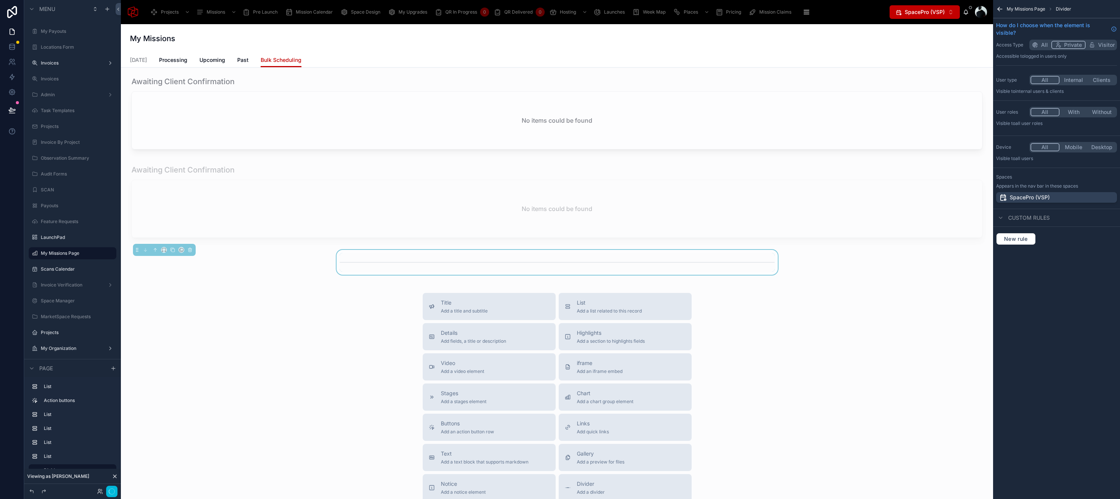
scroll to position [667, 0]
click at [156, 248] on icon at bounding box center [156, 248] width 2 height 2
click at [155, 164] on button at bounding box center [155, 161] width 8 height 8
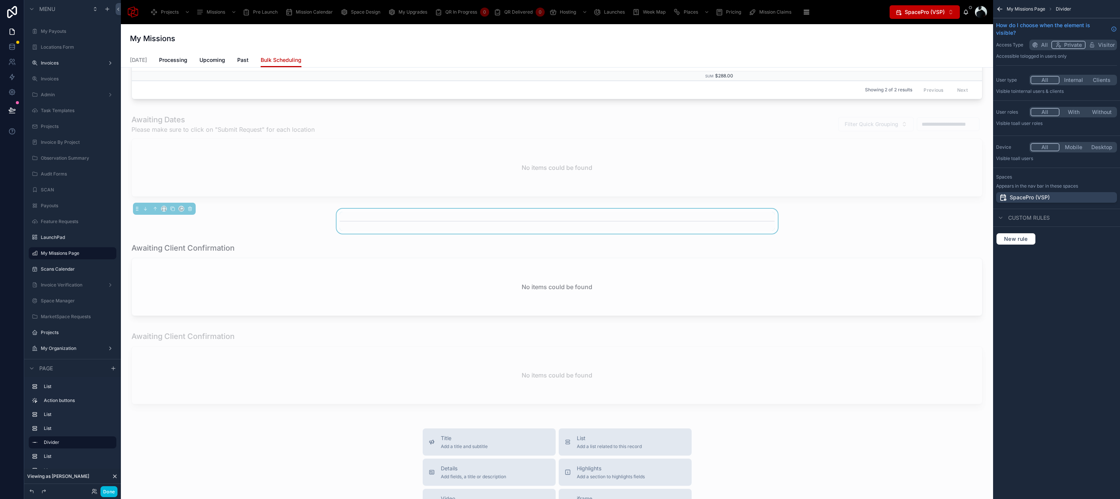
scroll to position [512, 0]
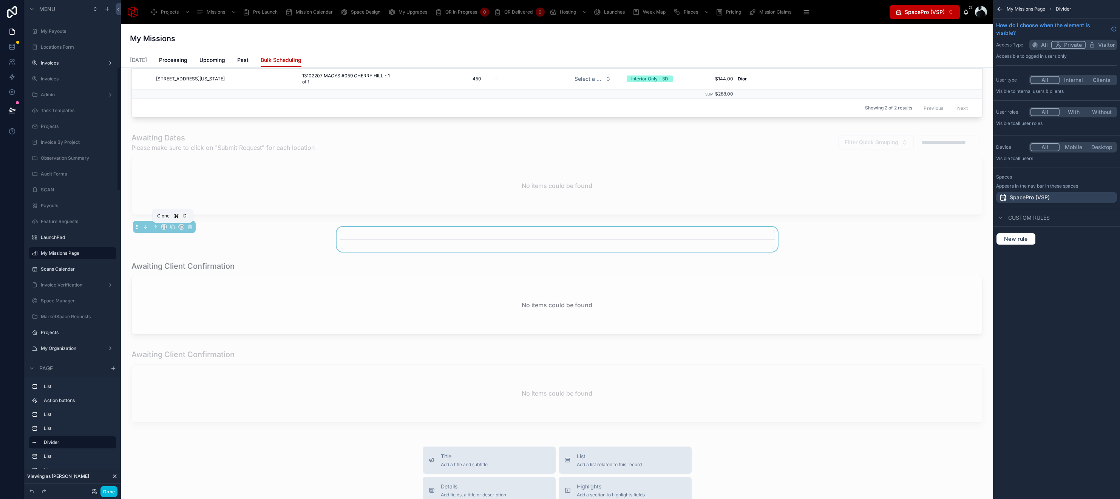
click at [171, 226] on icon at bounding box center [172, 226] width 5 height 5
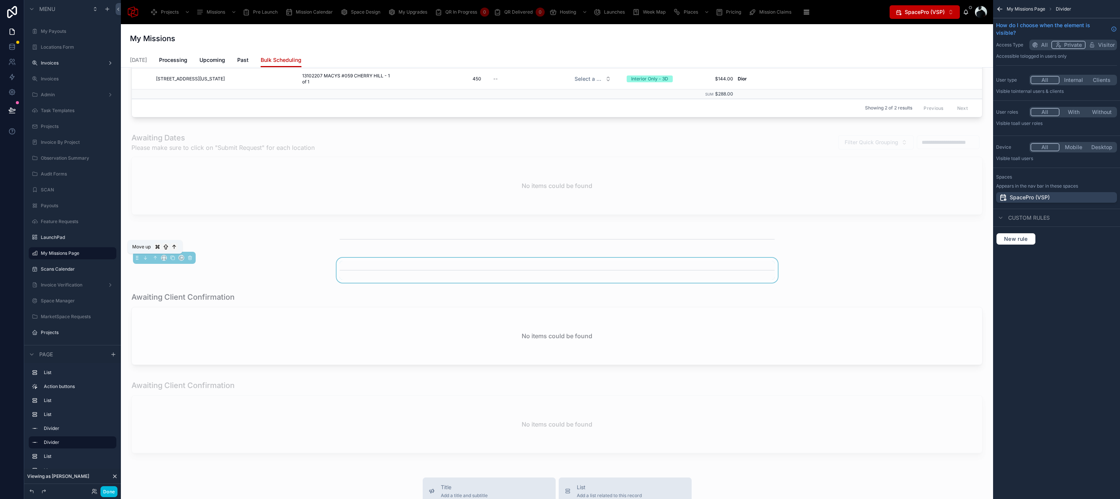
click at [154, 256] on icon at bounding box center [155, 257] width 2 height 2
click at [155, 226] on icon at bounding box center [155, 226] width 0 height 3
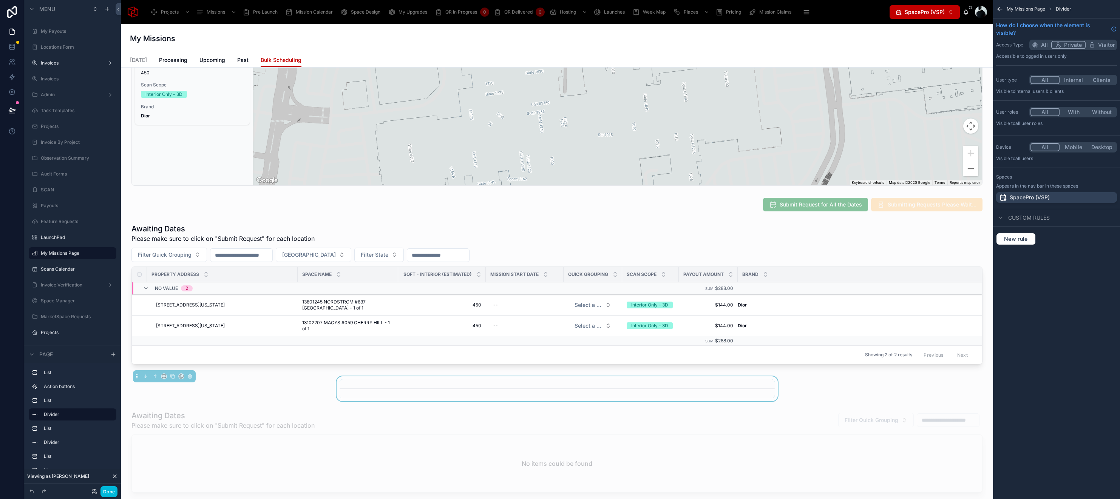
scroll to position [265, 0]
click at [155, 378] on icon at bounding box center [155, 377] width 5 height 5
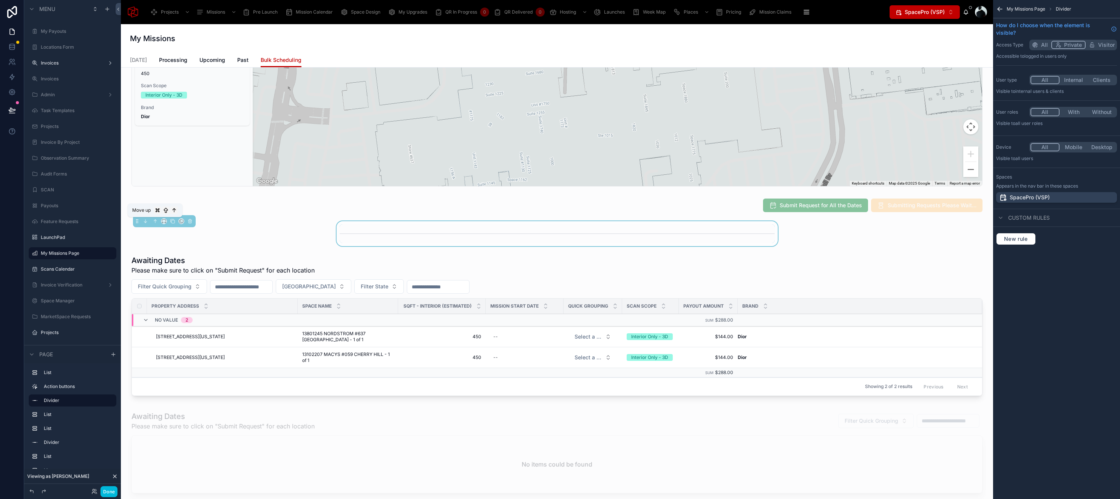
click at [154, 224] on icon at bounding box center [155, 221] width 5 height 5
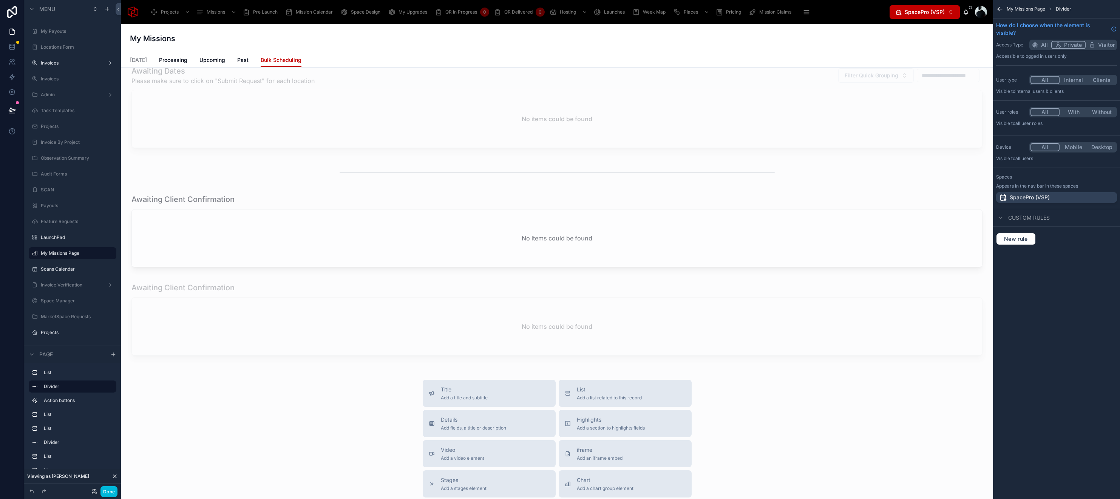
scroll to position [611, 0]
click at [176, 61] on span "Processing" at bounding box center [173, 60] width 28 height 8
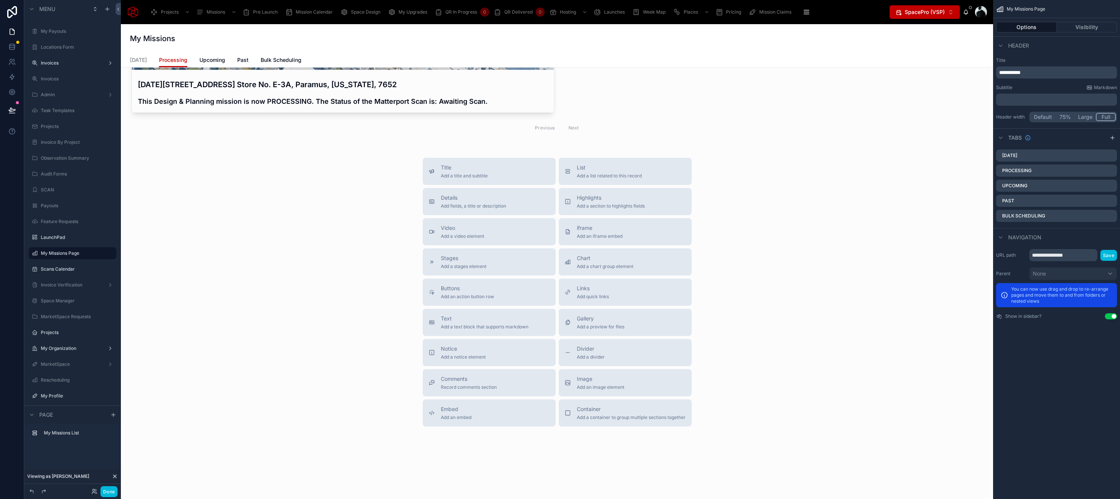
scroll to position [44, 0]
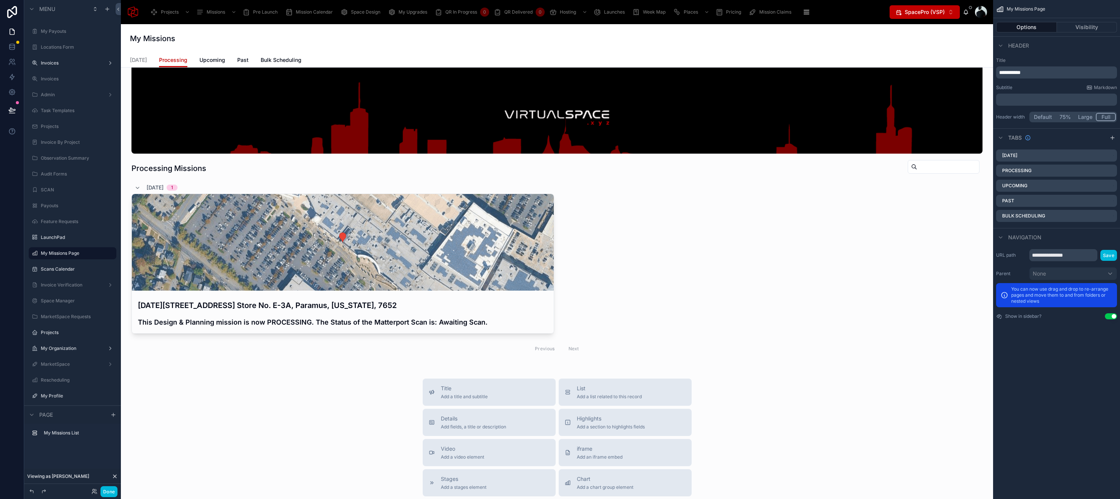
click at [263, 55] on link "Bulk Scheduling" at bounding box center [281, 60] width 41 height 15
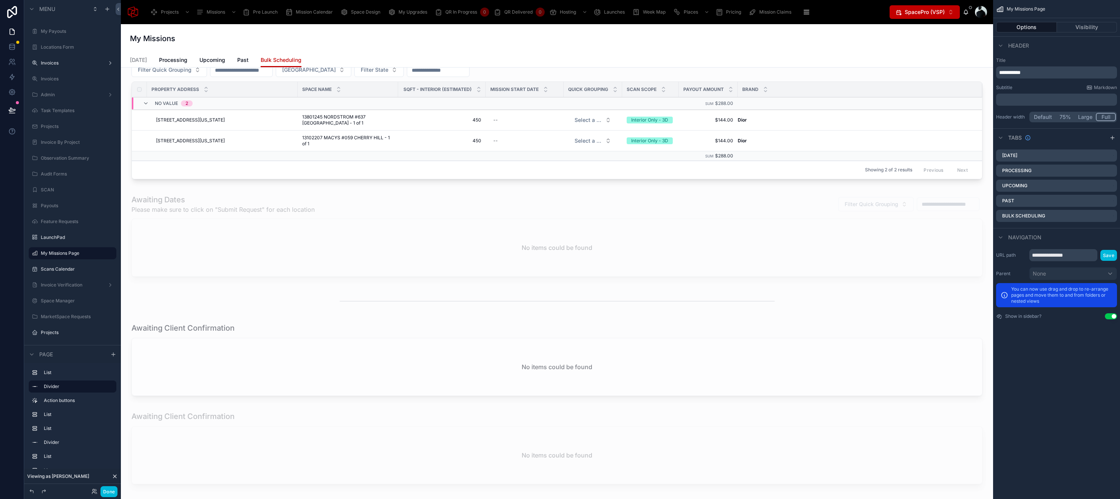
scroll to position [476, 0]
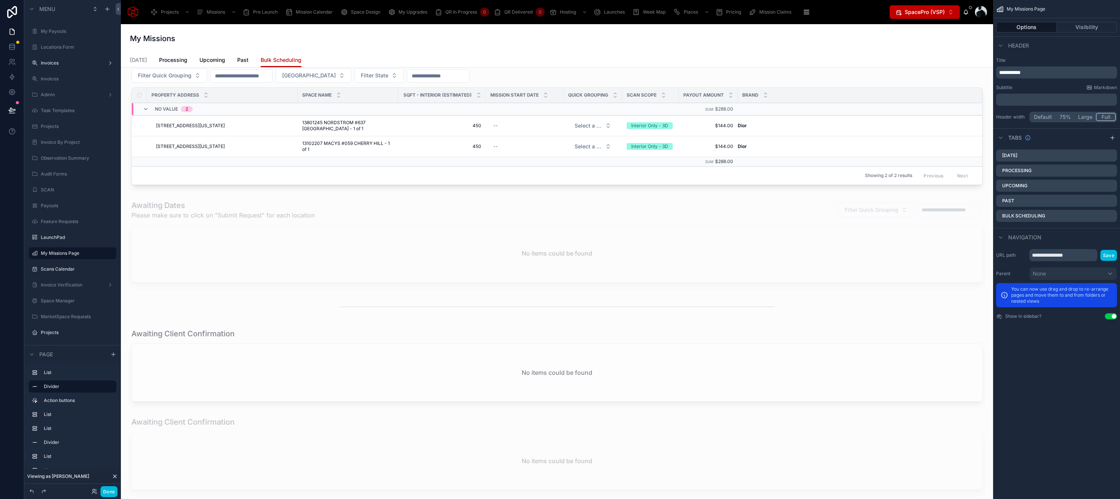
click at [336, 200] on div at bounding box center [557, 242] width 860 height 91
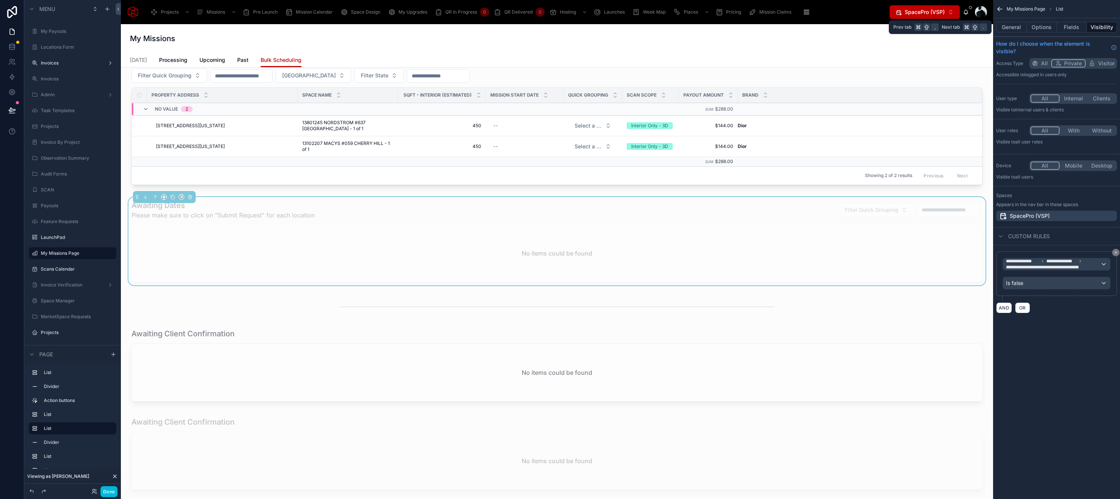
click at [1050, 24] on button "Options" at bounding box center [1041, 27] width 30 height 11
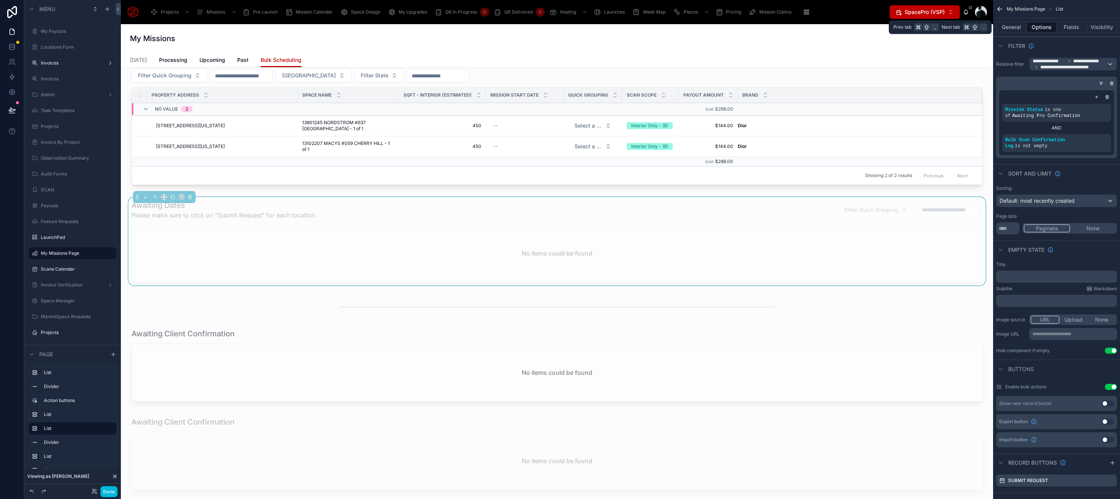
click at [1017, 27] on button "General" at bounding box center [1011, 27] width 31 height 11
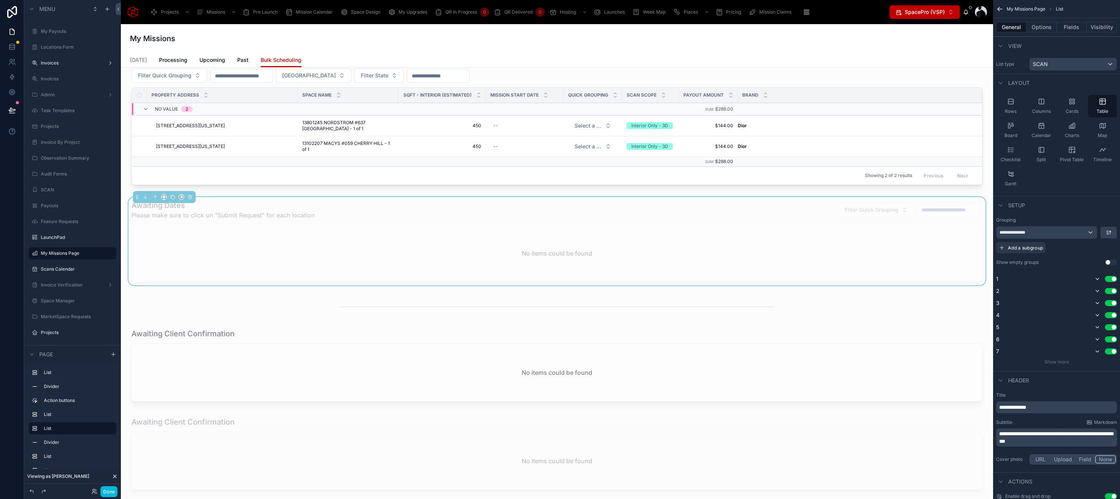
click at [1068, 444] on p "**********" at bounding box center [1057, 437] width 116 height 15
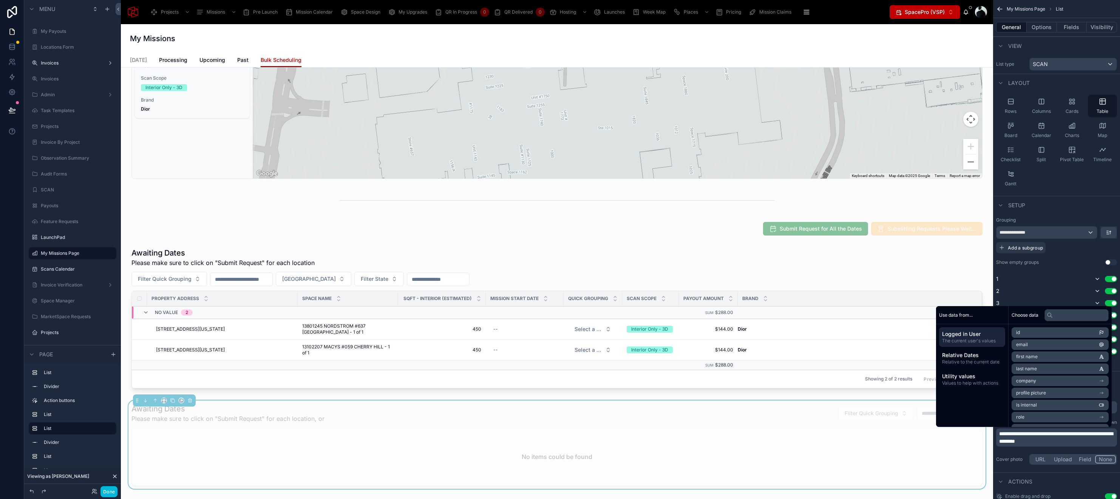
scroll to position [273, 0]
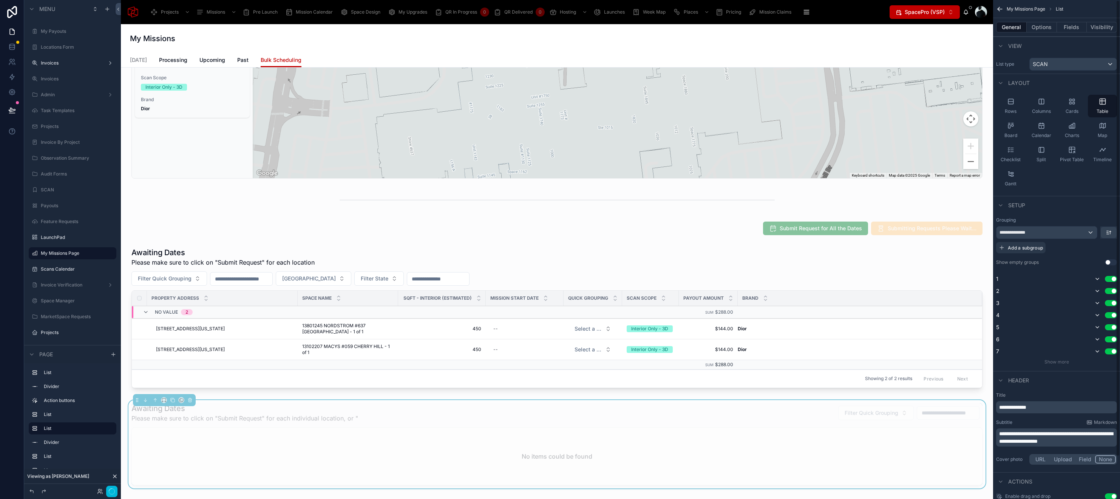
click at [1111, 443] on p "**********" at bounding box center [1057, 437] width 116 height 15
drag, startPoint x: 1111, startPoint y: 450, endPoint x: 981, endPoint y: 418, distance: 133.4
click at [981, 418] on div "Projects Missions Pre Launch Mission Calendar Space Design My Upgrades QR In Pr…" at bounding box center [620, 249] width 999 height 499
copy span "**********"
click at [432, 264] on div at bounding box center [557, 319] width 860 height 150
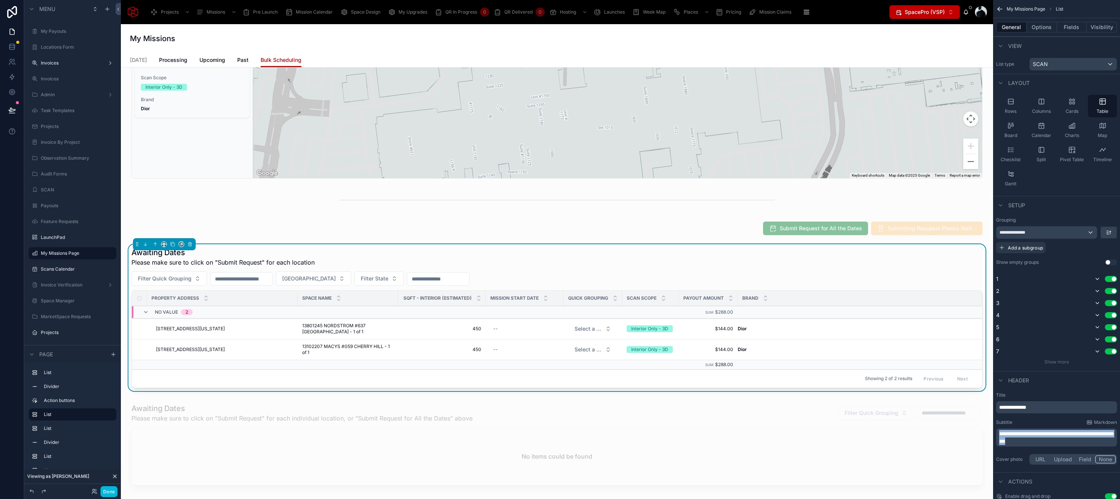
drag, startPoint x: 1071, startPoint y: 442, endPoint x: 952, endPoint y: 425, distance: 120.5
click at [952, 425] on div "Projects Missions Pre Launch Mission Calendar Space Design My Upgrades QR In Pr…" at bounding box center [620, 249] width 999 height 499
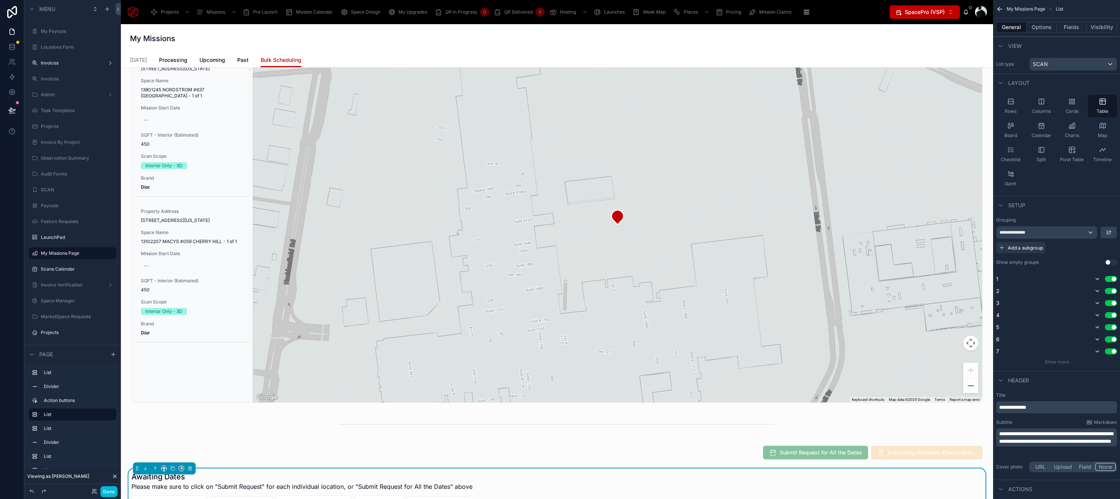
scroll to position [0, 0]
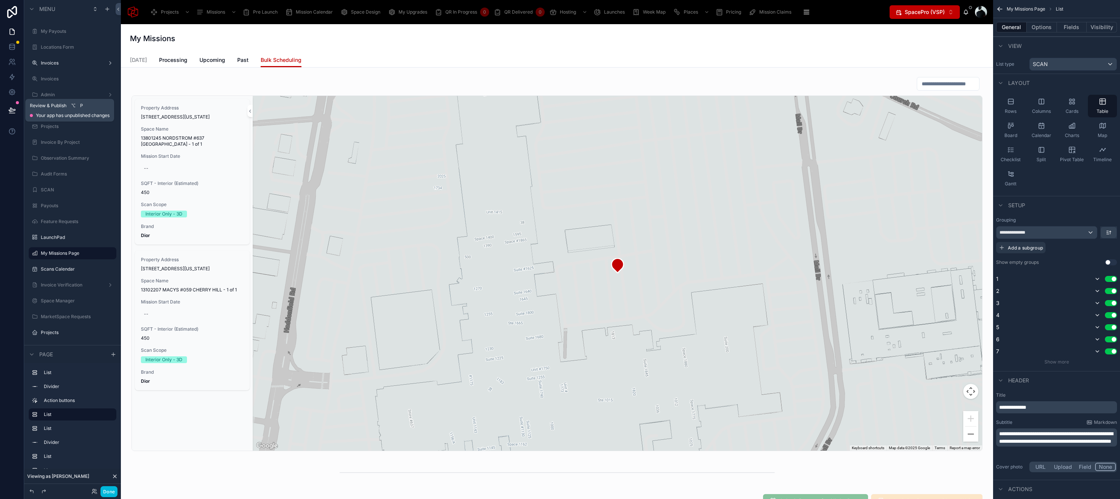
click at [13, 105] on button at bounding box center [12, 110] width 17 height 21
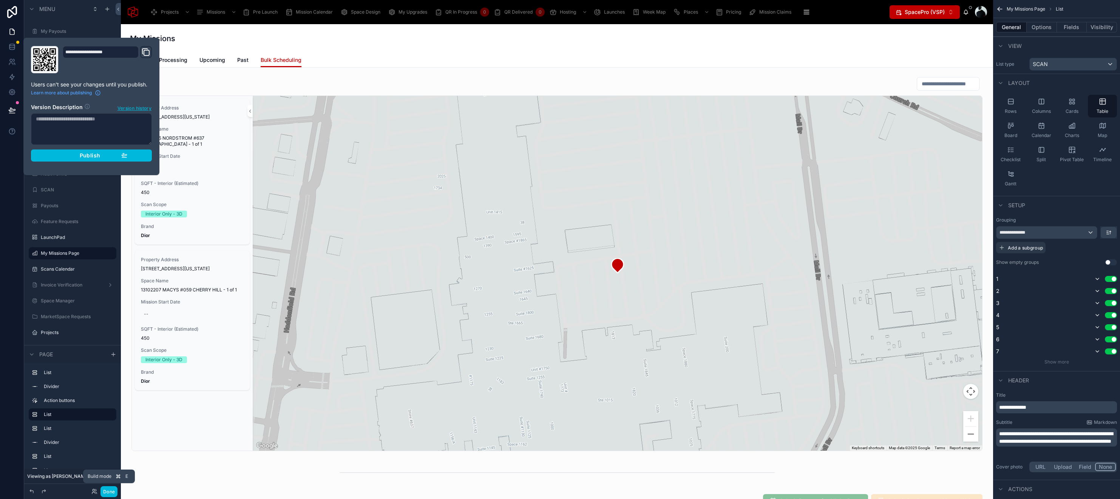
click at [109, 492] on button "Done" at bounding box center [108, 491] width 17 height 11
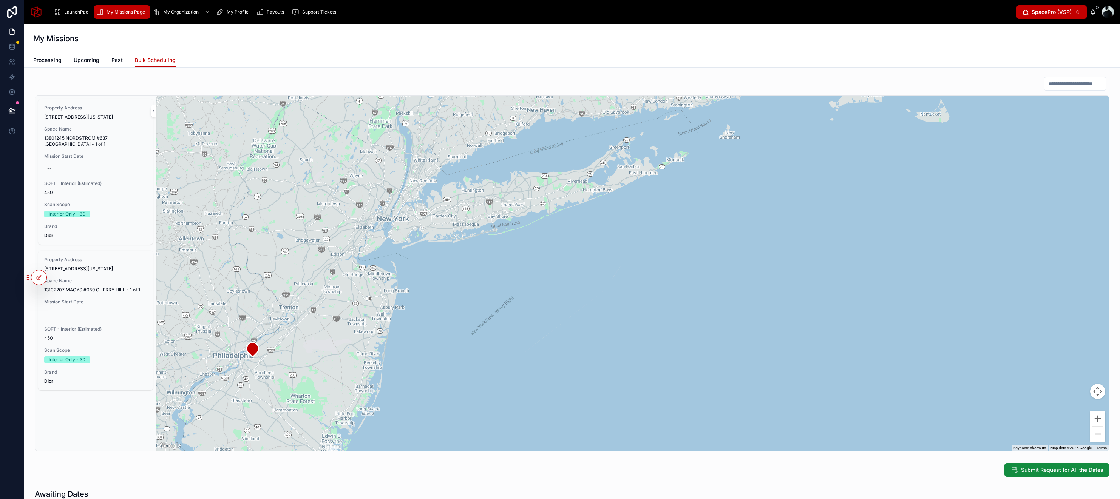
drag, startPoint x: 348, startPoint y: 156, endPoint x: 386, endPoint y: 267, distance: 116.6
click at [386, 267] on div at bounding box center [632, 273] width 953 height 355
click at [13, 114] on icon at bounding box center [12, 110] width 8 height 8
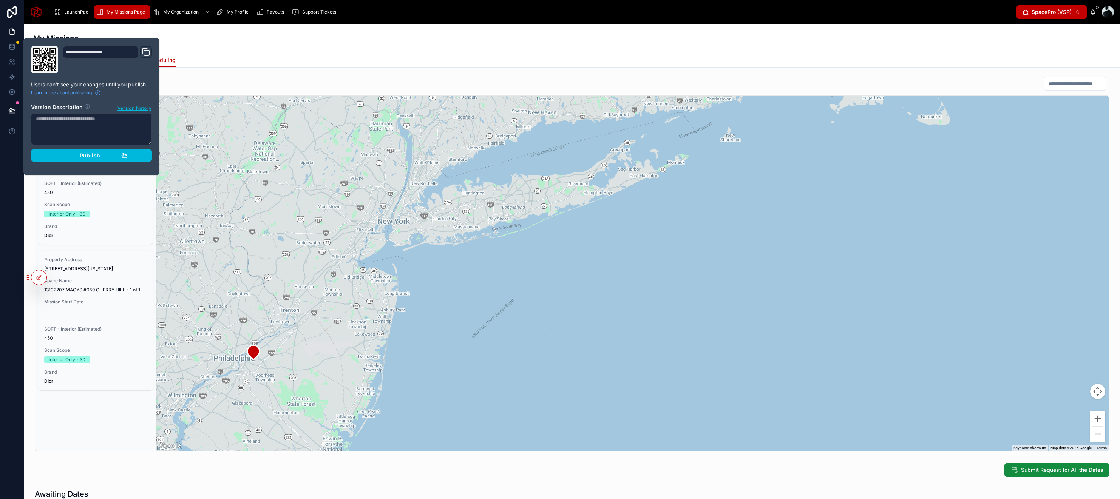
click at [69, 151] on button "Publish" at bounding box center [91, 156] width 121 height 12
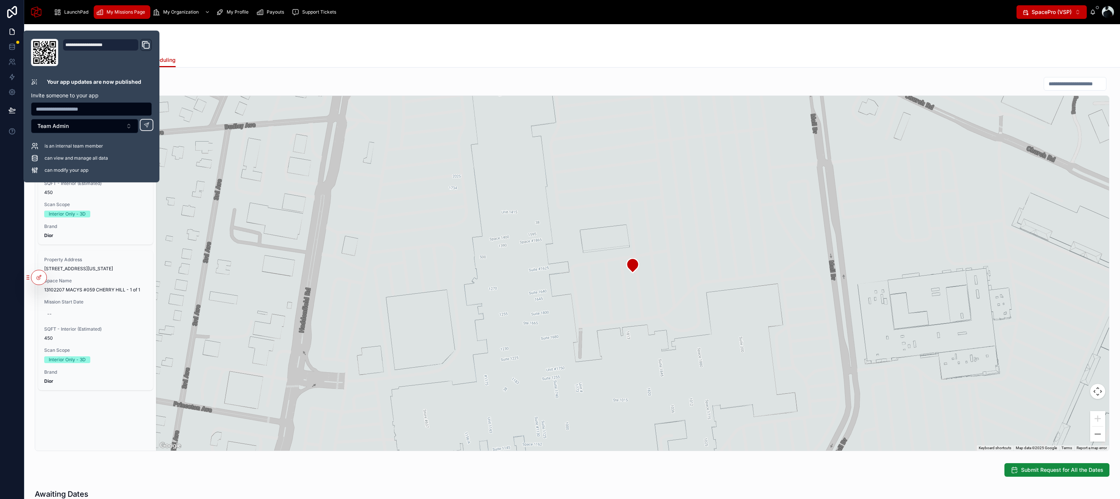
click at [294, 29] on div "My Missions" at bounding box center [571, 38] width 1077 height 29
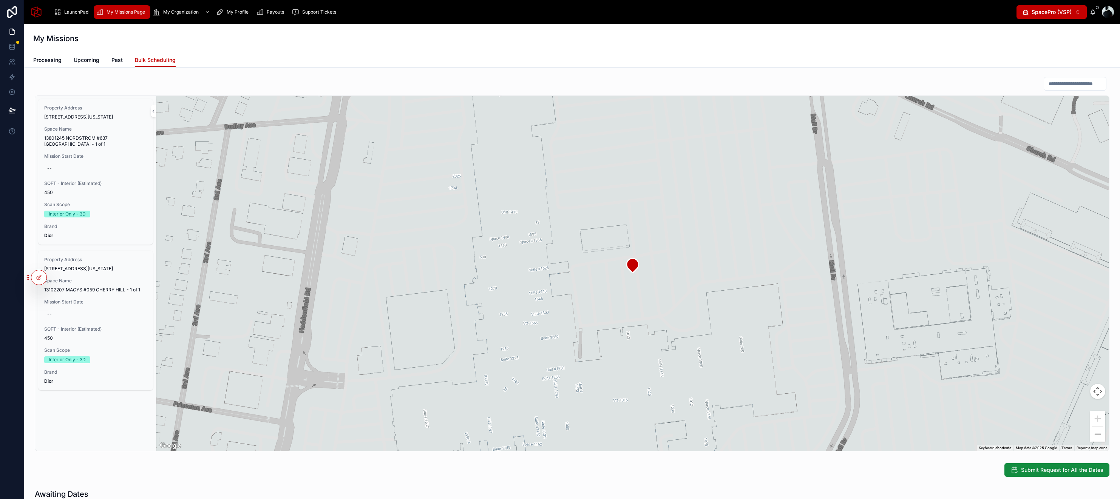
click at [70, 10] on span "LaunchPad" at bounding box center [76, 12] width 24 height 6
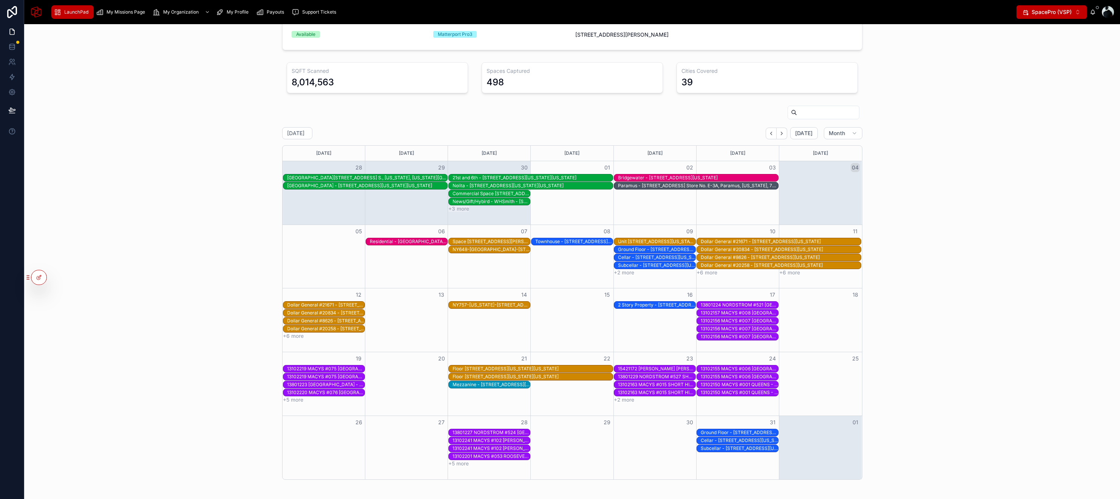
scroll to position [116, 0]
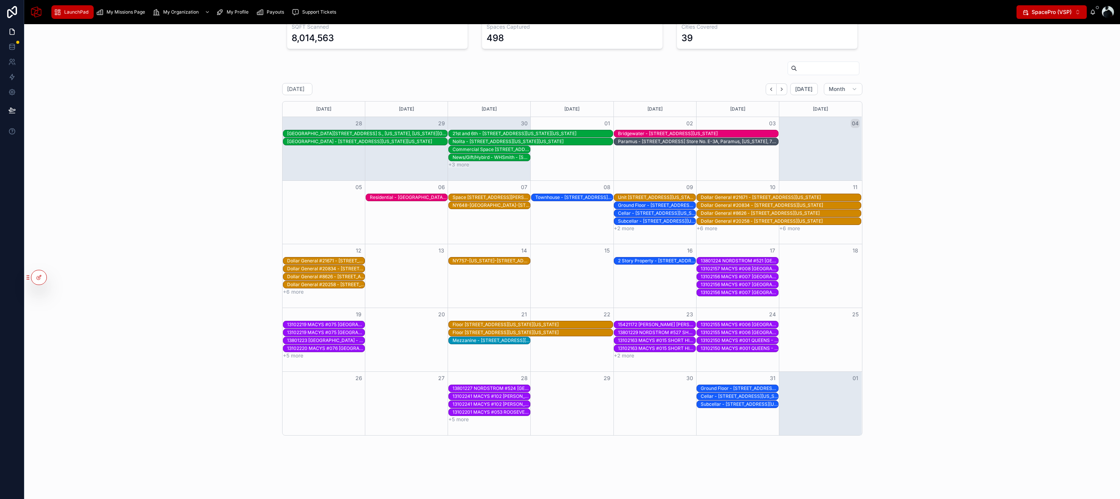
click at [671, 328] on div "15421172 NEIMAN MARCUS #1025 SHORT HILLS - 1 of 1 - 1200 MORRIS TURNPIKE, Short…" at bounding box center [655, 325] width 82 height 8
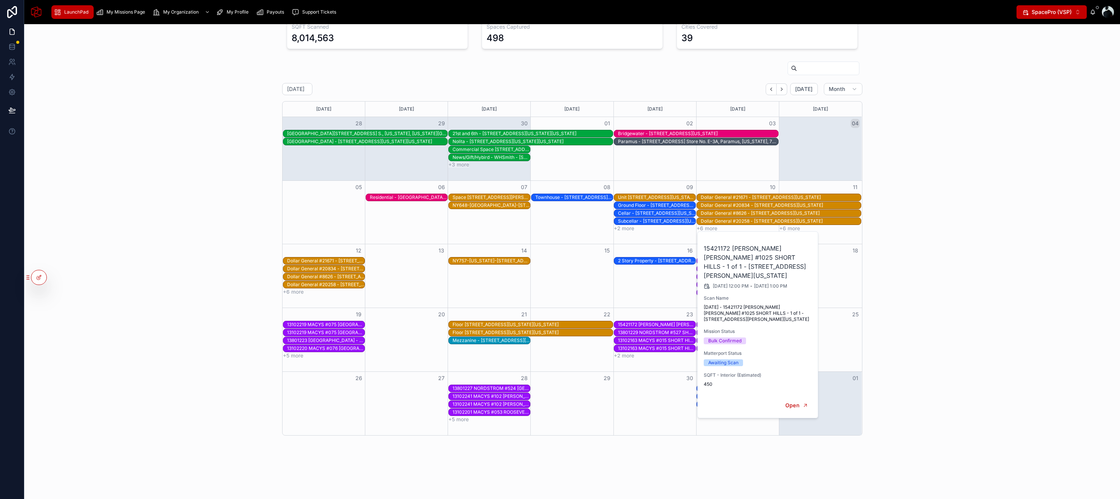
click at [548, 324] on div "Floor 7 - 333 E 38th St, New York, New York, 10016" at bounding box center [532, 325] width 160 height 6
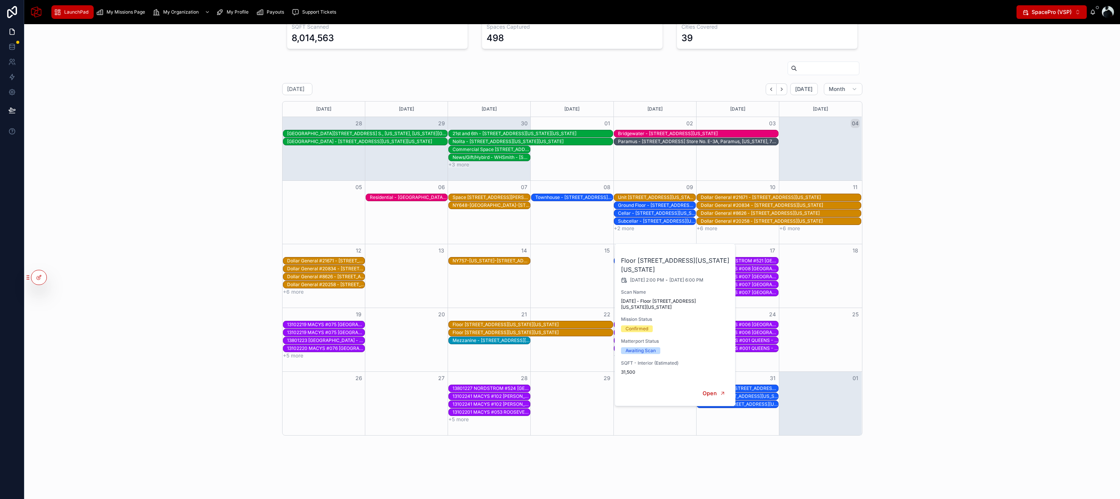
click at [469, 401] on div "13102241 MACYS #102 WALT WHITMAN - 1 of 2 - 180 WALT WHITMAN RD, Huntington Sta…" at bounding box center [490, 404] width 77 height 6
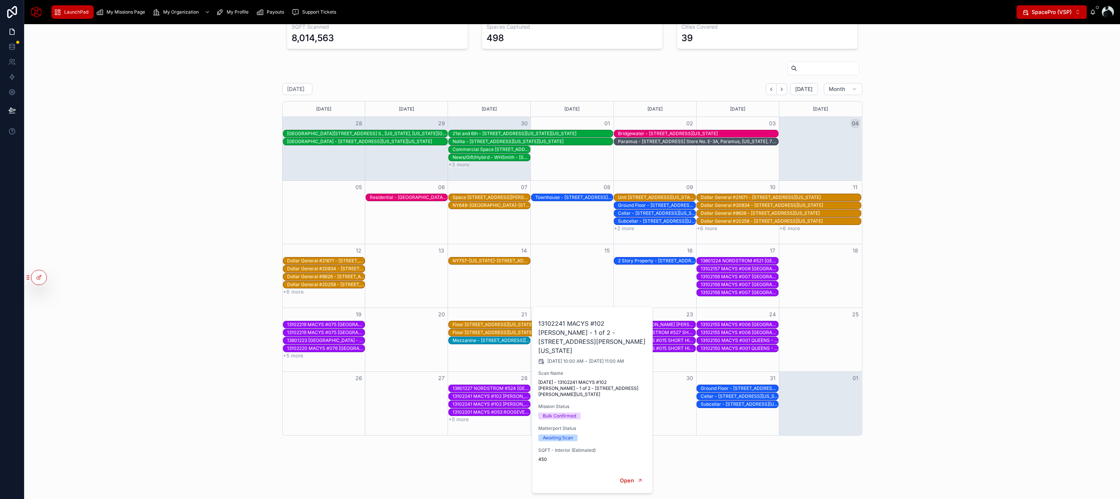
click at [503, 75] on div at bounding box center [572, 69] width 580 height 17
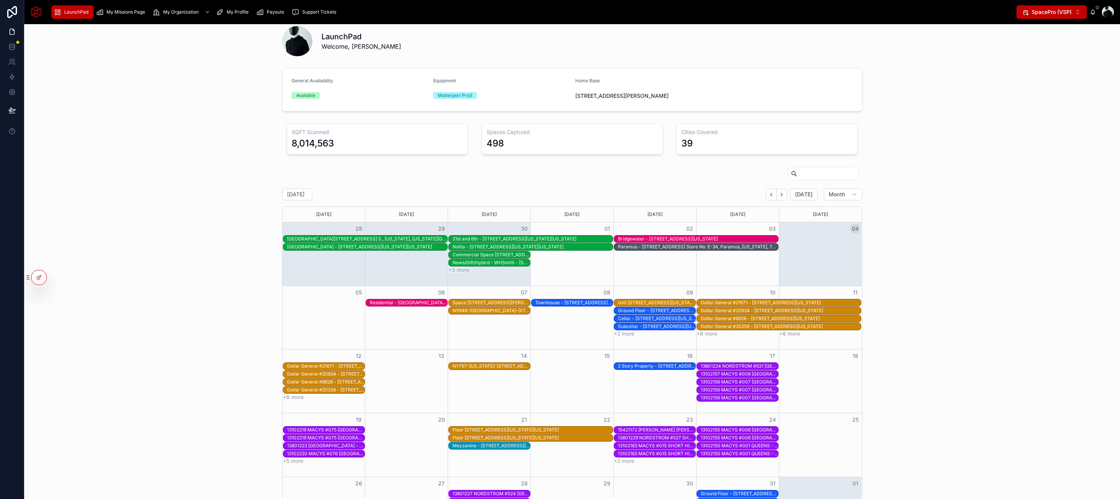
scroll to position [0, 0]
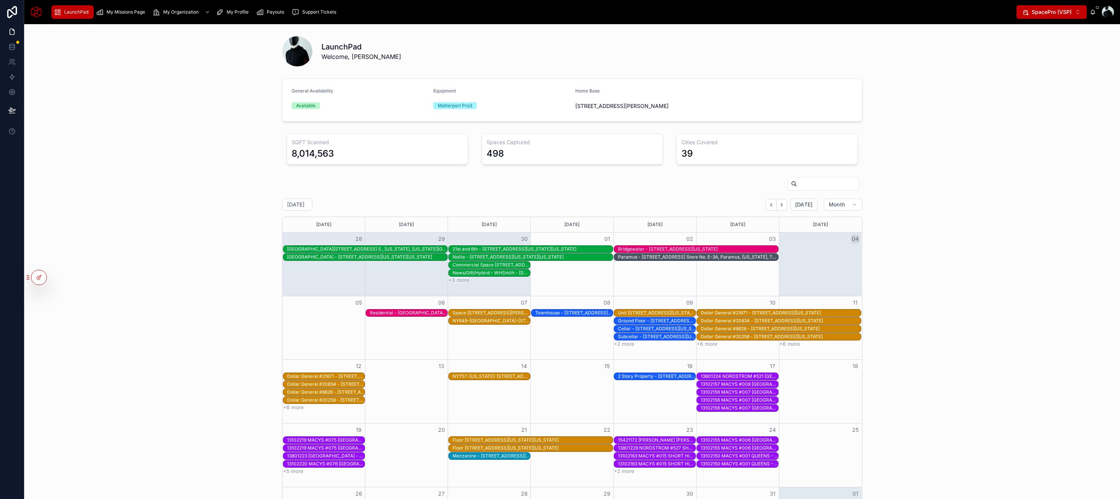
click at [160, 12] on div "My Organization" at bounding box center [182, 12] width 59 height 12
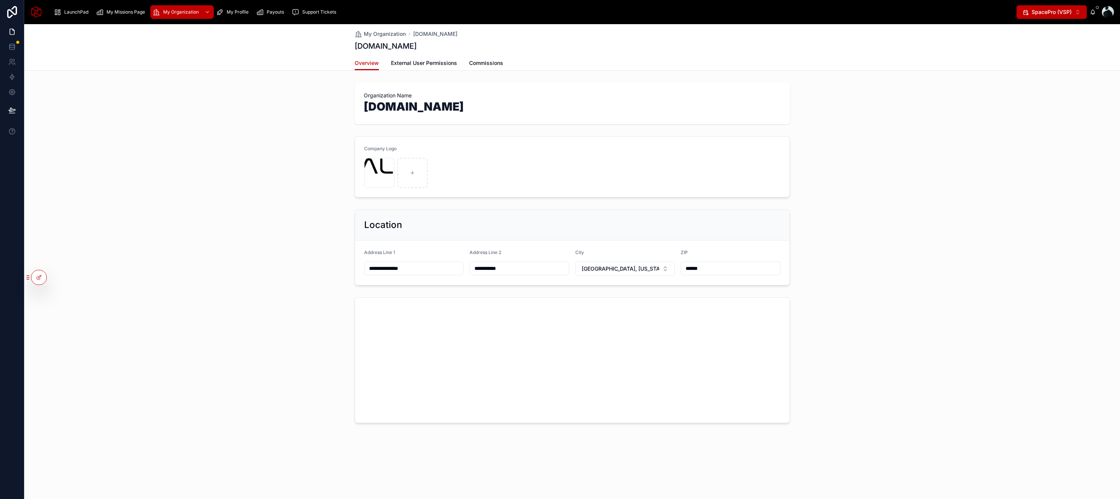
click at [226, 16] on div "My Profile" at bounding box center [233, 12] width 35 height 12
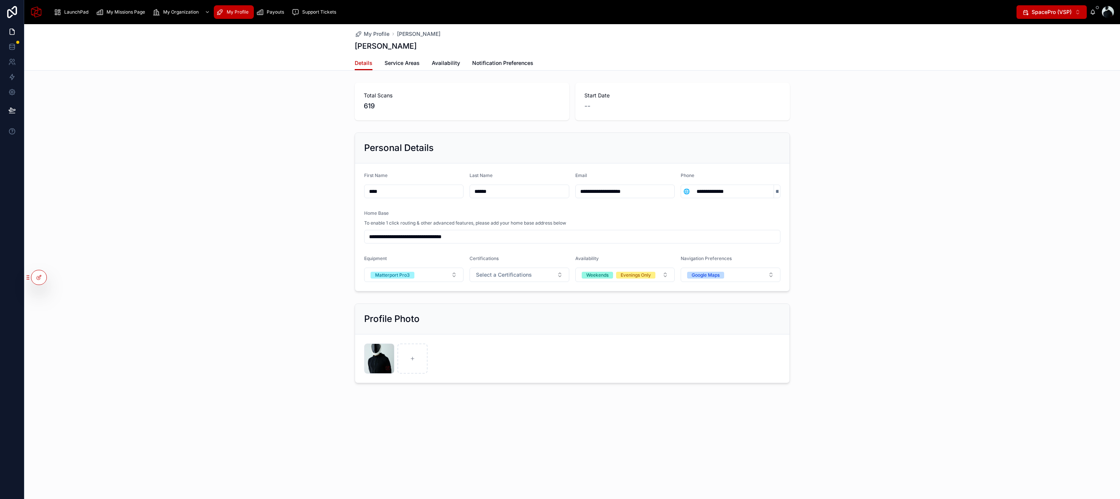
click at [406, 63] on span "Service Areas" at bounding box center [401, 63] width 35 height 8
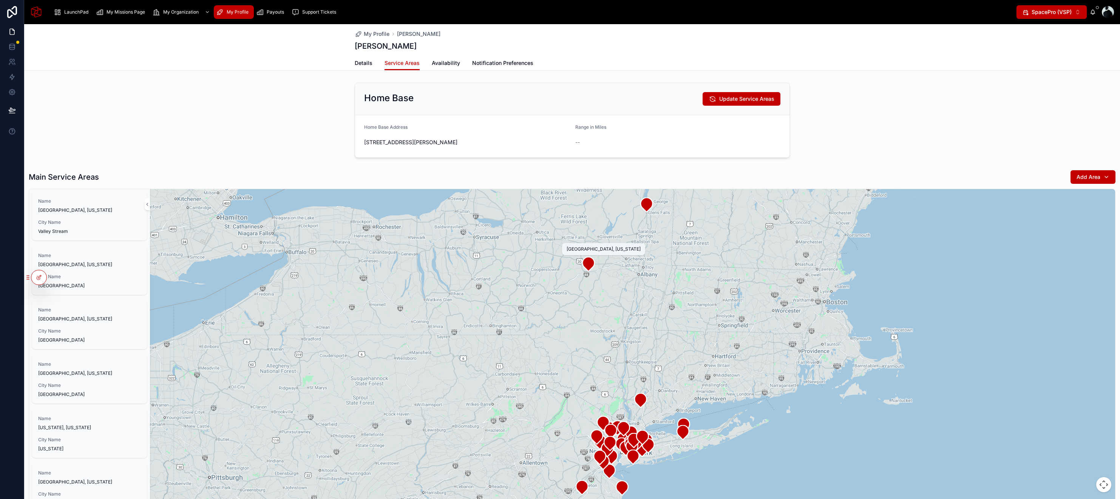
click at [585, 264] on icon at bounding box center [588, 264] width 12 height 14
click at [0, 0] on button "Remove Service Area" at bounding box center [0, 0] width 0 height 0
click at [659, 224] on icon at bounding box center [653, 220] width 15 height 15
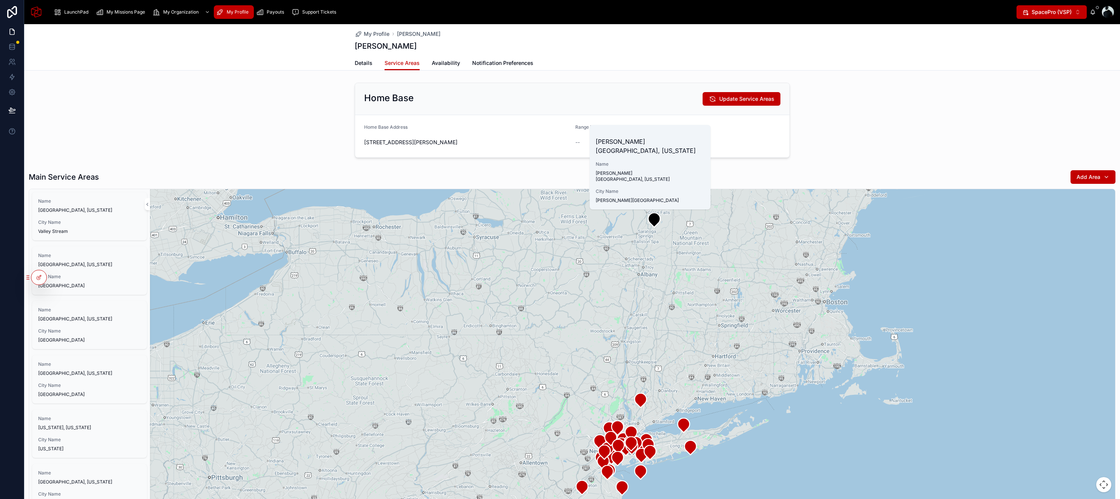
click at [0, 0] on button "Remove Service Area" at bounding box center [0, 0] width 0 height 0
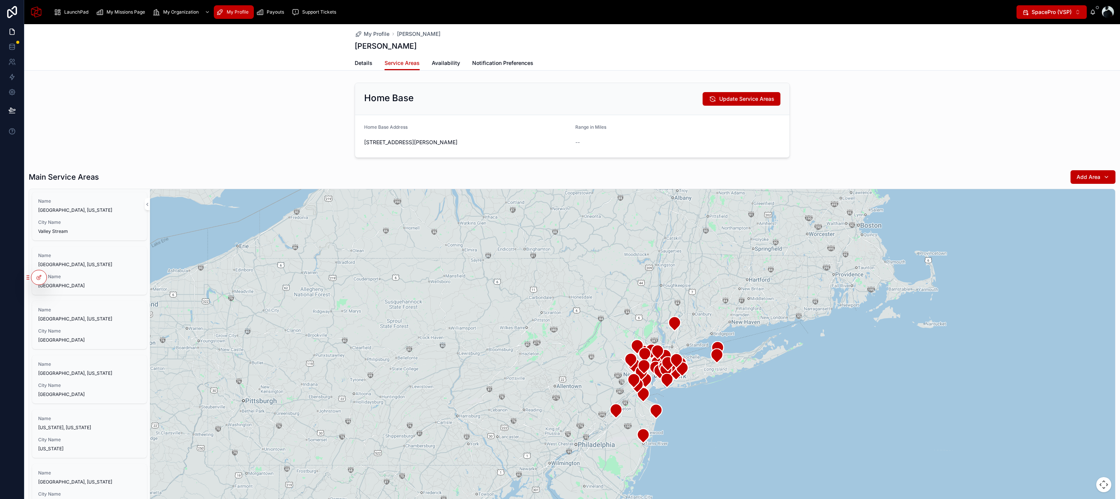
drag, startPoint x: 705, startPoint y: 366, endPoint x: 739, endPoint y: 287, distance: 85.2
click at [739, 287] on div at bounding box center [632, 366] width 965 height 355
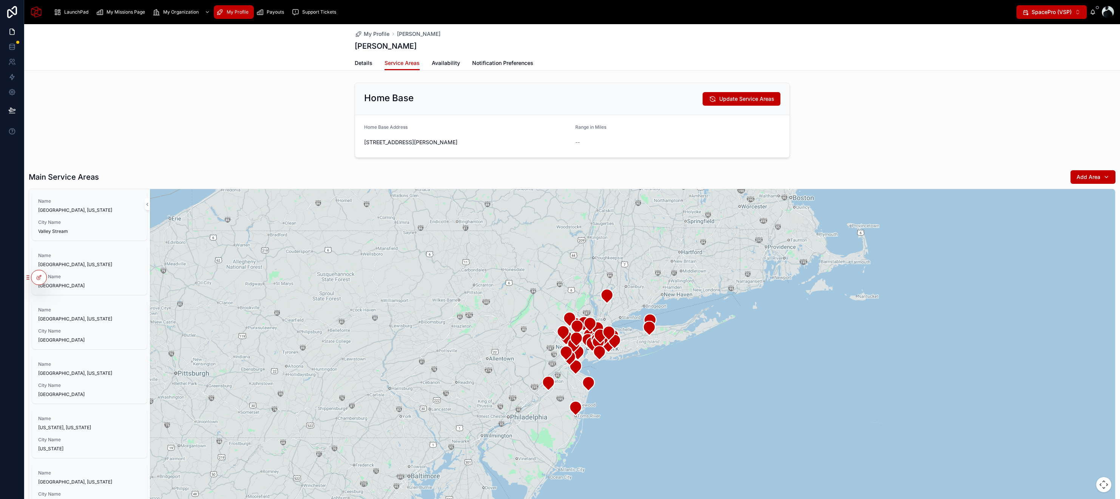
drag, startPoint x: 705, startPoint y: 429, endPoint x: 637, endPoint y: 400, distance: 73.9
click at [637, 401] on div at bounding box center [632, 366] width 965 height 355
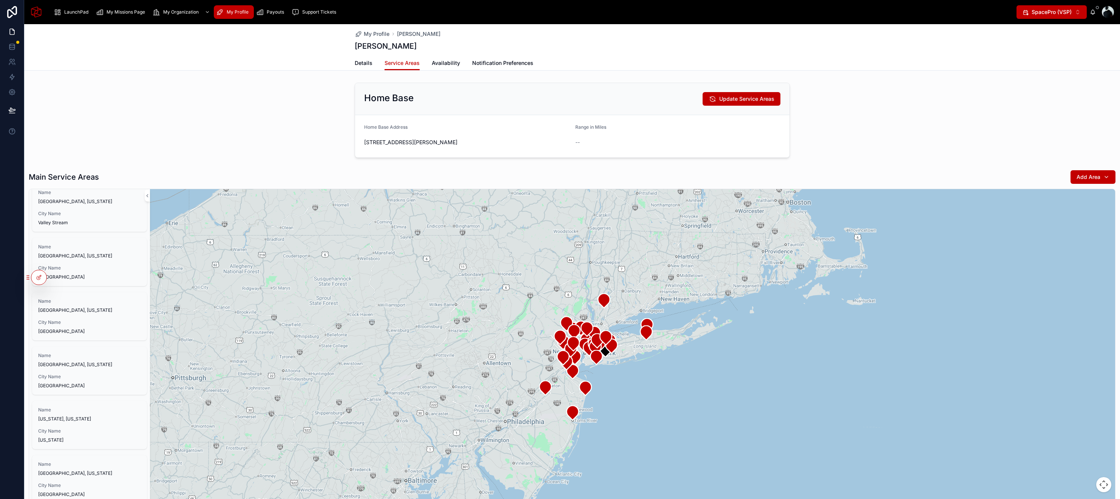
scroll to position [9, 0]
click at [39, 279] on icon at bounding box center [38, 277] width 3 height 3
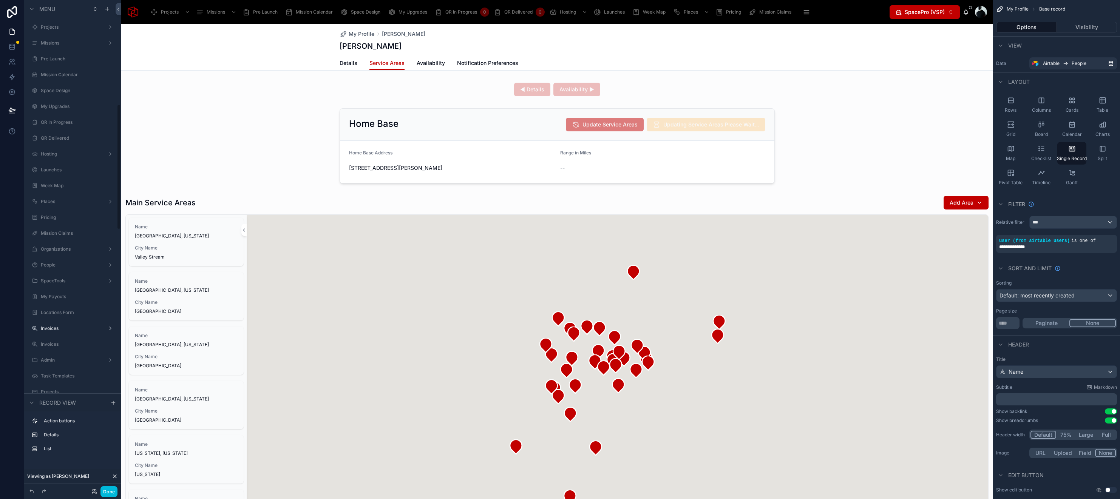
scroll to position [408, 0]
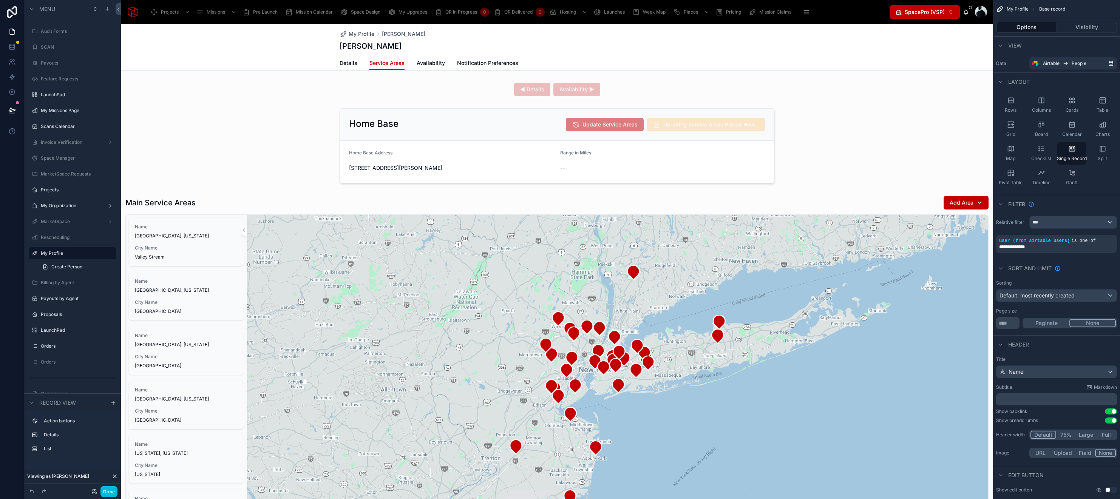
click at [207, 217] on div at bounding box center [557, 469] width 872 height 890
click at [255, 203] on div at bounding box center [557, 383] width 872 height 381
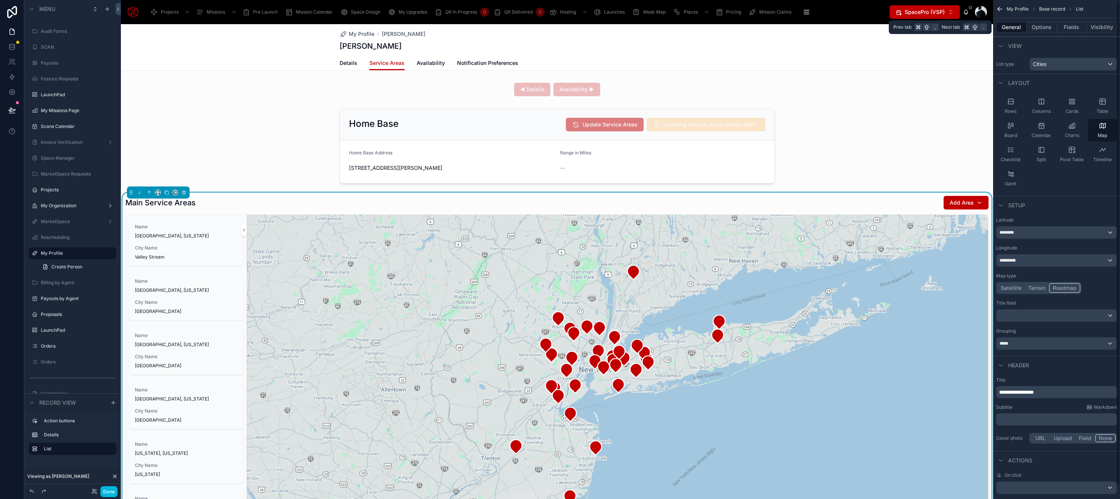
click at [1050, 26] on button "Options" at bounding box center [1041, 27] width 30 height 11
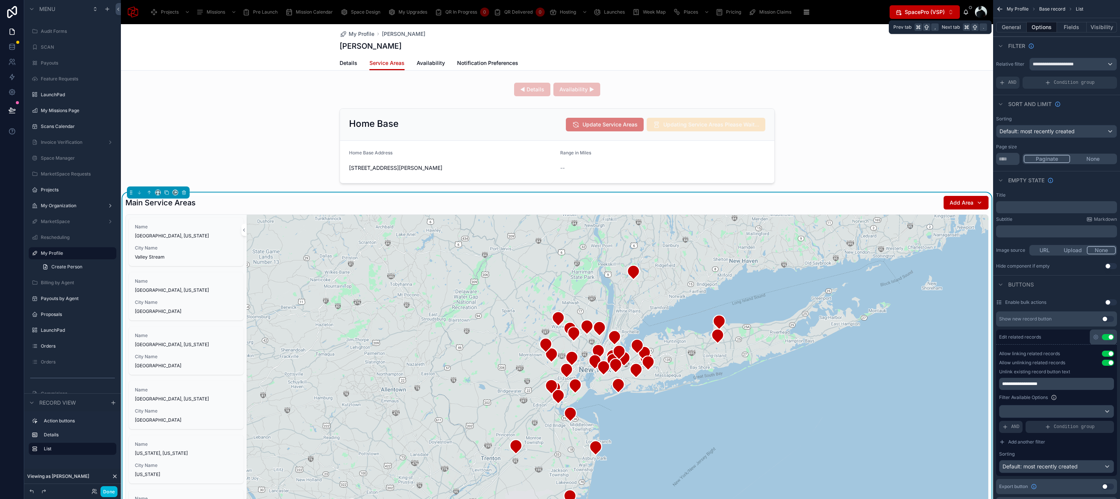
click at [1069, 27] on button "Fields" at bounding box center [1072, 27] width 30 height 11
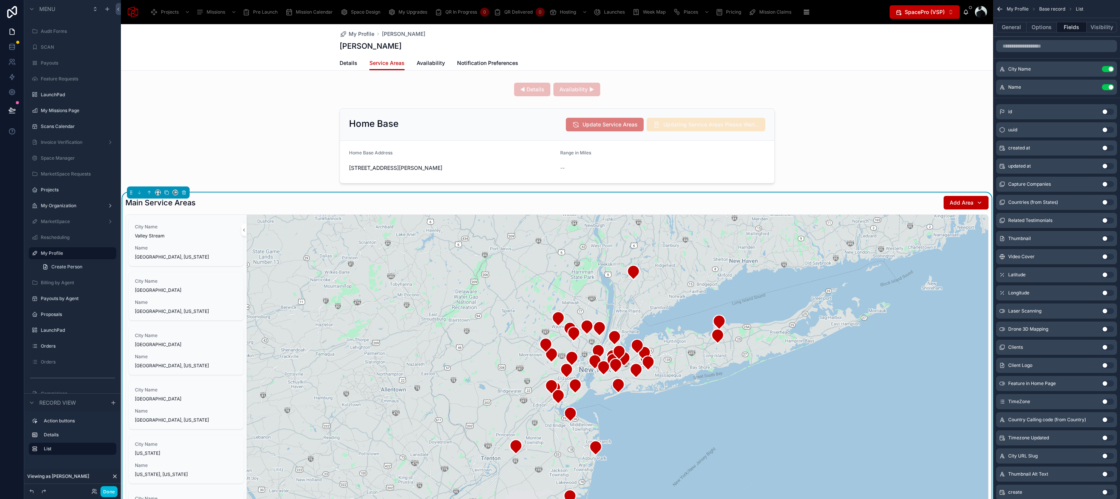
click at [0, 0] on icon "scrollable content" at bounding box center [0, 0] width 0 height 0
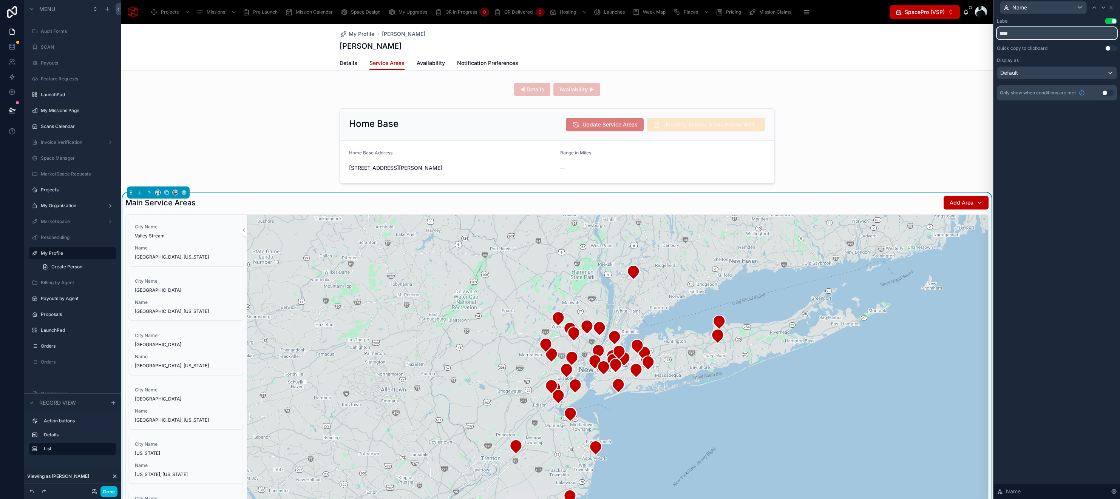
click at [1000, 33] on input "****" at bounding box center [1057, 33] width 120 height 12
type input "*********"
click at [1096, 8] on icon at bounding box center [1094, 8] width 6 height 6
click at [1061, 73] on div "Default" at bounding box center [1056, 73] width 119 height 12
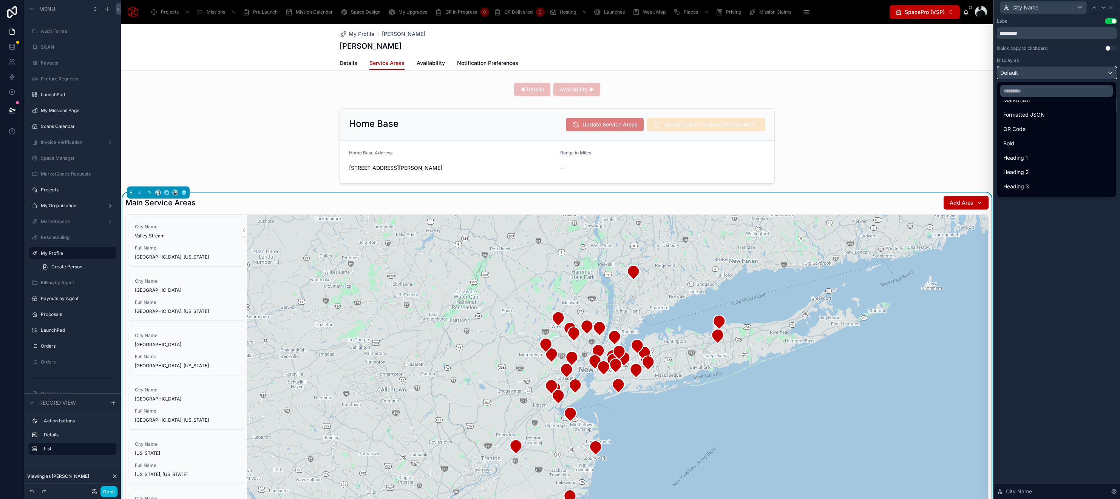
scroll to position [82, 0]
click at [1027, 173] on span "Heading 3" at bounding box center [1016, 174] width 26 height 9
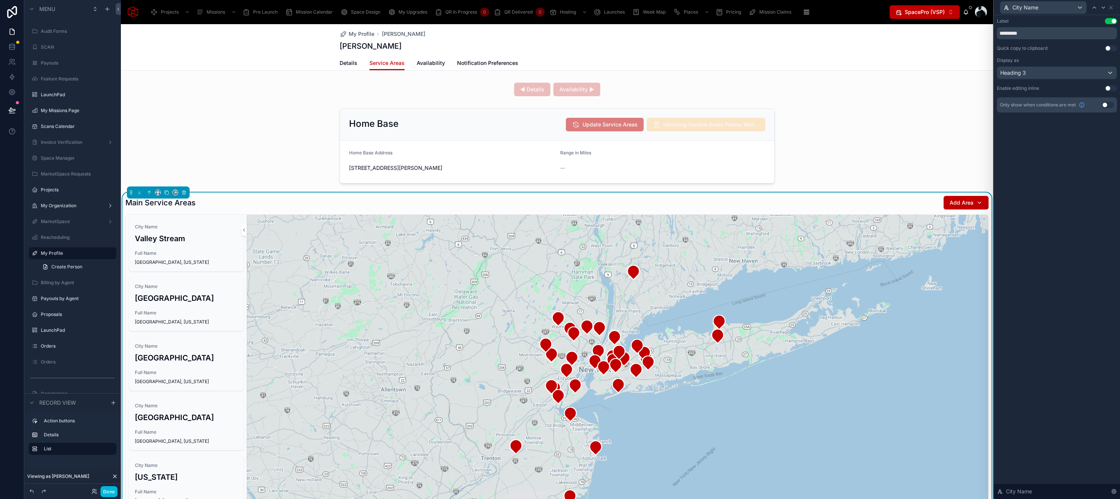
click at [1109, 22] on button "Use setting" at bounding box center [1111, 21] width 12 height 6
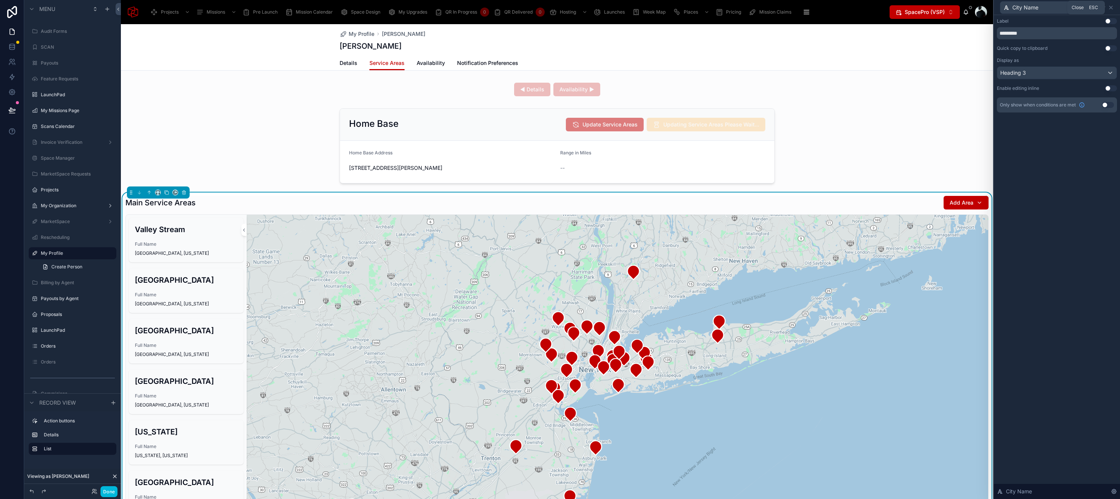
click at [1113, 7] on icon at bounding box center [1111, 8] width 6 height 6
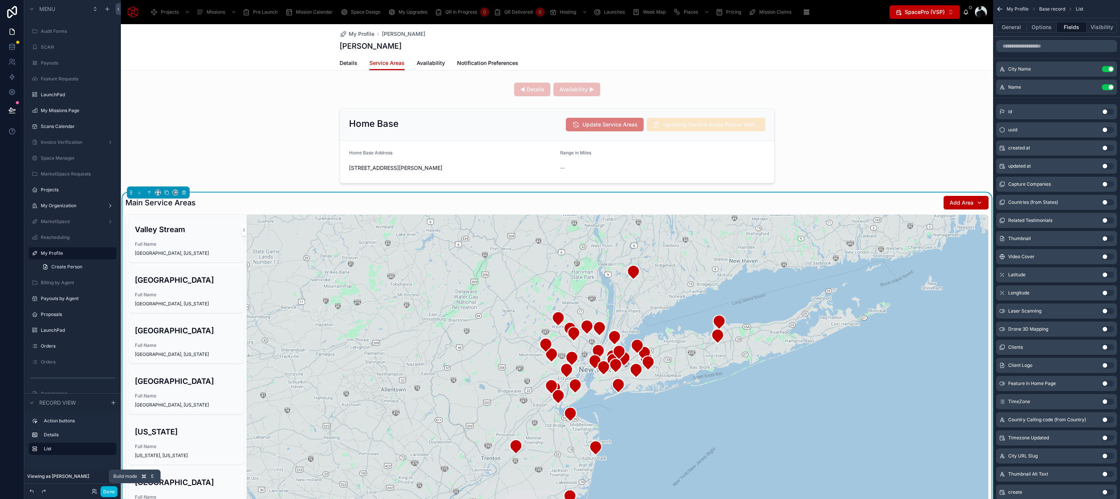
click at [111, 489] on button "Done" at bounding box center [108, 491] width 17 height 11
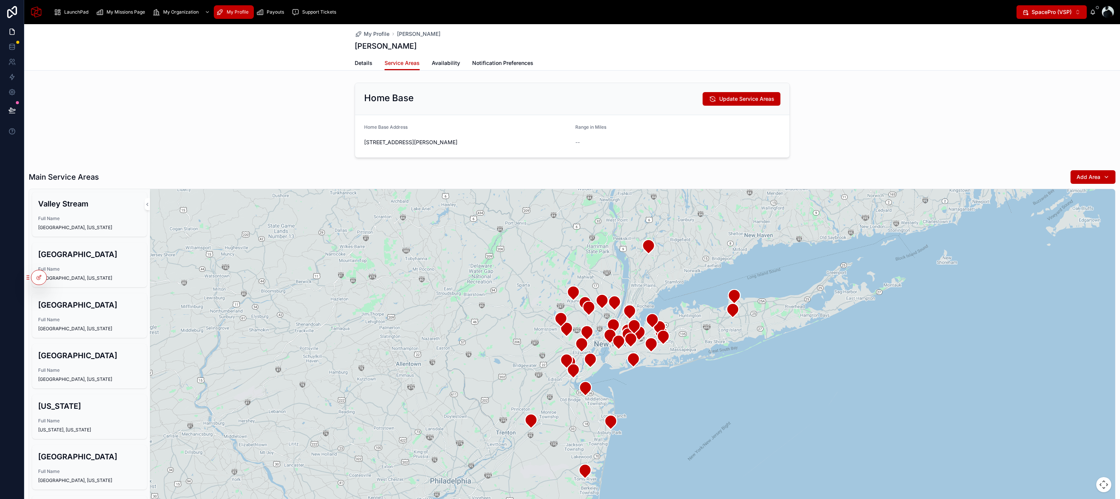
click at [735, 98] on span "Update Service Areas" at bounding box center [746, 99] width 55 height 8
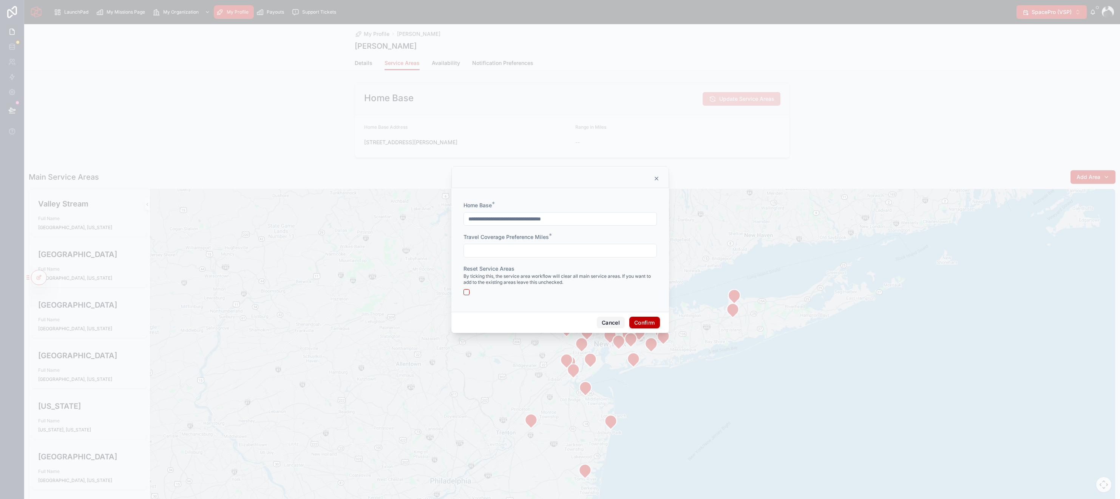
click at [607, 321] on button "Cancel" at bounding box center [611, 323] width 28 height 12
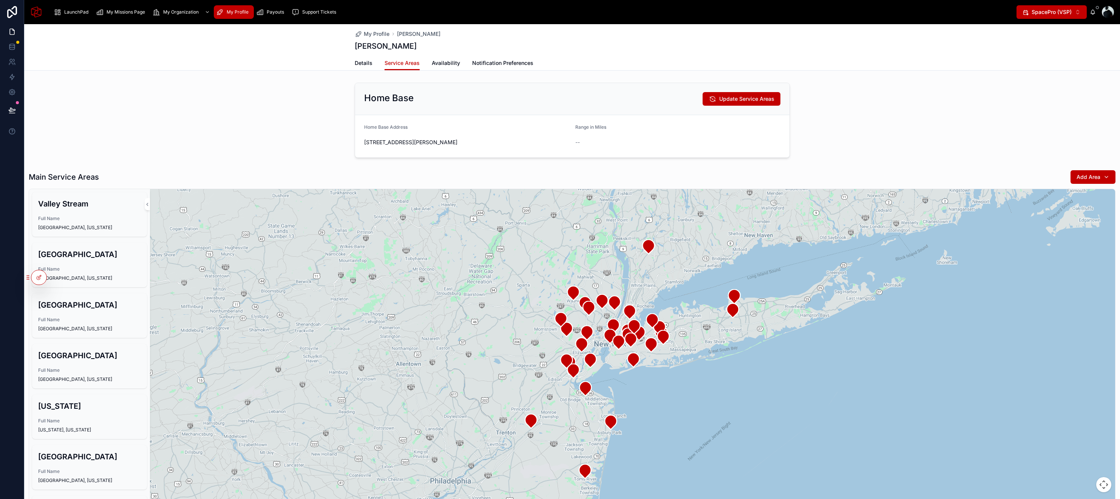
click at [448, 66] on span "Availability" at bounding box center [446, 63] width 28 height 8
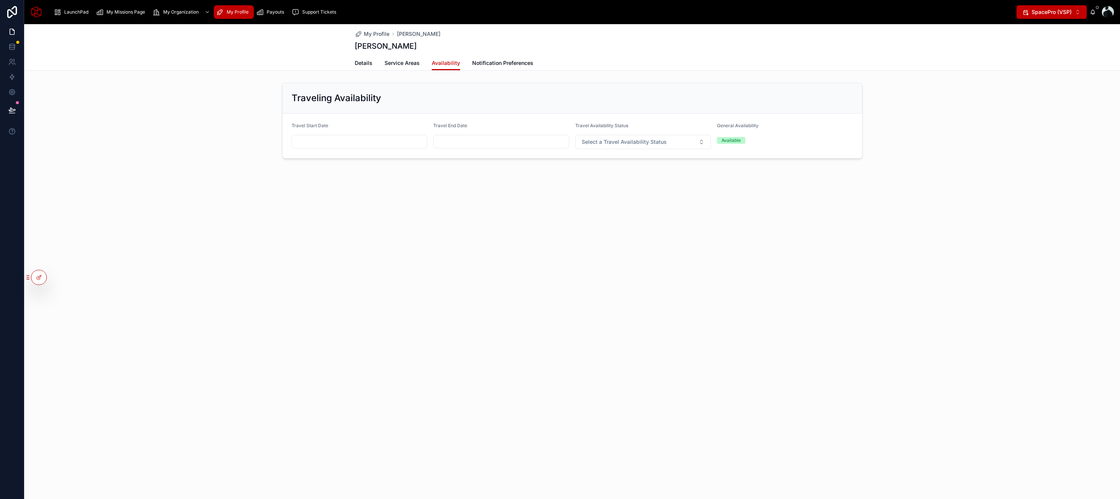
click at [494, 63] on span "Notification Preferences" at bounding box center [502, 63] width 61 height 8
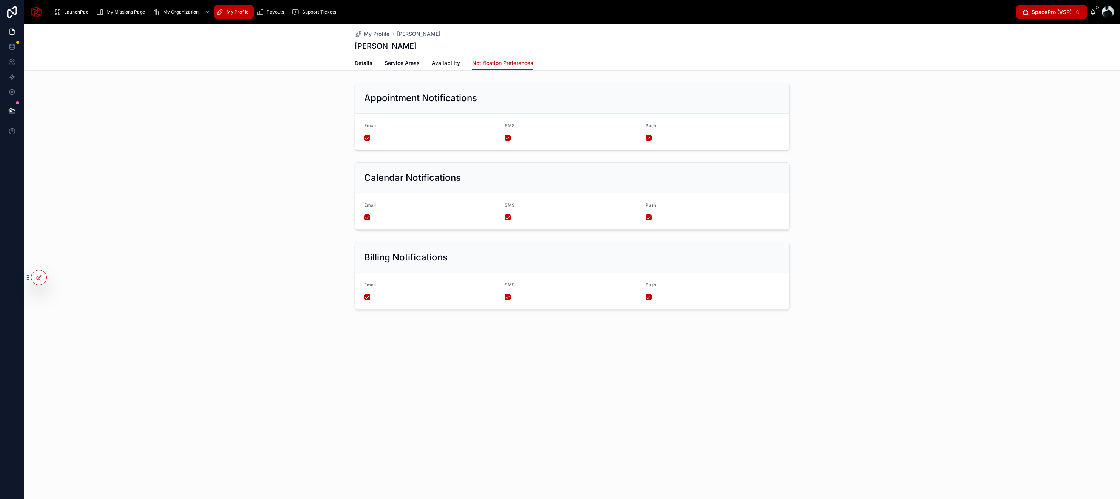
click at [449, 63] on span "Availability" at bounding box center [446, 63] width 28 height 8
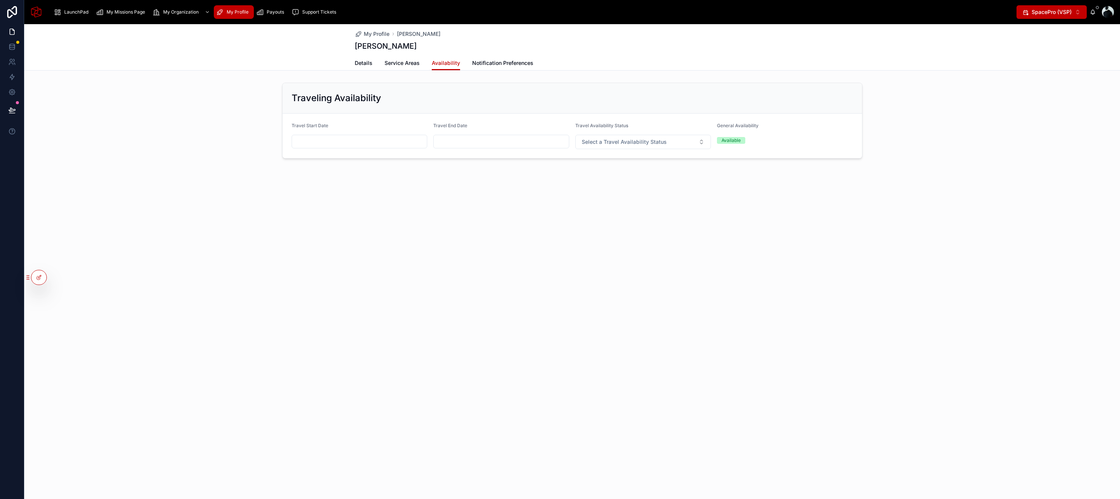
click at [377, 34] on span "My Profile" at bounding box center [377, 34] width 26 height 8
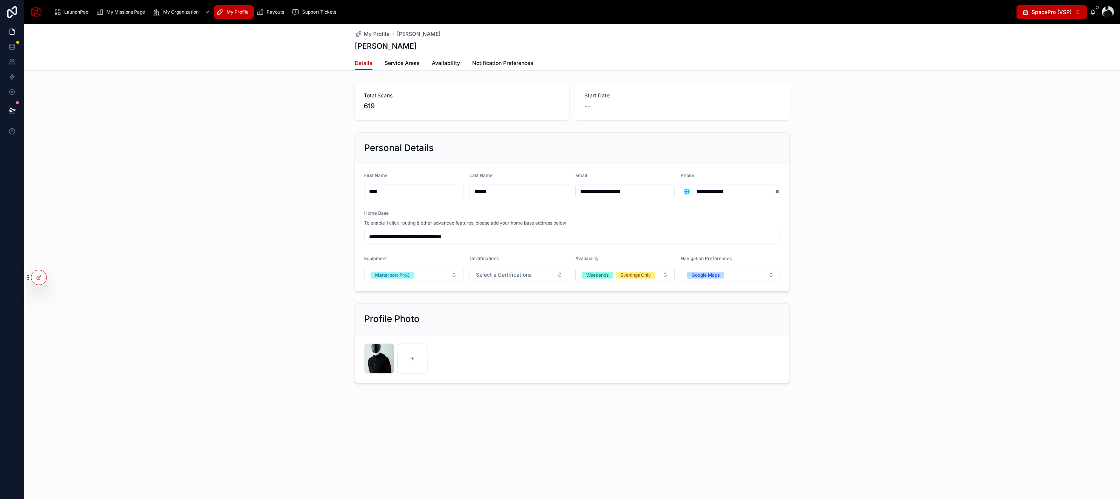
click at [0, 0] on icon at bounding box center [0, 0] width 0 height 0
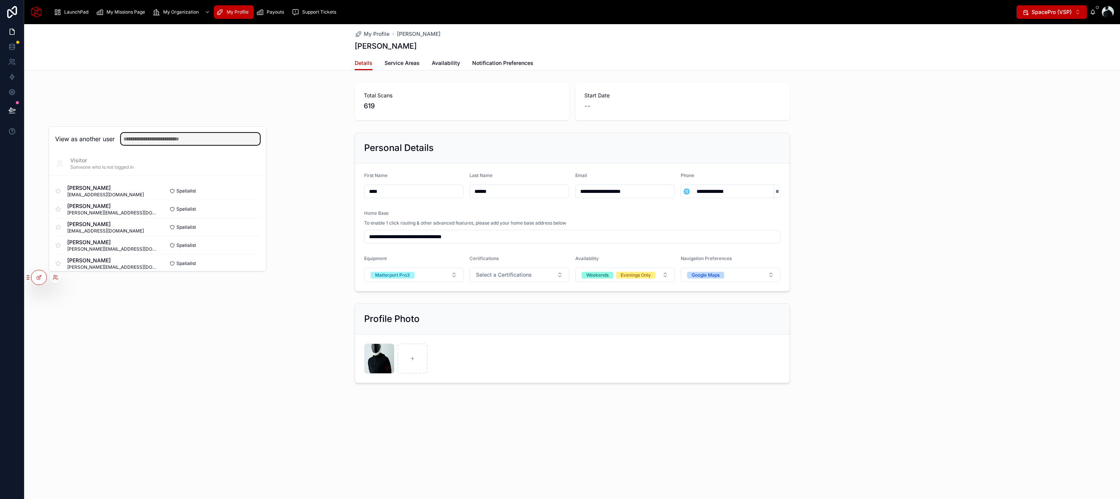
click at [169, 142] on input "text" at bounding box center [190, 139] width 139 height 12
type input "*****"
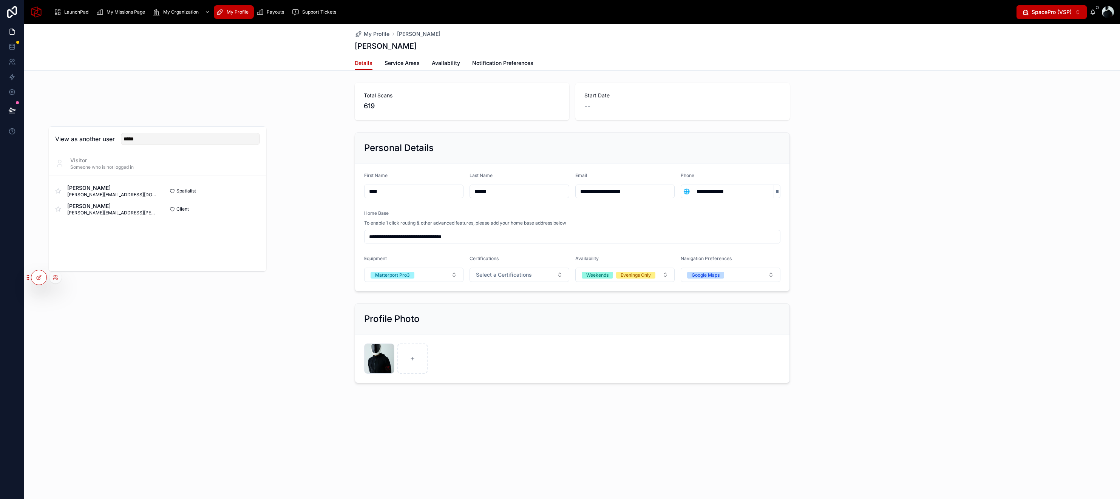
click at [0, 0] on button "Select" at bounding box center [0, 0] width 0 height 0
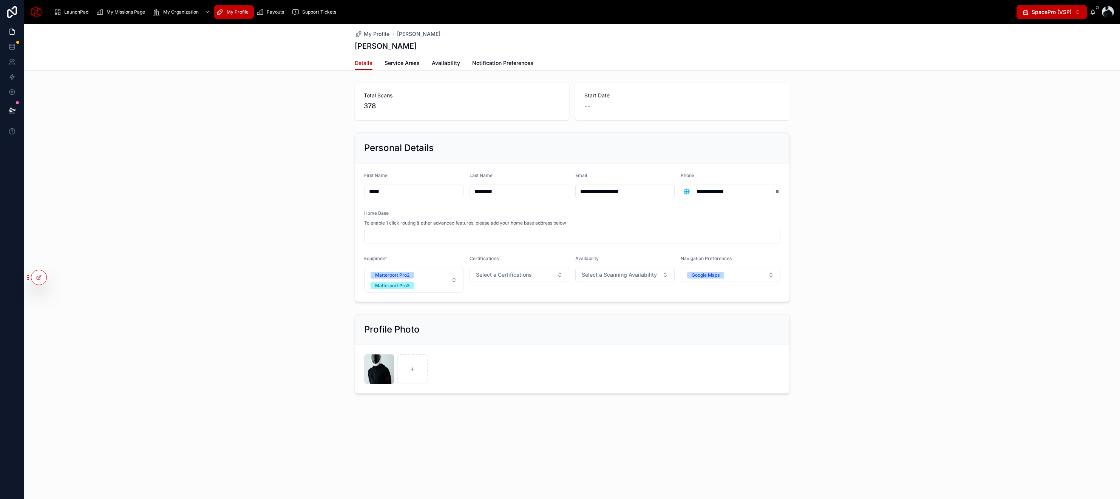
click at [402, 66] on span "Service Areas" at bounding box center [401, 63] width 35 height 8
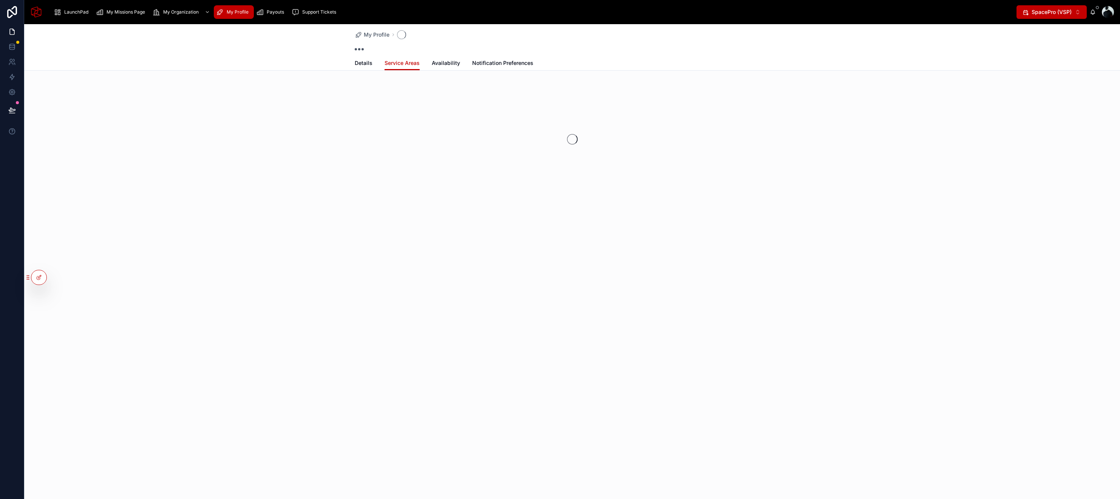
click at [173, 14] on span "My Organization" at bounding box center [180, 12] width 35 height 6
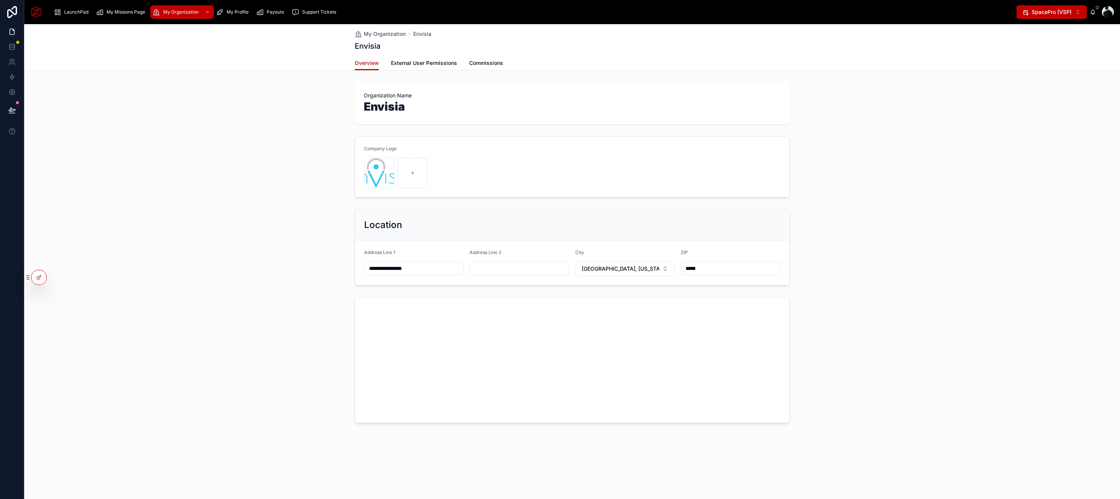
click at [422, 65] on span "External User Permissions" at bounding box center [424, 63] width 66 height 8
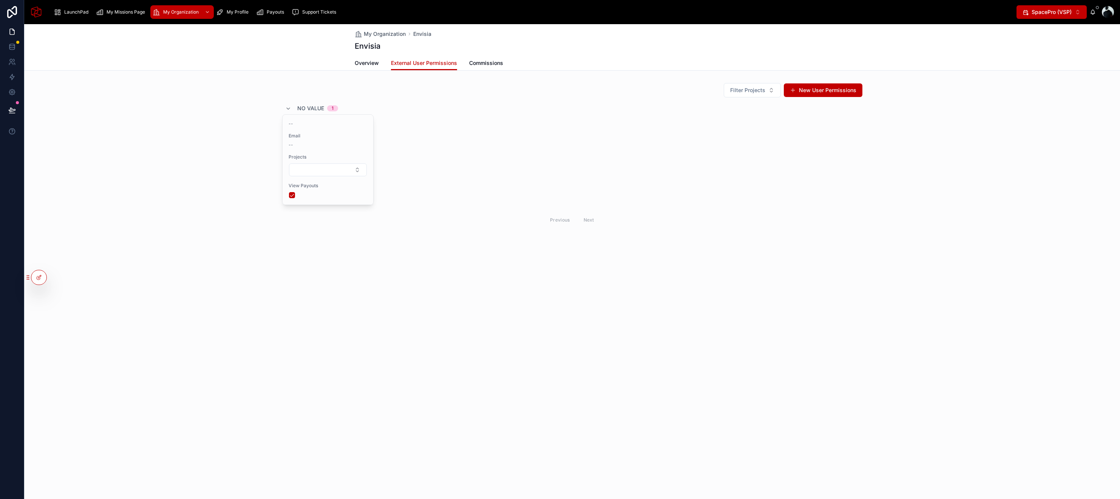
click at [347, 170] on button "Select Button" at bounding box center [328, 170] width 78 height 13
click at [448, 165] on div "-- Email -- Projects View Payouts" at bounding box center [572, 159] width 580 height 91
click at [819, 93] on button "New User Permissions" at bounding box center [823, 90] width 79 height 14
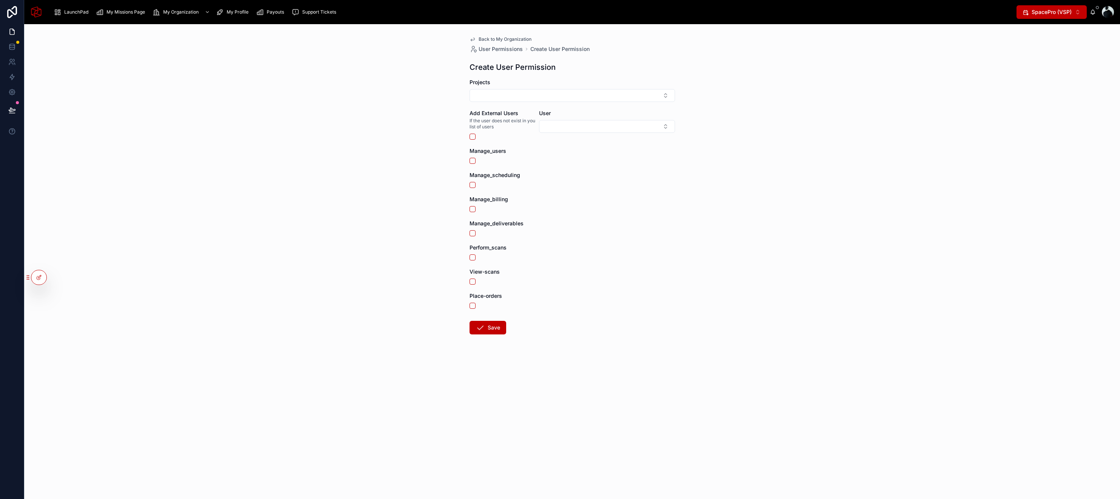
click at [562, 94] on button "Select Button" at bounding box center [571, 95] width 205 height 13
click at [632, 82] on div "Projects" at bounding box center [571, 83] width 205 height 8
click at [494, 39] on span "Back to My Organization" at bounding box center [504, 39] width 53 height 6
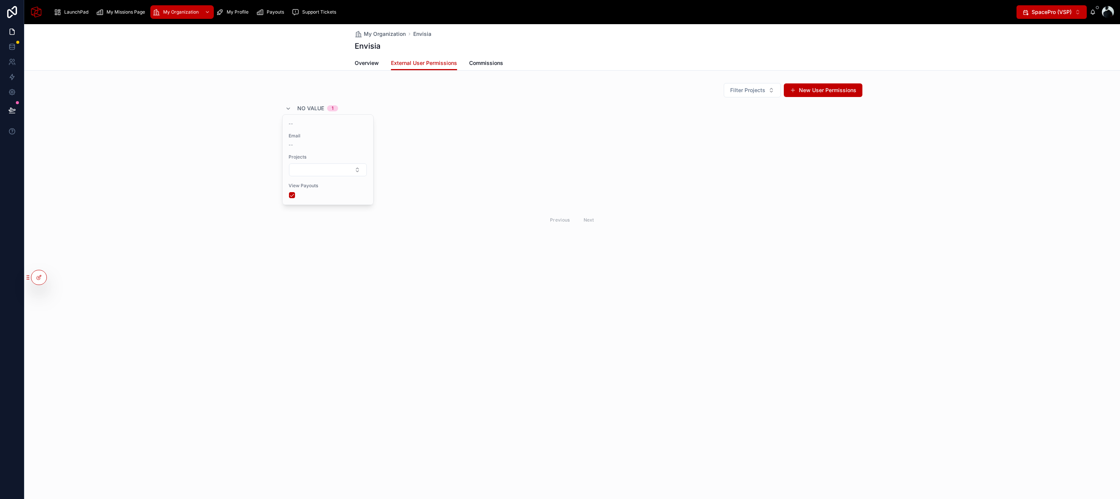
click at [498, 64] on span "Commissions" at bounding box center [486, 63] width 34 height 8
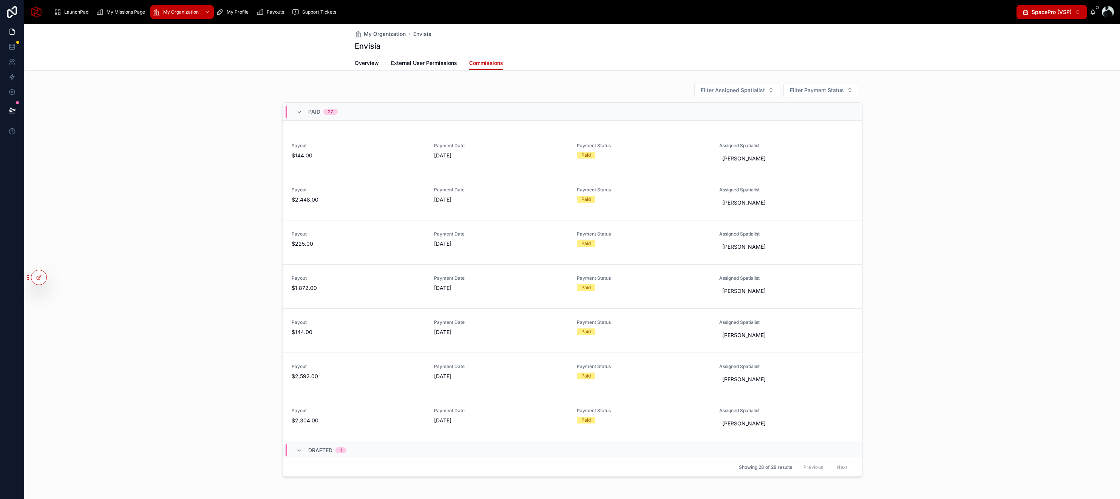
scroll to position [936, 0]
click at [297, 112] on icon at bounding box center [299, 112] width 6 height 6
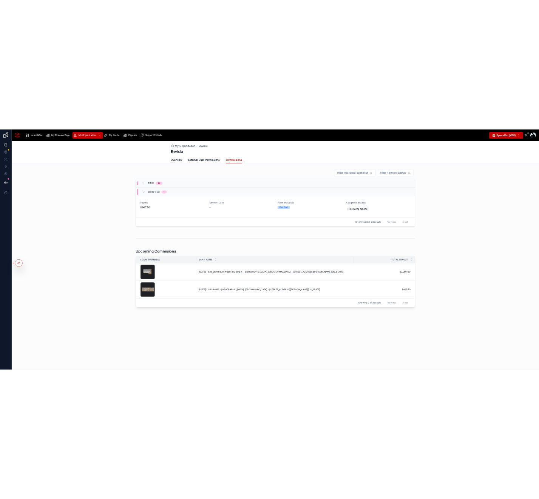
scroll to position [0, 0]
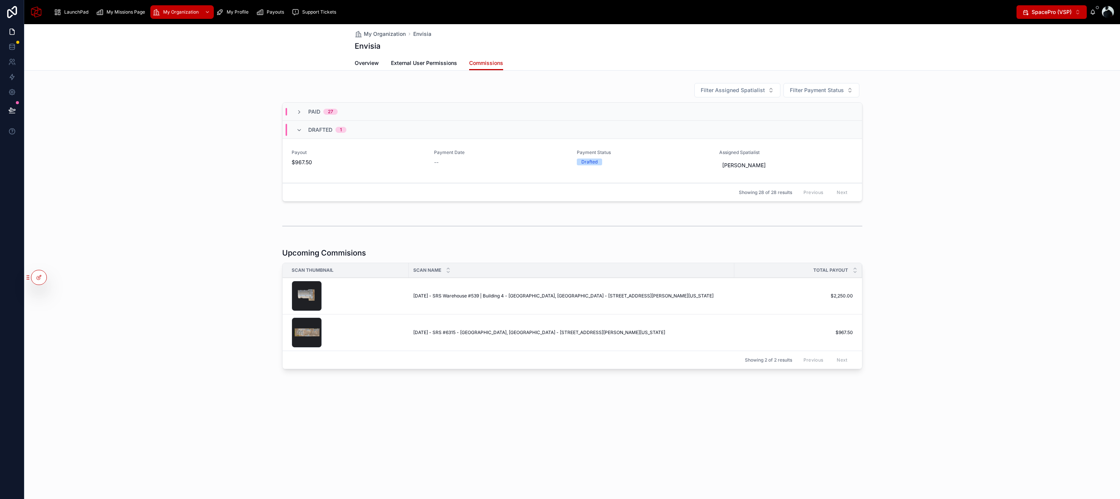
click at [414, 63] on span "External User Permissions" at bounding box center [424, 63] width 66 height 8
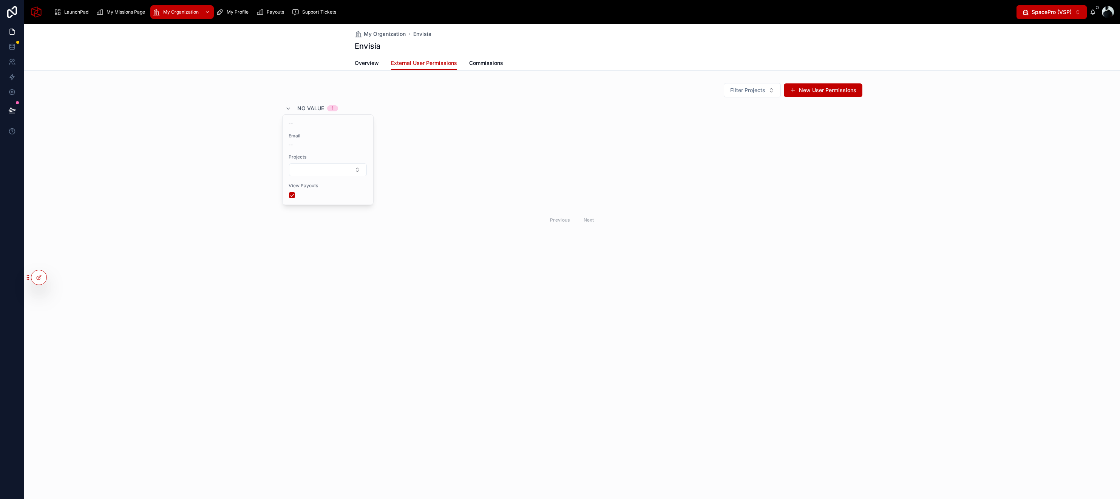
click at [372, 62] on span "Overview" at bounding box center [367, 63] width 24 height 8
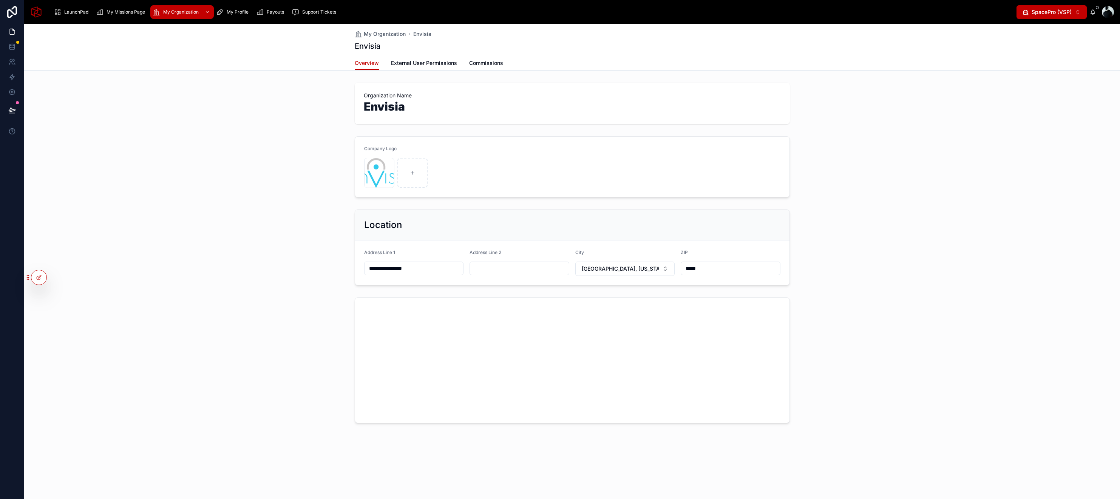
click at [432, 63] on span "External User Permissions" at bounding box center [424, 63] width 66 height 8
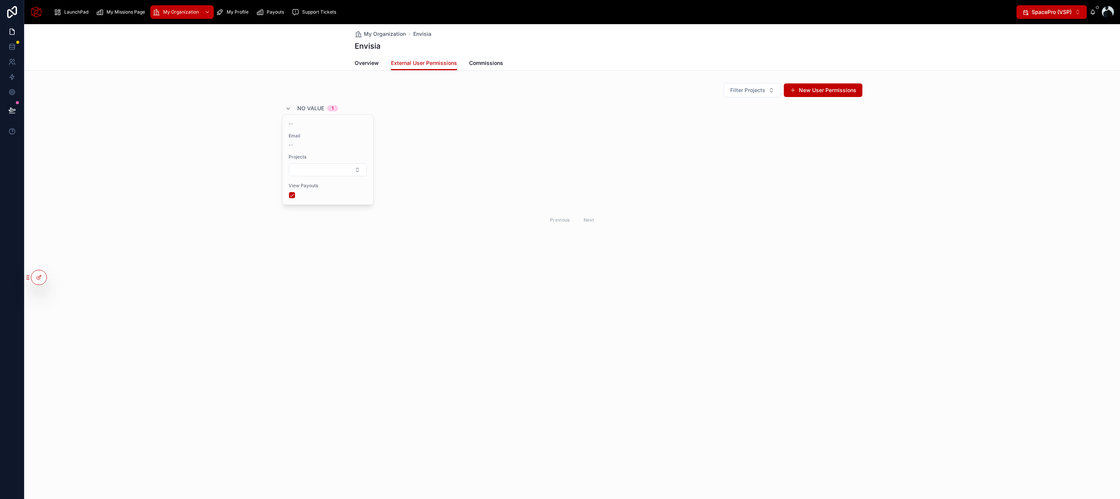
click at [292, 123] on span "--" at bounding box center [291, 124] width 5 height 6
click at [299, 143] on div "--" at bounding box center [328, 145] width 79 height 6
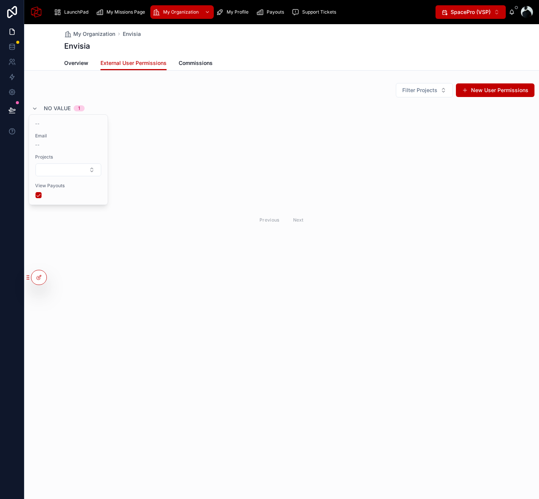
click at [435, 89] on span "Filter Projects" at bounding box center [419, 90] width 35 height 8
click at [346, 78] on div "My Organization Envisia Envisia External User Permissions Overview External Use…" at bounding box center [281, 152] width 515 height 256
click at [488, 90] on button "New User Permissions" at bounding box center [495, 90] width 79 height 14
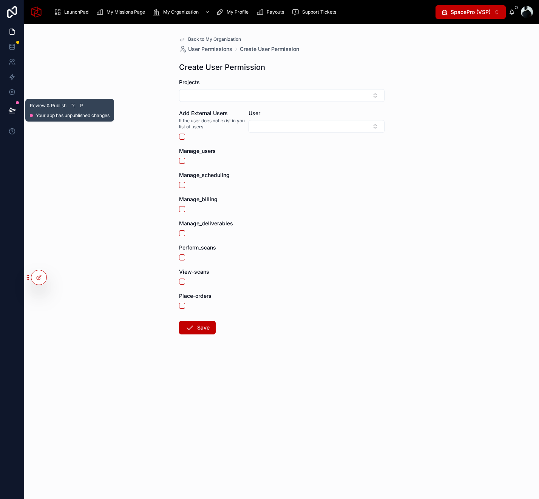
click at [13, 111] on icon at bounding box center [12, 110] width 8 height 8
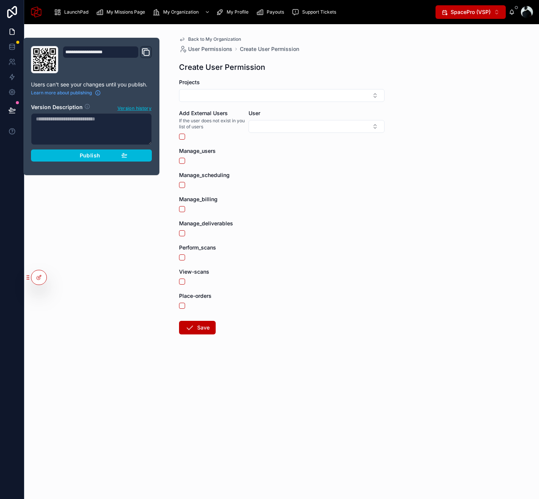
click at [54, 156] on button "Publish" at bounding box center [91, 156] width 121 height 12
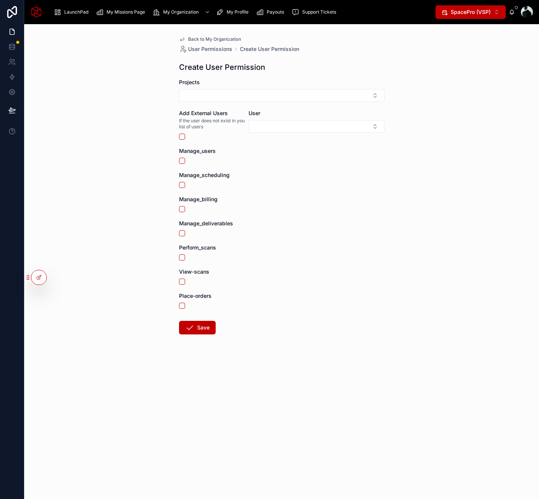
click at [264, 8] on div "Payouts" at bounding box center [271, 12] width 31 height 12
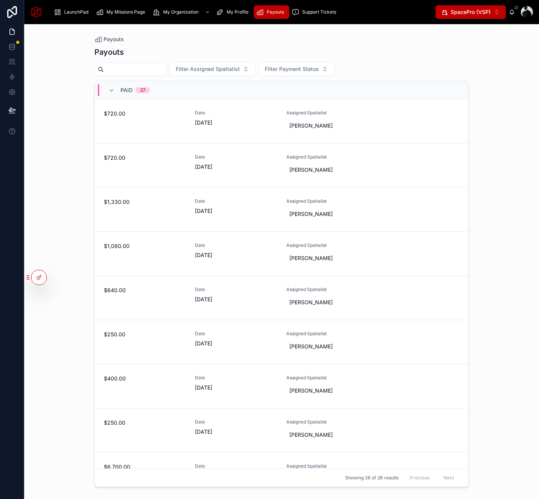
click at [61, 9] on icon "scrollable content" at bounding box center [58, 12] width 8 height 8
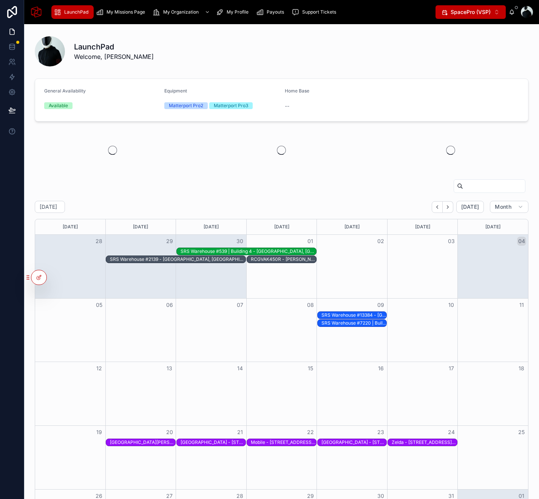
click at [359, 440] on div "[GEOGRAPHIC_DATA] - [STREET_ADDRESS][US_STATE]" at bounding box center [353, 443] width 65 height 6
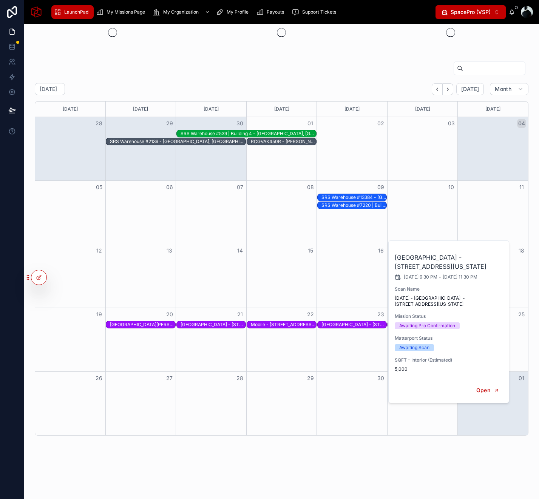
scroll to position [116, 0]
click at [267, 326] on div "Mobile - [STREET_ADDRESS] , Ste. A-1, [GEOGRAPHIC_DATA], [US_STATE], 36608" at bounding box center [283, 325] width 65 height 6
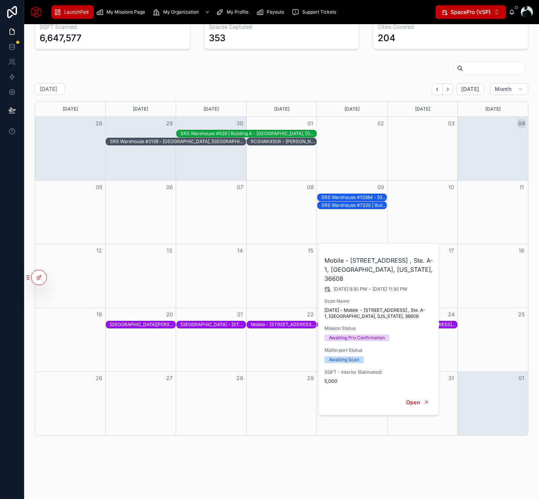
click at [204, 323] on div "[GEOGRAPHIC_DATA] - [STREET_ADDRESS][US_STATE]" at bounding box center [213, 325] width 65 height 6
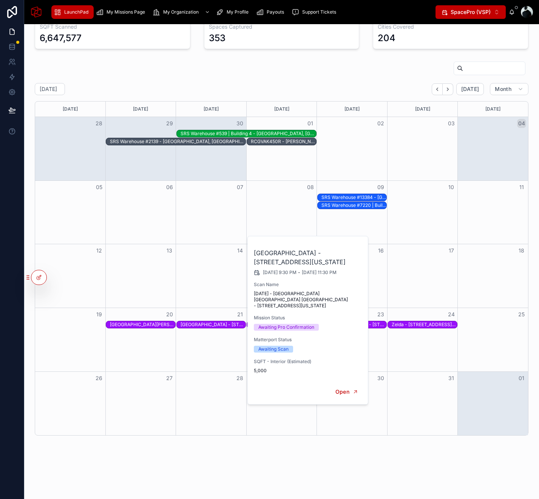
click at [143, 324] on div "[GEOGRAPHIC_DATA][PERSON_NAME] - [STREET_ADDRESS][US_STATE]" at bounding box center [142, 325] width 65 height 6
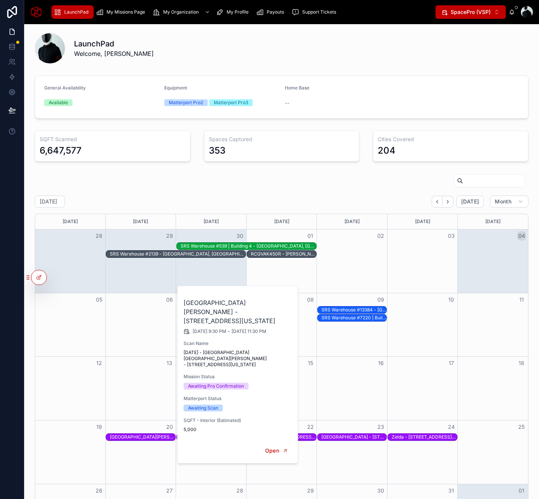
scroll to position [0, 0]
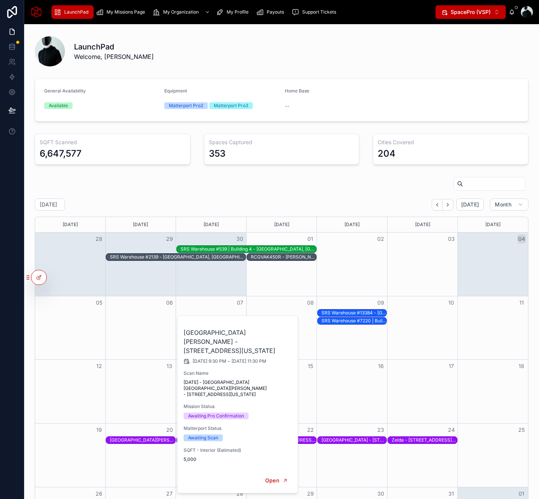
click at [178, 12] on span "My Organization" at bounding box center [180, 12] width 35 height 6
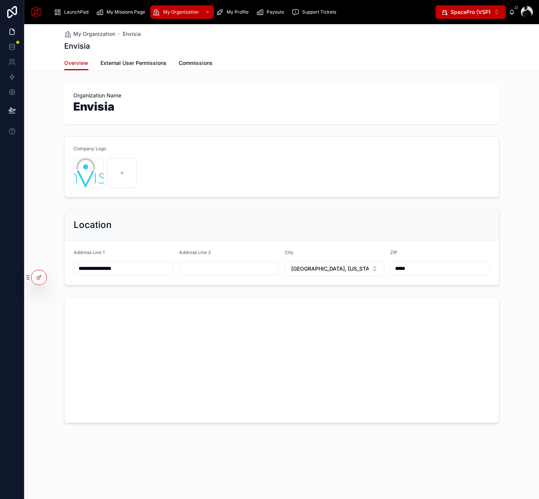
click at [232, 10] on span "My Profile" at bounding box center [238, 12] width 22 height 6
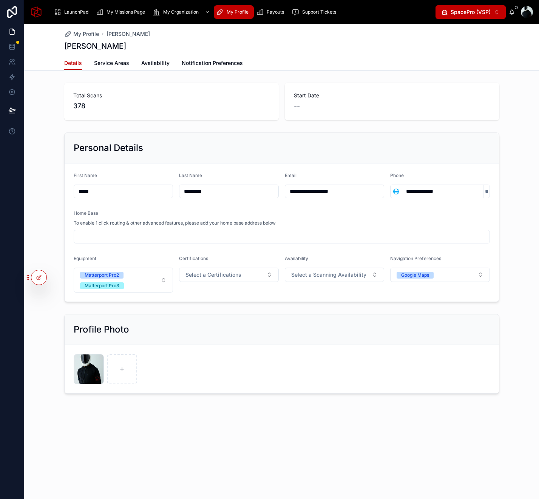
click at [277, 12] on span "Payouts" at bounding box center [275, 12] width 17 height 6
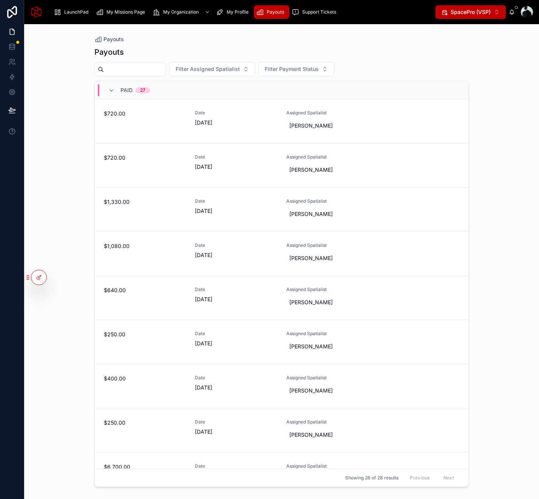
click at [337, 15] on div "Support Tickets" at bounding box center [316, 12] width 48 height 12
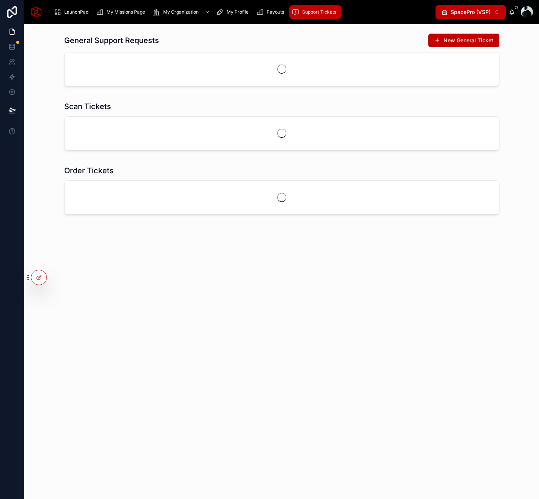
click at [525, 12] on div at bounding box center [527, 12] width 12 height 12
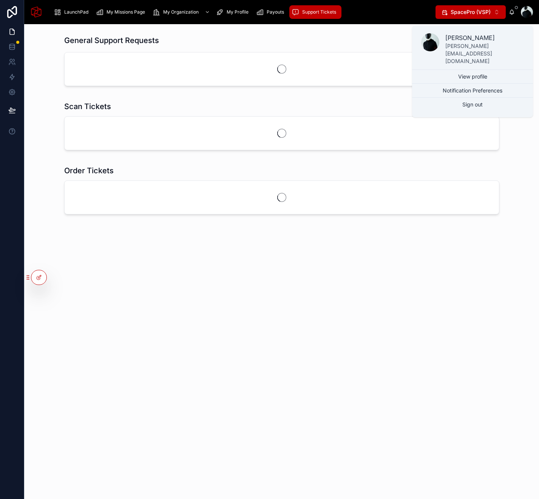
click at [486, 84] on button "Notification Preferences" at bounding box center [472, 91] width 121 height 14
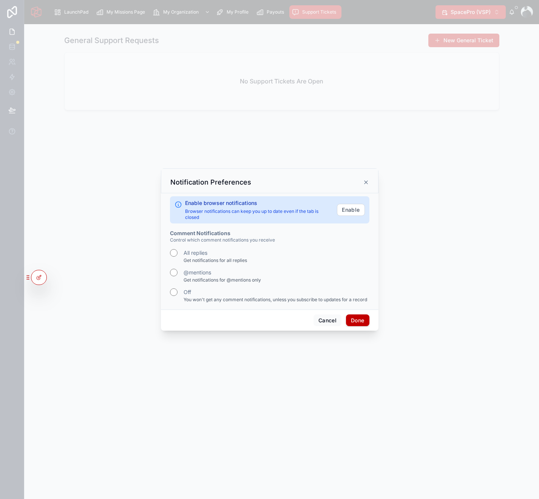
click at [367, 182] on icon at bounding box center [366, 182] width 6 height 6
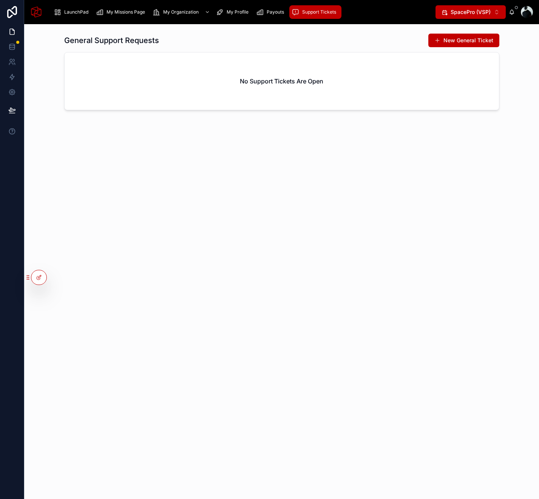
click at [450, 38] on button "New General Ticket" at bounding box center [463, 41] width 71 height 14
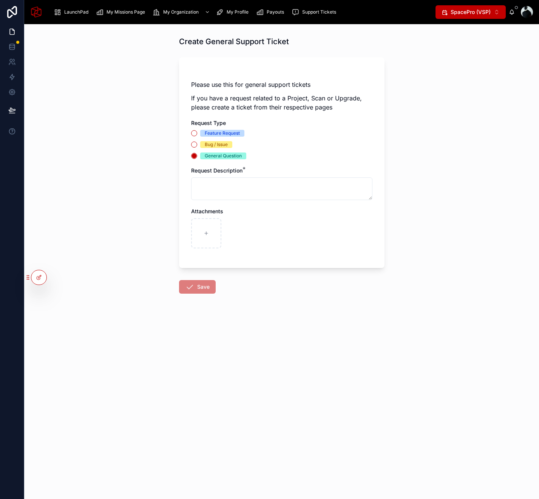
click at [113, 14] on span "My Missions Page" at bounding box center [125, 12] width 39 height 6
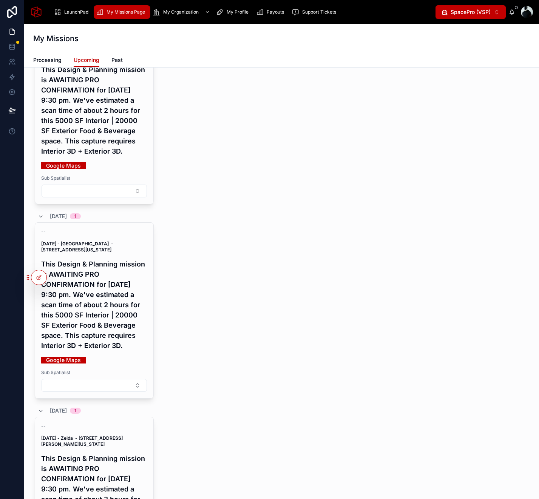
scroll to position [791, 0]
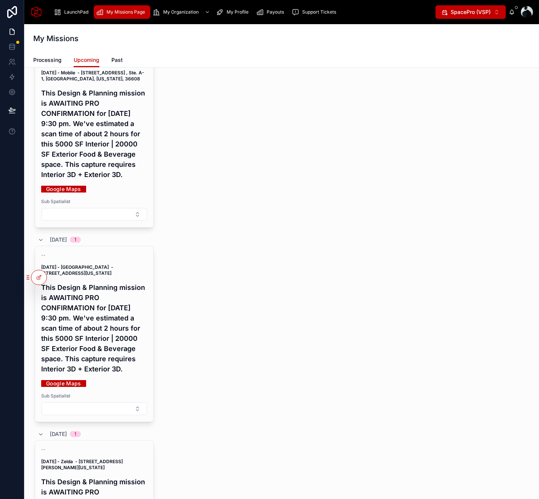
click at [84, 221] on button "Select Button" at bounding box center [94, 214] width 105 height 13
click at [238, 225] on div "-- [DATE] - Mobile - [STREET_ADDRESS] , Ste. A-1, [GEOGRAPHIC_DATA], [US_STATE]…" at bounding box center [282, 139] width 494 height 176
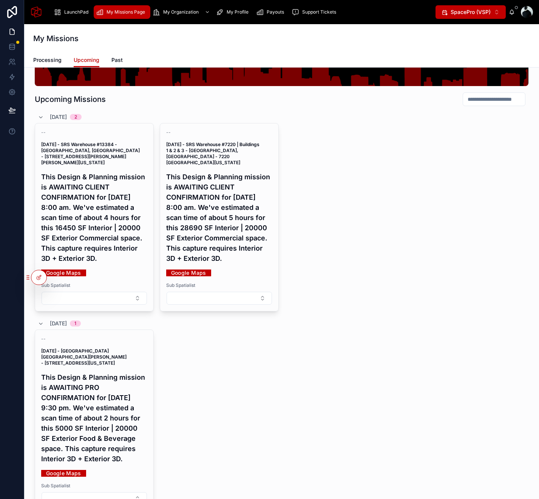
scroll to position [0, 0]
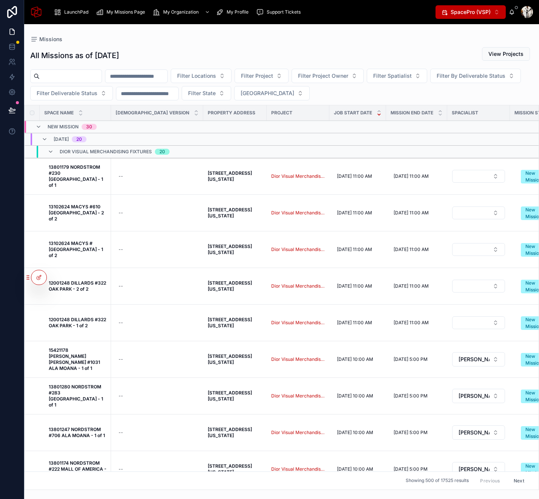
click at [271, 175] on span "Dior Visual Merchandising Fixtures" at bounding box center [298, 176] width 54 height 6
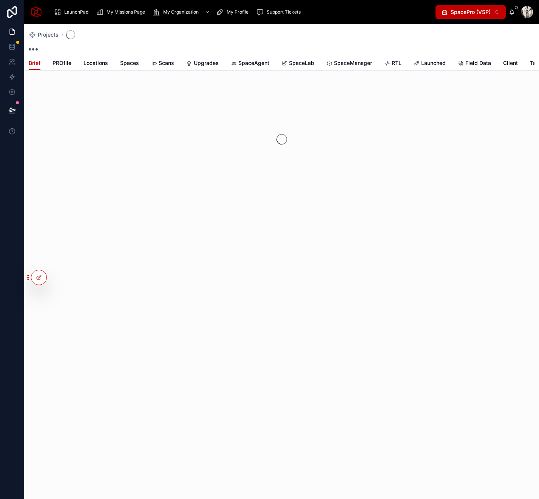
click at [54, 62] on span "PROfile" at bounding box center [61, 63] width 19 height 8
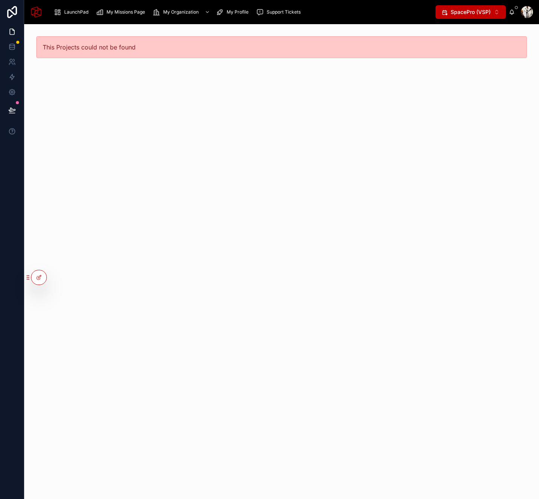
click at [458, 10] on span "SpacePro (VSP)" at bounding box center [471, 12] width 40 height 8
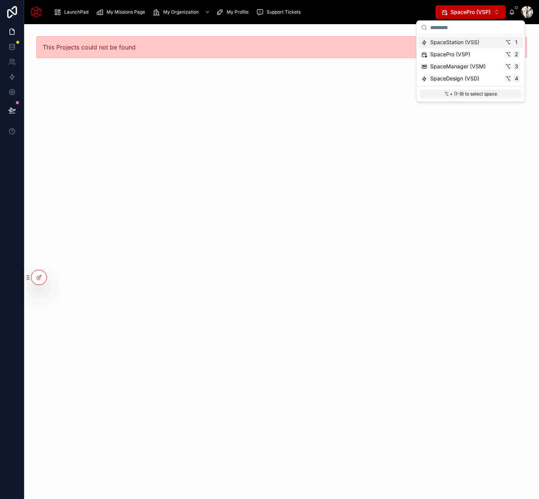
click at [460, 39] on span "SpaceStation (VSS)" at bounding box center [454, 43] width 49 height 8
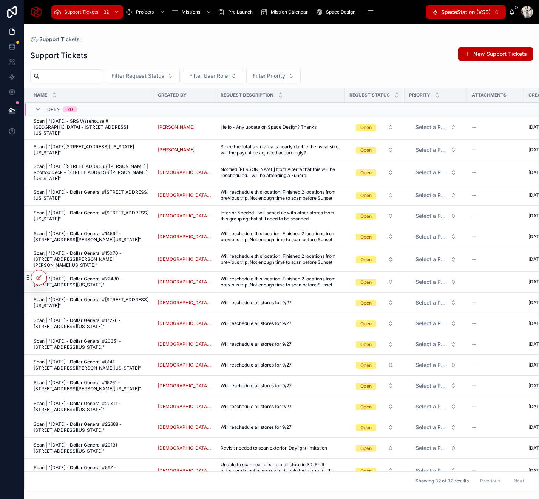
click at [0, 0] on icon at bounding box center [0, 0] width 0 height 0
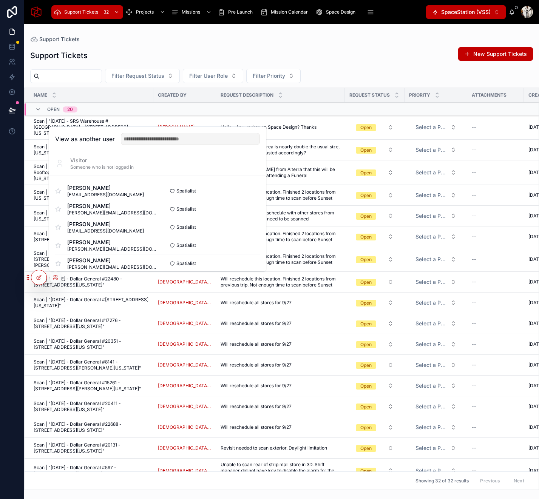
click at [158, 138] on input "text" at bounding box center [190, 139] width 139 height 12
type input "**********"
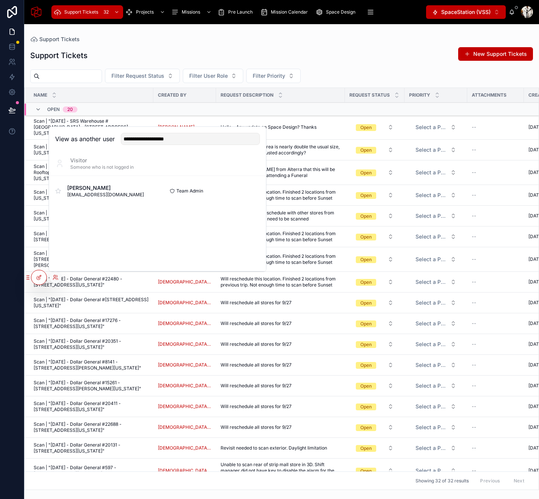
click at [0, 0] on button "Select" at bounding box center [0, 0] width 0 height 0
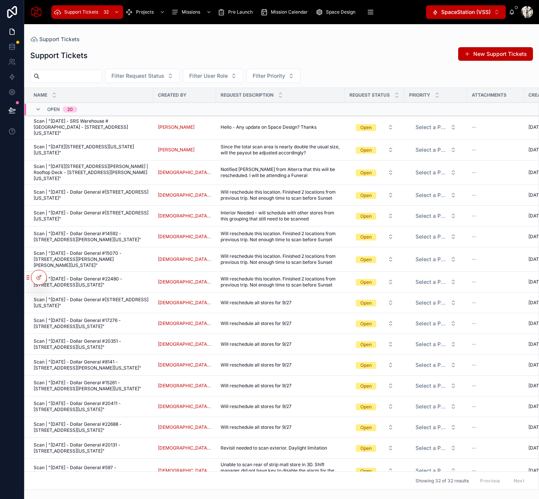
click at [451, 9] on span "SpaceStation (VSS)" at bounding box center [465, 12] width 49 height 8
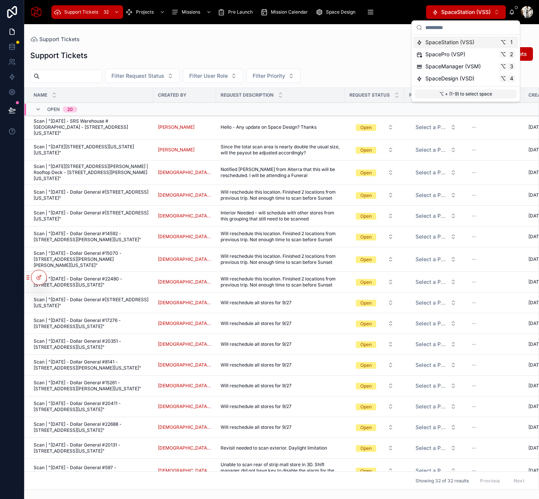
click at [444, 40] on span "SpaceStation (VSS)" at bounding box center [449, 43] width 49 height 8
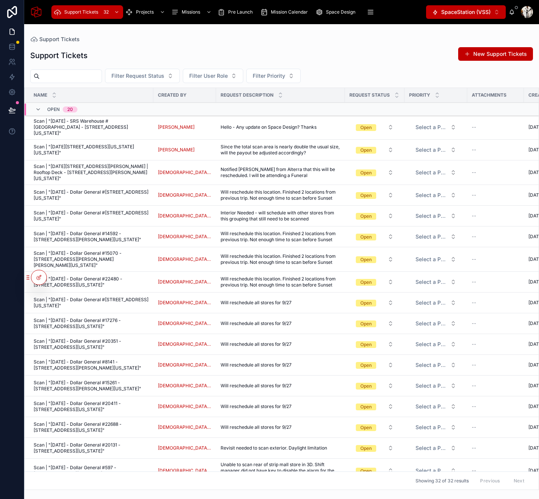
click at [86, 125] on span "Scan | "[DATE] - SRS Warehouse #[GEOGRAPHIC_DATA] - [STREET_ADDRESS][US_STATE]"" at bounding box center [91, 127] width 115 height 18
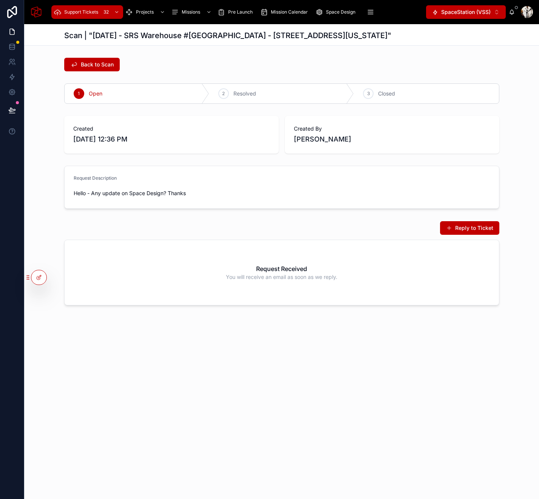
click at [96, 61] on span "Back to Scan" at bounding box center [97, 65] width 33 height 8
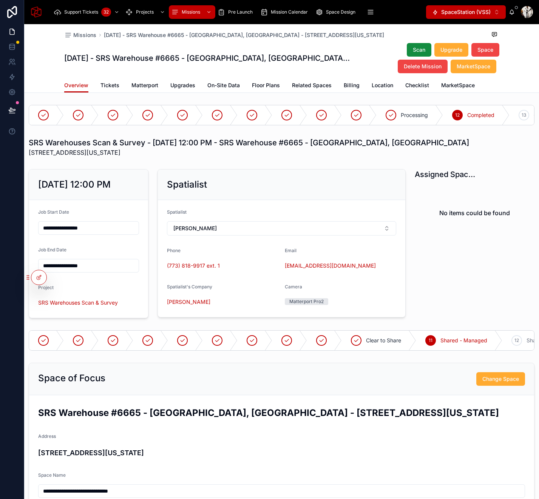
click at [183, 85] on span "Upgrades" at bounding box center [182, 86] width 25 height 8
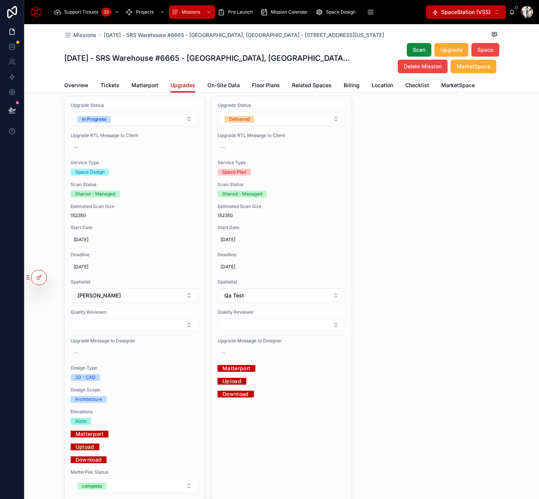
scroll to position [166, 0]
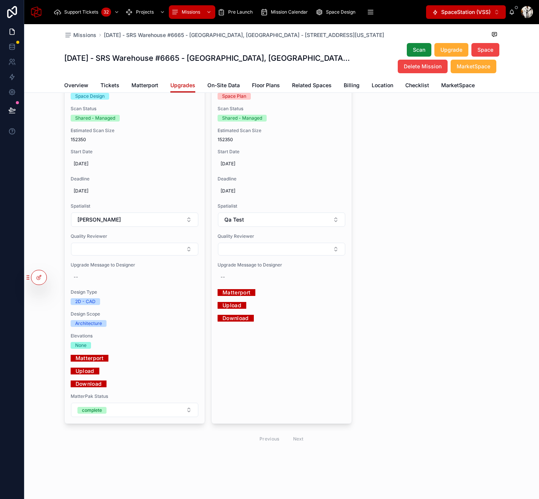
click at [84, 383] on link "Download" at bounding box center [89, 384] width 36 height 12
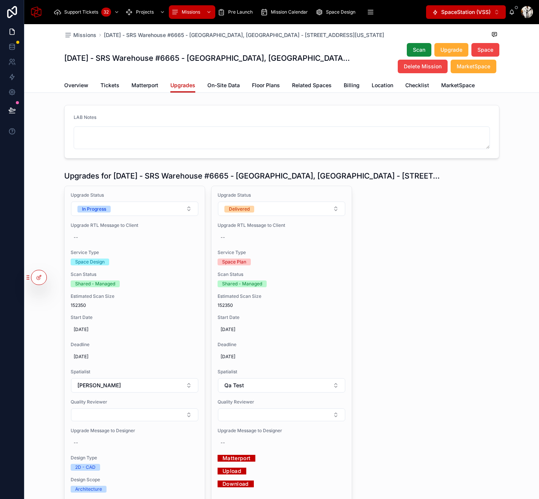
click at [100, 245] on div "Upgrade Status In Progress Upgrade RTL Message to Client -- Service Type Space …" at bounding box center [135, 387] width 140 height 403
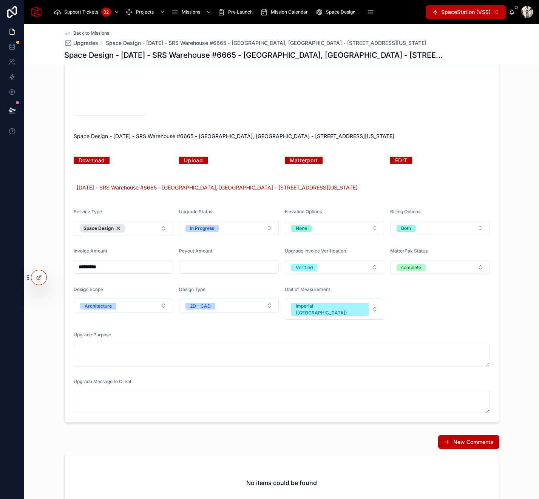
scroll to position [106, 0]
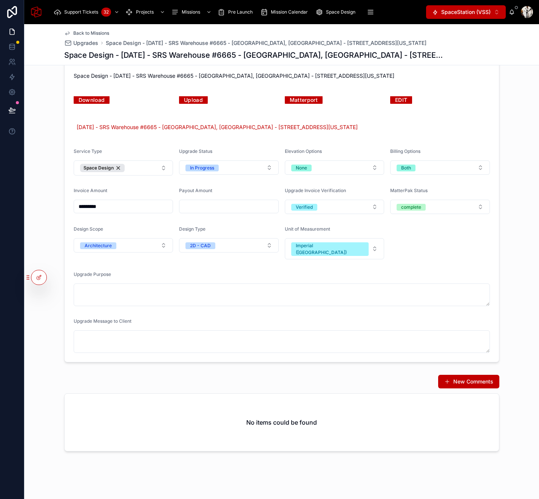
click at [480, 375] on button "New Comments" at bounding box center [468, 382] width 61 height 14
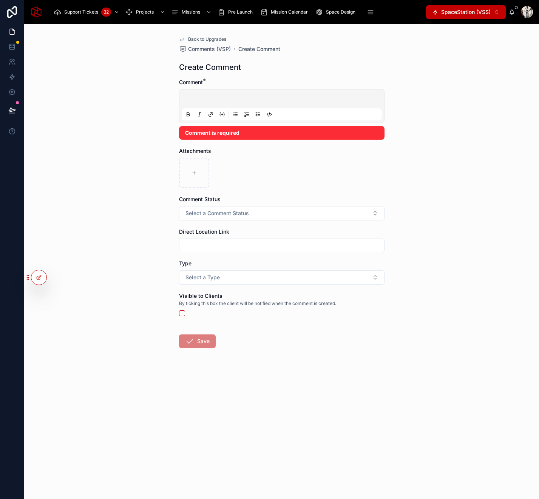
click at [238, 102] on p at bounding box center [283, 100] width 200 height 8
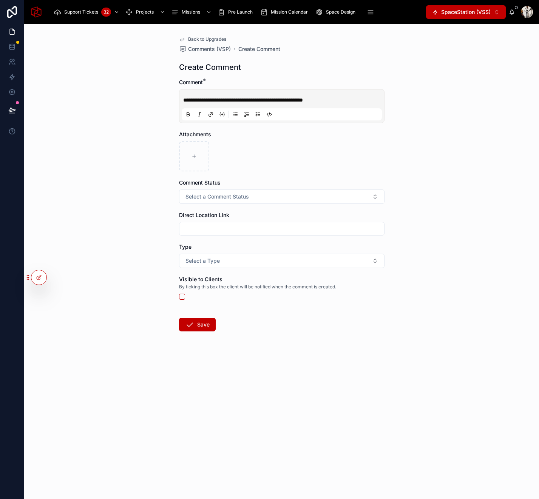
click at [282, 193] on button "Select a Comment Status" at bounding box center [281, 197] width 205 height 14
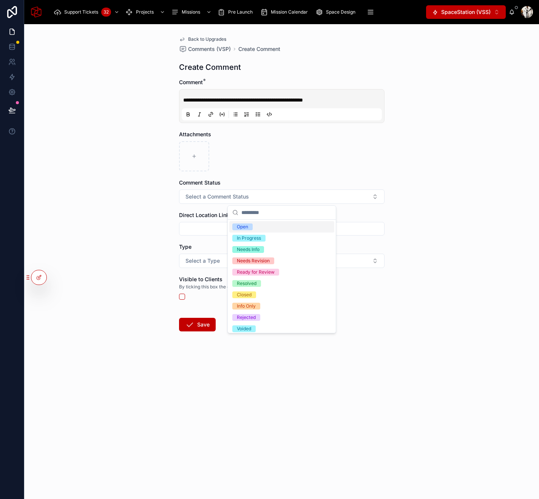
click at [254, 225] on div "Open" at bounding box center [281, 226] width 105 height 11
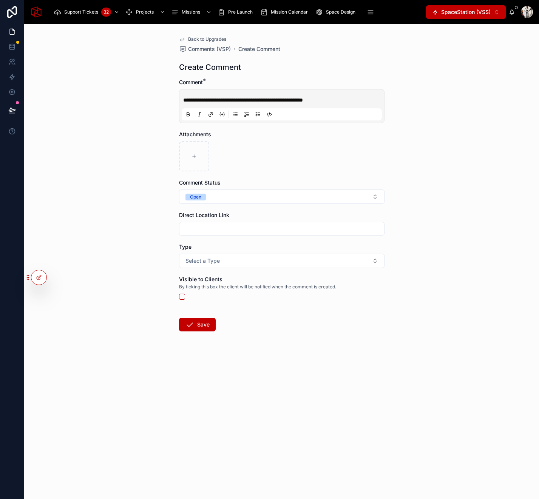
click at [234, 263] on button "Select a Type" at bounding box center [281, 261] width 205 height 14
click at [261, 287] on div "Issue" at bounding box center [281, 290] width 105 height 11
click at [203, 329] on button "Save" at bounding box center [197, 325] width 37 height 14
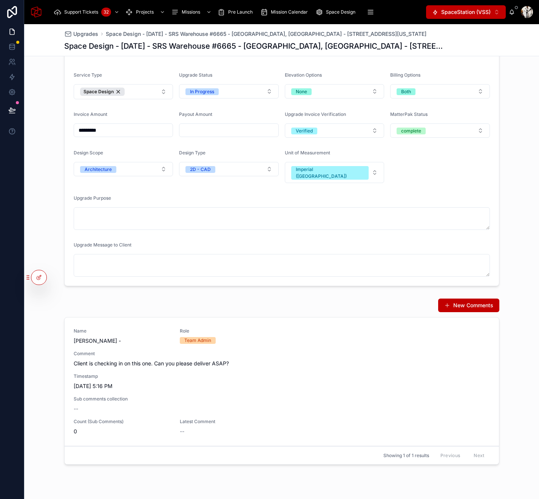
scroll to position [187, 0]
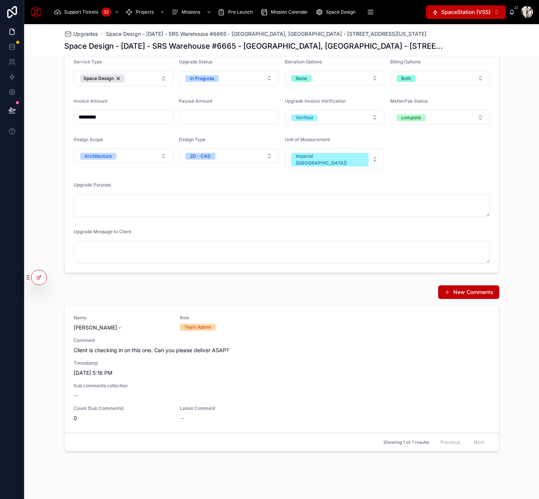
click at [199, 324] on div "Team Admin" at bounding box center [197, 327] width 27 height 7
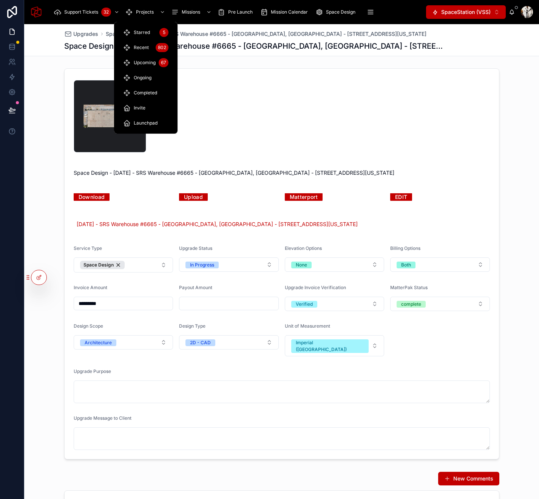
click at [144, 14] on span "Projects" at bounding box center [145, 12] width 18 height 6
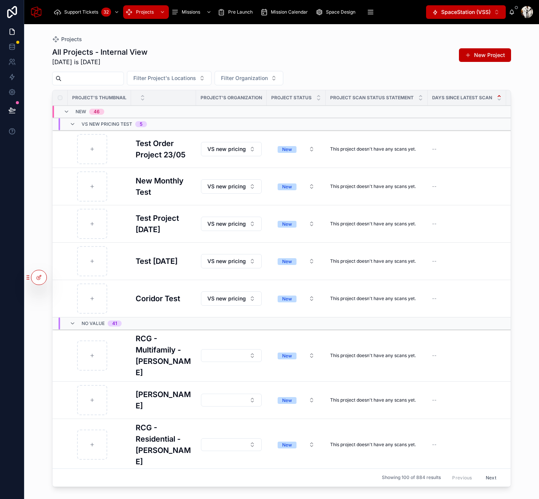
click at [101, 75] on input "text" at bounding box center [93, 78] width 62 height 11
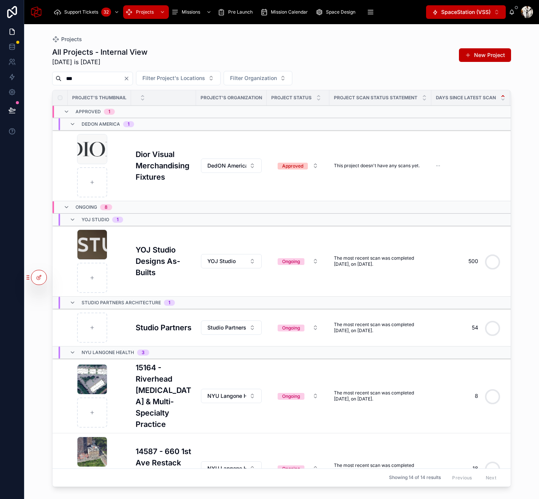
type input "***"
click at [154, 167] on h3 "Dior Visual Merchandising Fixtures" at bounding box center [164, 166] width 56 height 34
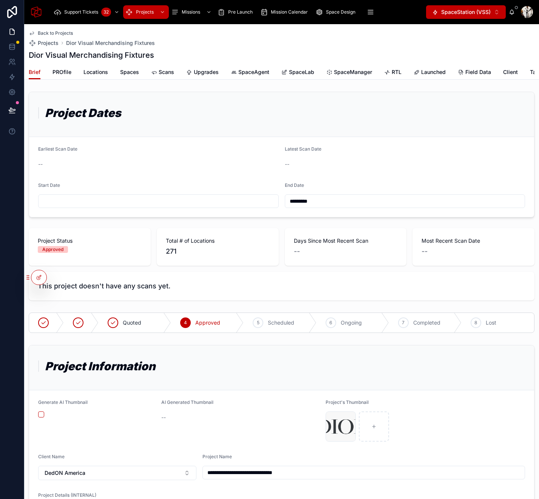
click at [282, 324] on span "Scheduled" at bounding box center [281, 323] width 26 height 8
click at [162, 73] on span "Scans" at bounding box center [166, 72] width 15 height 8
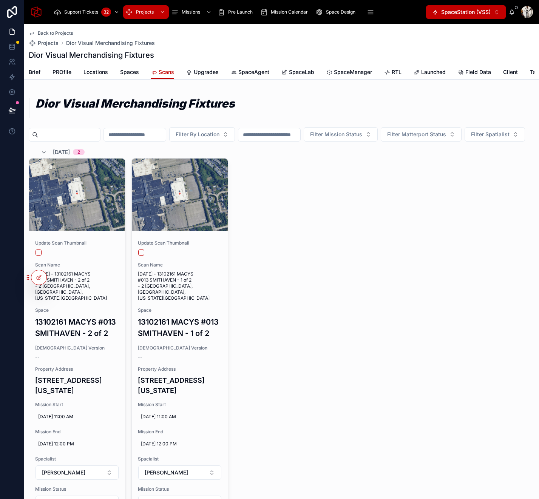
click at [57, 68] on span "PROfile" at bounding box center [61, 72] width 19 height 8
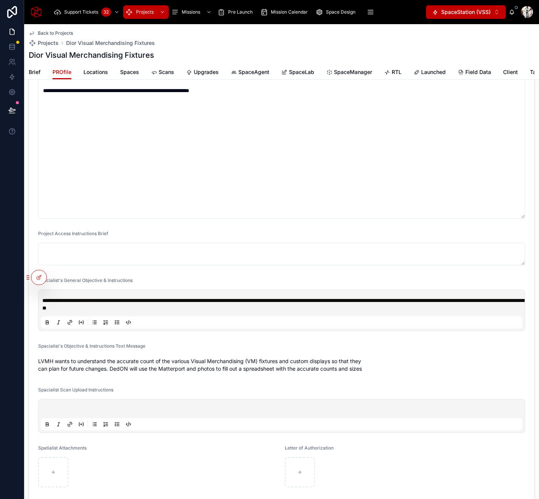
scroll to position [520, 0]
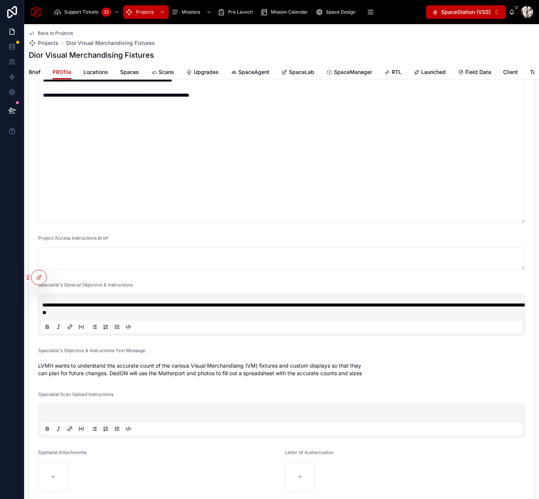
click at [79, 250] on textarea at bounding box center [281, 258] width 487 height 23
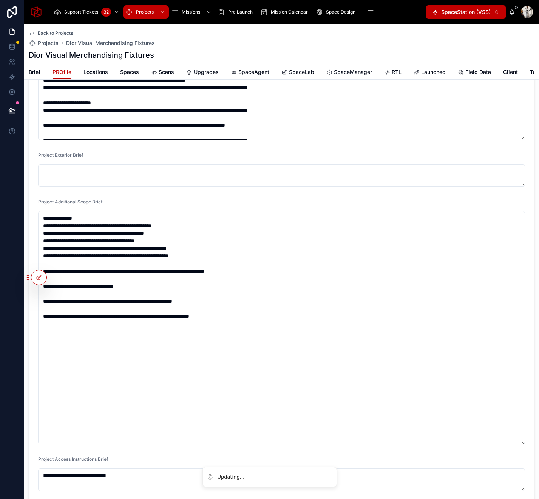
scroll to position [279, 0]
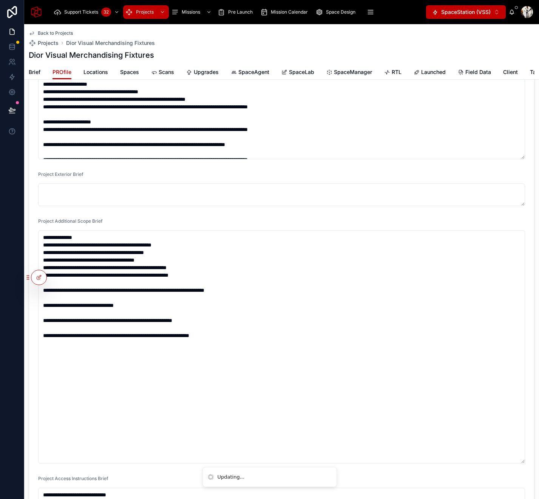
type textarea "**********"
click at [71, 202] on textarea at bounding box center [281, 195] width 487 height 23
type textarea "**********"
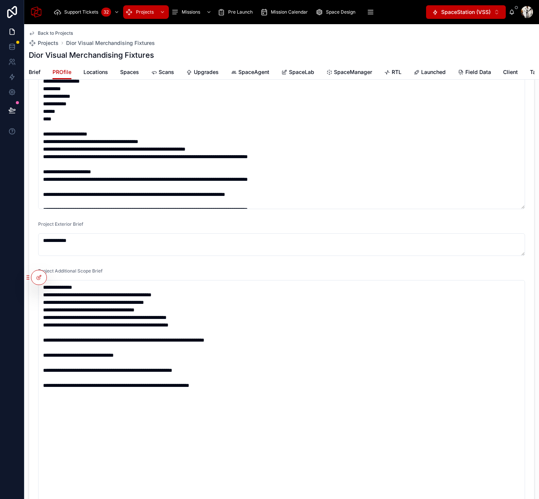
scroll to position [223, 0]
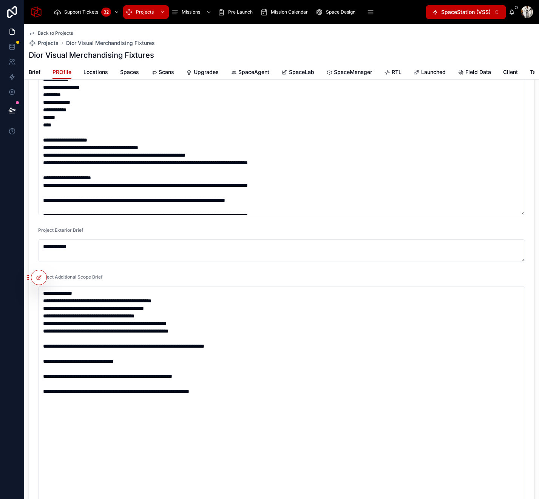
type textarea "**********"
click at [122, 310] on textarea "**********" at bounding box center [281, 402] width 487 height 233
click at [153, 318] on textarea "**********" at bounding box center [281, 402] width 487 height 233
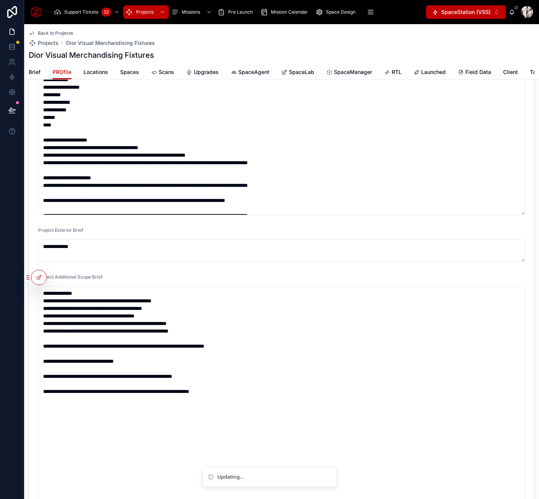
click at [153, 318] on textarea "**********" at bounding box center [281, 402] width 487 height 233
click at [116, 309] on textarea "**********" at bounding box center [281, 402] width 487 height 233
click at [145, 318] on textarea "**********" at bounding box center [281, 402] width 487 height 233
click at [89, 293] on textarea "**********" at bounding box center [281, 402] width 487 height 233
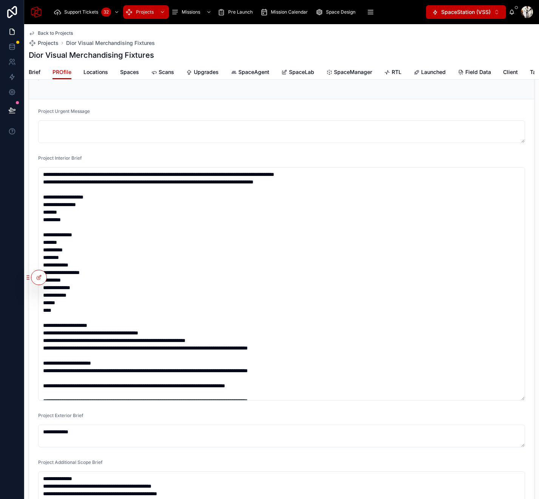
scroll to position [39, 0]
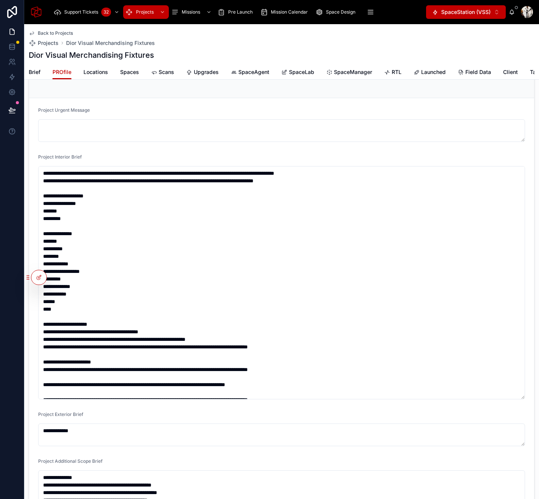
type textarea "**********"
click at [46, 174] on textarea at bounding box center [281, 282] width 487 height 233
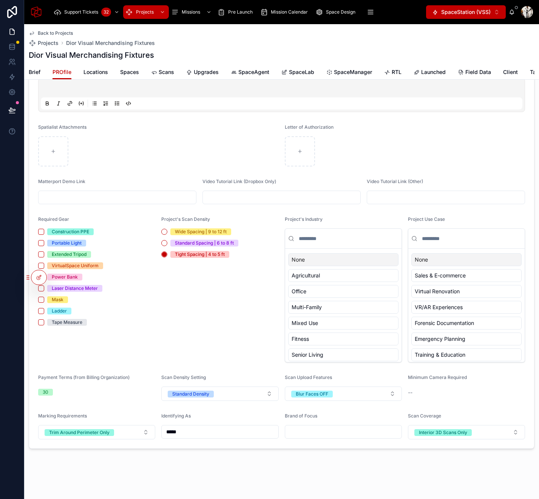
scroll to position [853, 0]
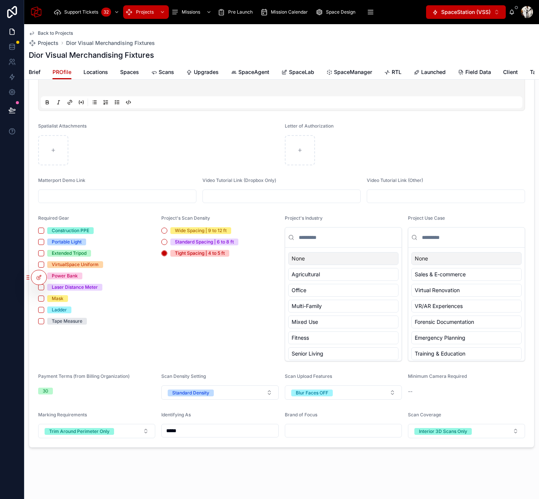
type textarea "**********"
click at [340, 429] on input "text" at bounding box center [343, 431] width 116 height 11
type input "****"
click at [36, 275] on icon at bounding box center [39, 278] width 6 height 6
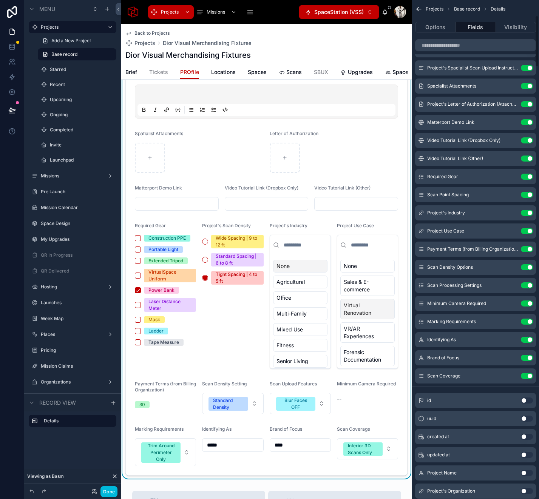
scroll to position [151, 0]
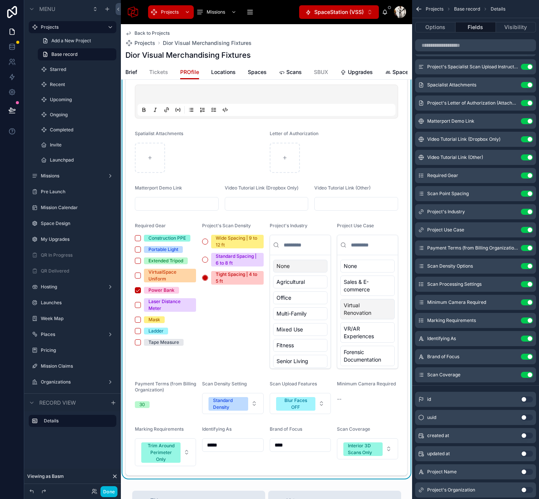
click at [0, 0] on icon "scrollable content" at bounding box center [0, 0] width 0 height 0
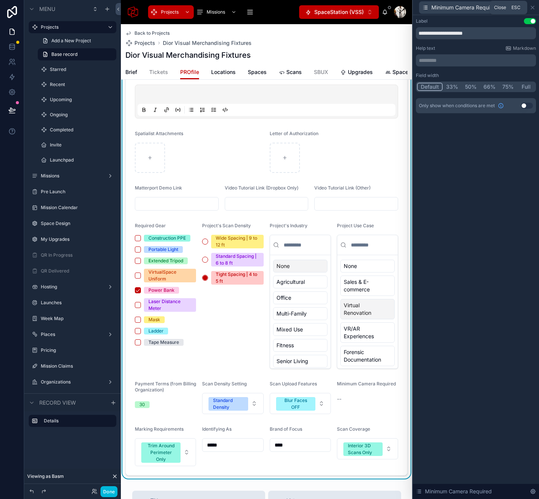
click at [535, 6] on icon at bounding box center [532, 8] width 6 height 6
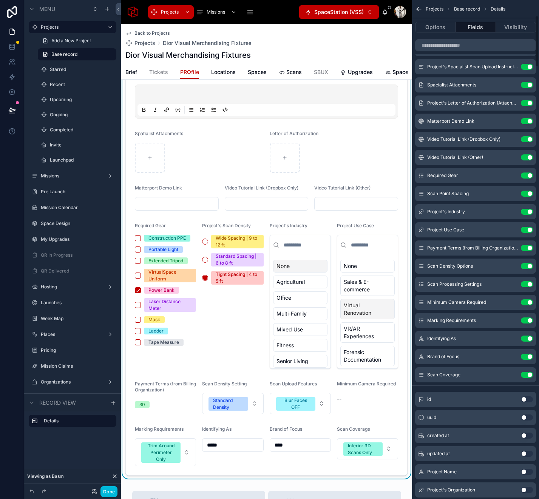
click at [465, 44] on input "scrollable content" at bounding box center [475, 45] width 121 height 12
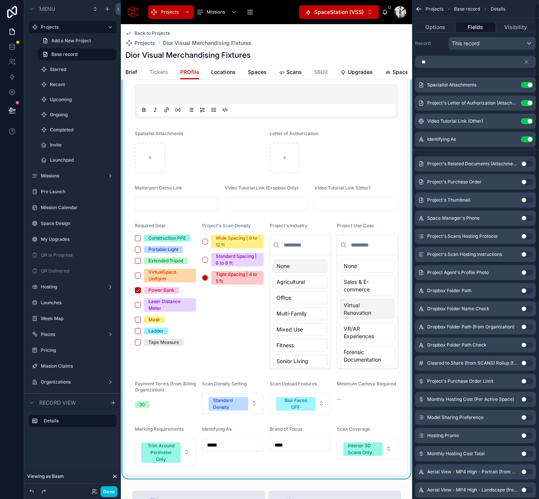
scroll to position [0, 0]
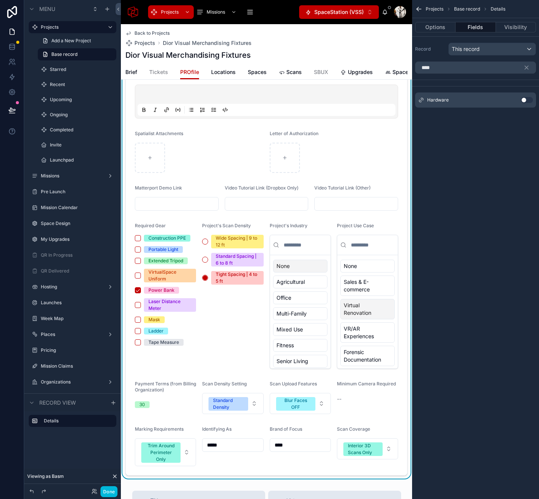
type input "****"
click at [527, 100] on button "Use setting" at bounding box center [527, 100] width 12 height 6
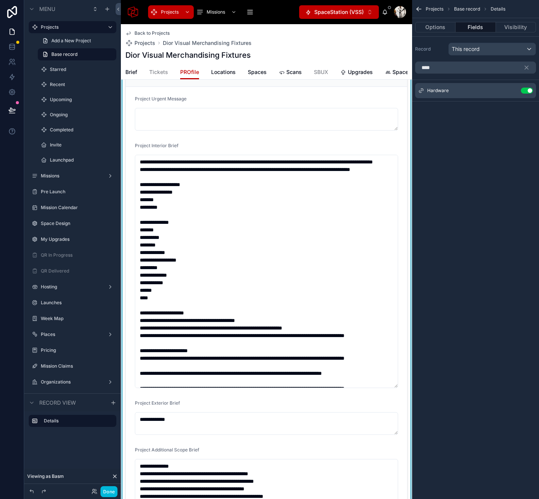
scroll to position [634, 0]
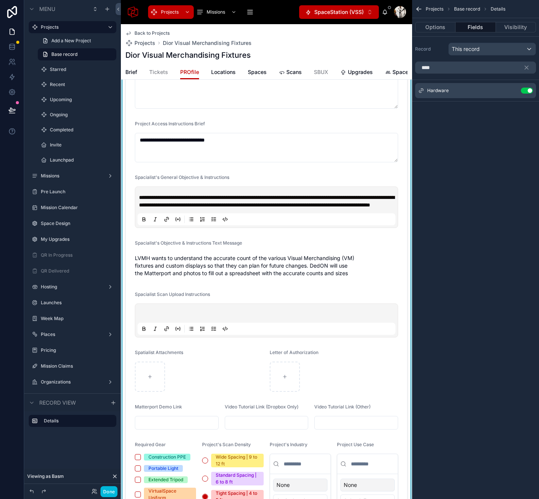
click at [525, 68] on icon "scrollable content" at bounding box center [526, 67] width 7 height 7
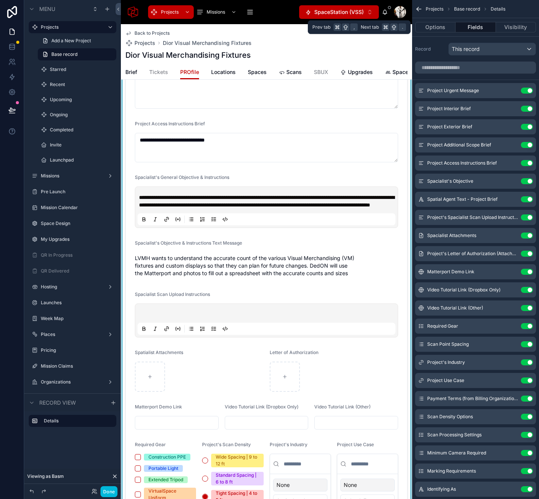
click at [434, 28] on button "Options" at bounding box center [435, 27] width 40 height 11
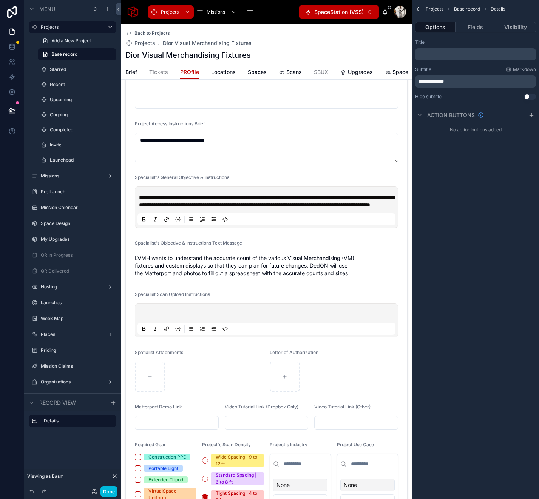
click at [318, 115] on form "**********" at bounding box center [266, 117] width 281 height 1228
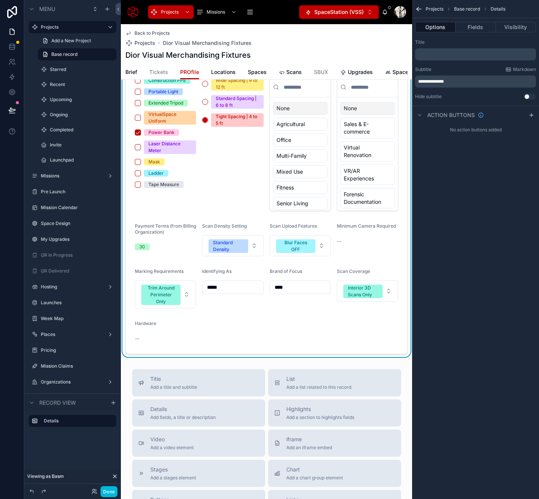
scroll to position [1011, 0]
click at [416, 11] on icon "scrollable content" at bounding box center [419, 9] width 8 height 8
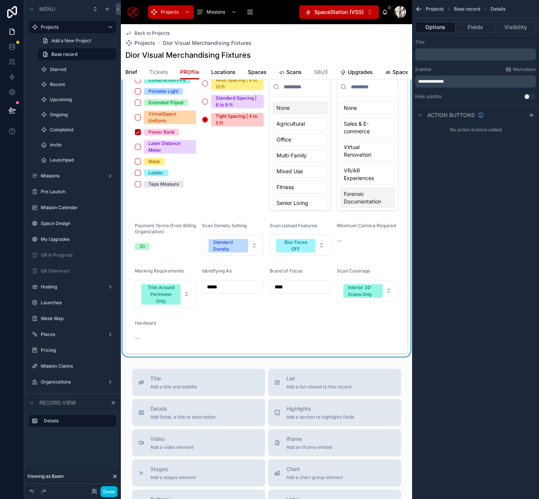
click at [477, 28] on button "Fields" at bounding box center [475, 27] width 40 height 11
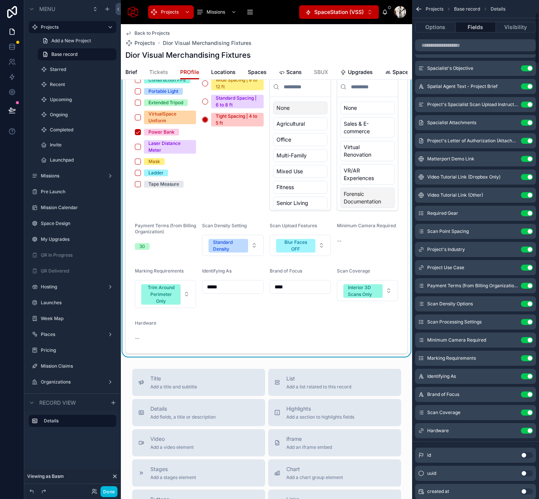
scroll to position [124, 0]
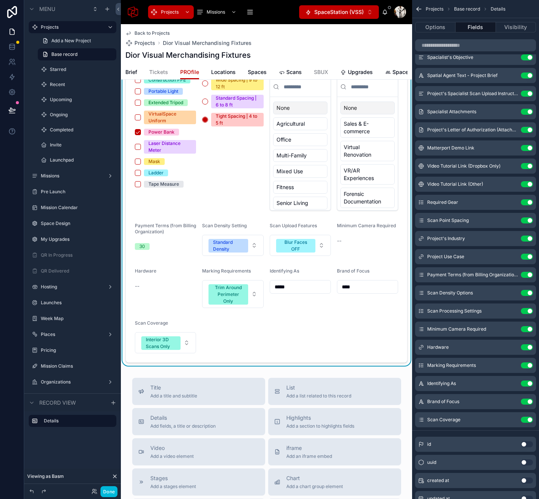
click at [0, 0] on icon "scrollable content" at bounding box center [0, 0] width 0 height 0
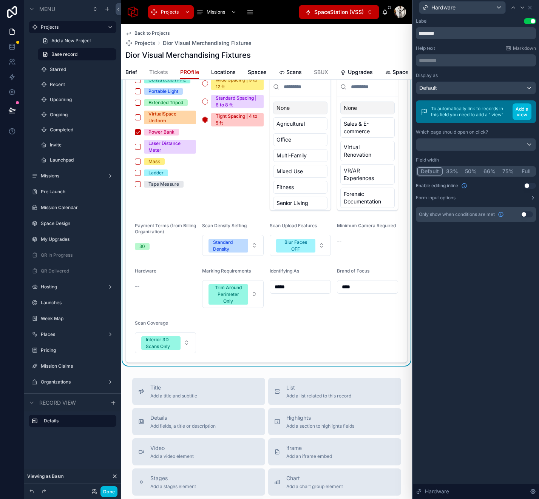
click at [530, 186] on button "Use setting" at bounding box center [530, 186] width 12 height 6
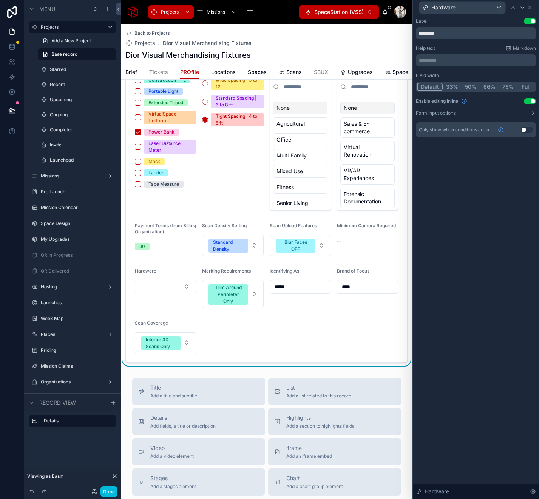
click at [154, 293] on button "Select Button" at bounding box center [165, 286] width 61 height 13
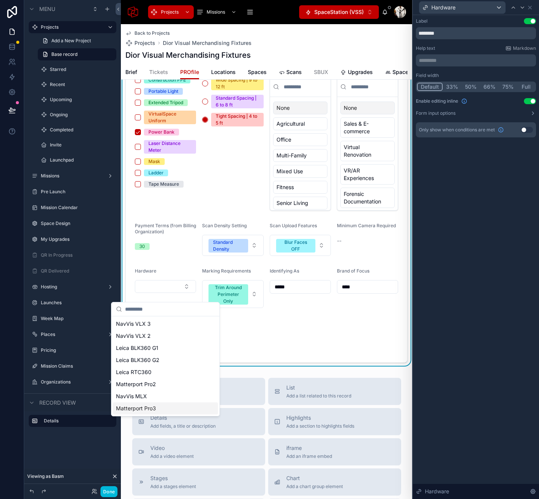
click at [148, 407] on span "Matterport Pro3" at bounding box center [136, 409] width 40 height 8
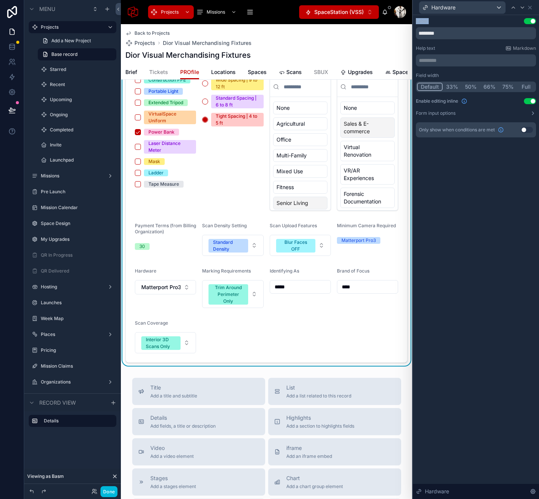
drag, startPoint x: 529, startPoint y: 6, endPoint x: 491, endPoint y: 26, distance: 42.7
click at [491, 26] on div "Hardware Label Use setting ******** Help text Markdown ********* ﻿ Field width …" at bounding box center [475, 249] width 127 height 499
click at [514, 7] on icon at bounding box center [513, 8] width 3 height 2
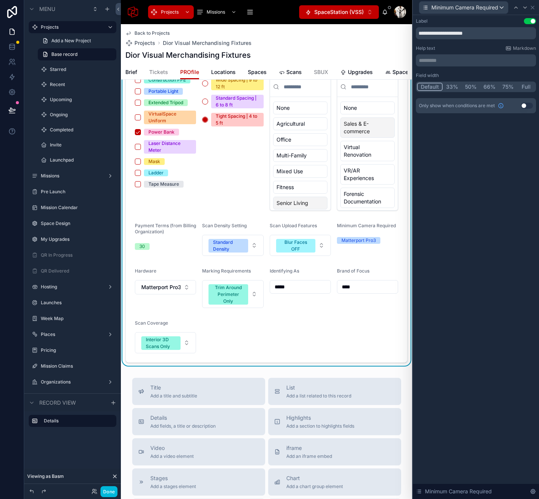
click at [460, 34] on input "**********" at bounding box center [476, 33] width 120 height 12
click at [533, 7] on icon at bounding box center [532, 7] width 3 height 3
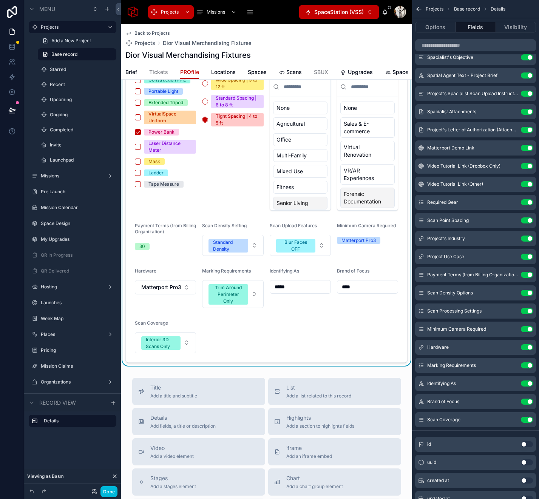
click at [525, 331] on button "Use setting" at bounding box center [527, 329] width 12 height 6
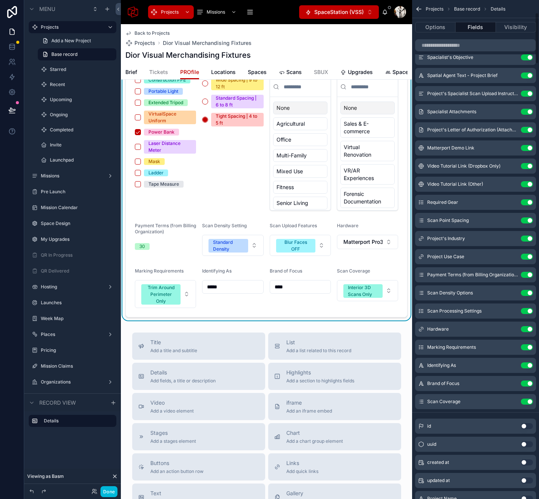
click at [0, 0] on icon "scrollable content" at bounding box center [0, 0] width 0 height 0
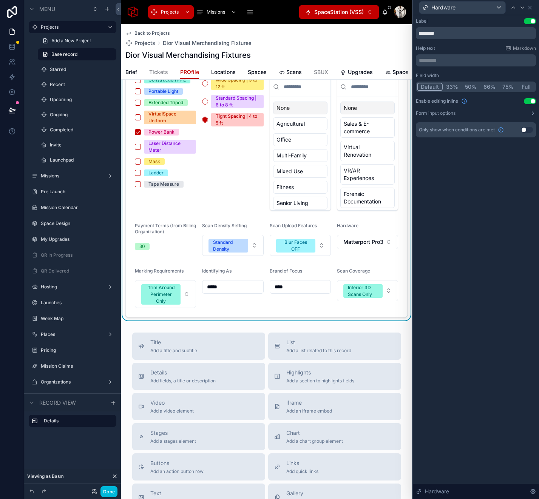
click at [448, 35] on input "********" at bounding box center [476, 33] width 120 height 12
paste input "**********"
type input "**********"
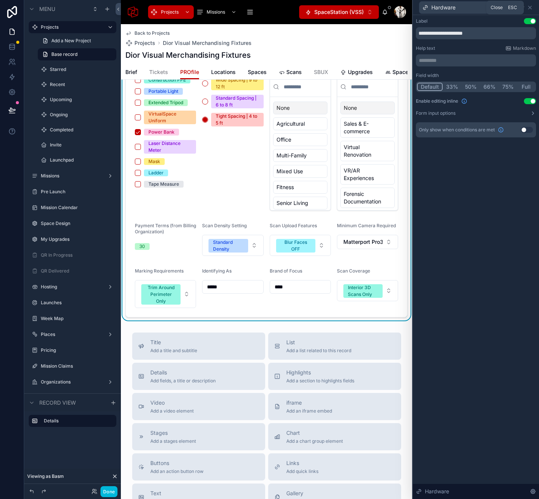
click at [528, 8] on icon at bounding box center [530, 8] width 6 height 6
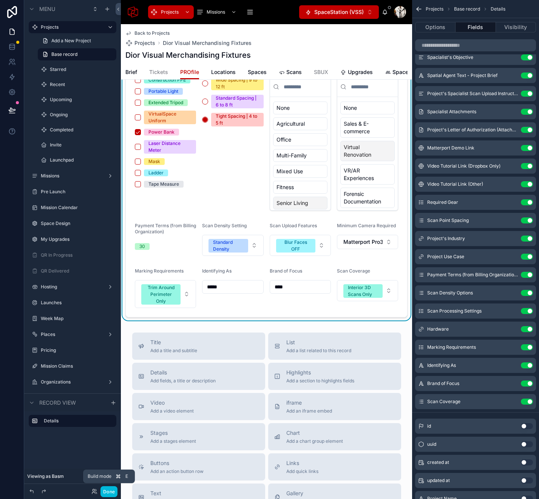
click at [108, 490] on button "Done" at bounding box center [108, 491] width 17 height 11
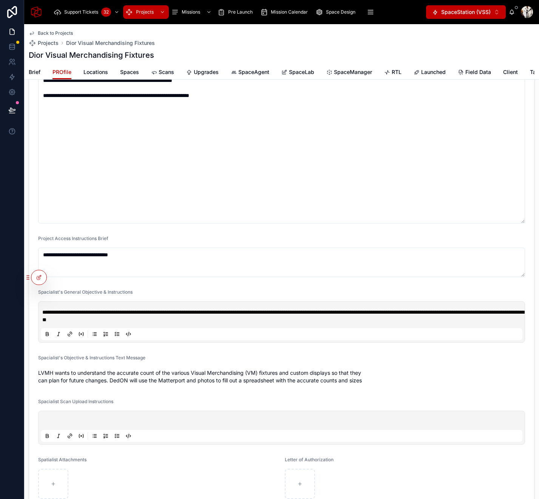
scroll to position [519, 0]
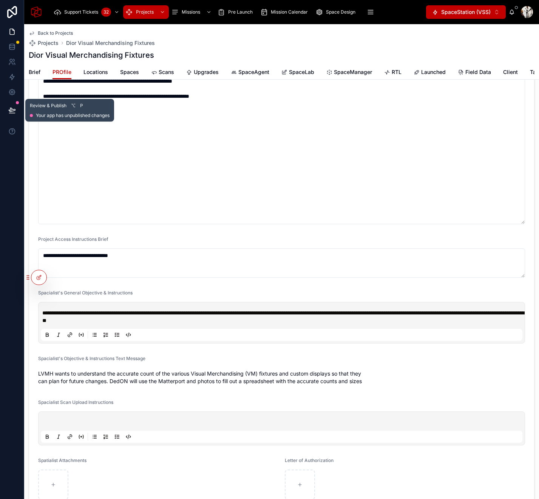
click at [13, 113] on icon at bounding box center [12, 110] width 8 height 8
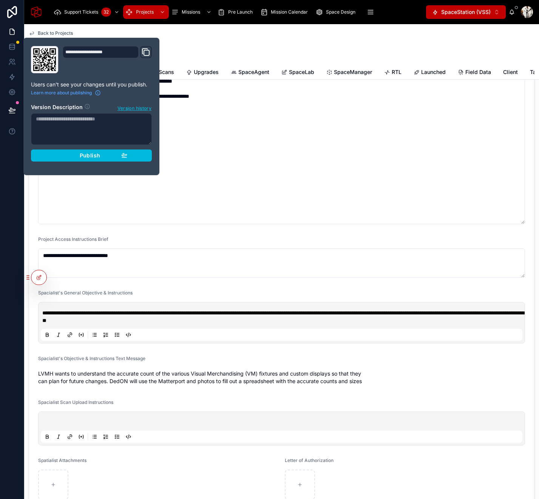
click at [92, 155] on span "Publish" at bounding box center [90, 155] width 20 height 7
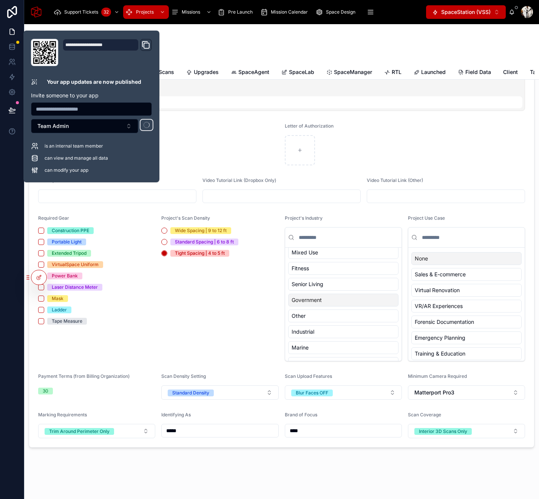
scroll to position [831, 0]
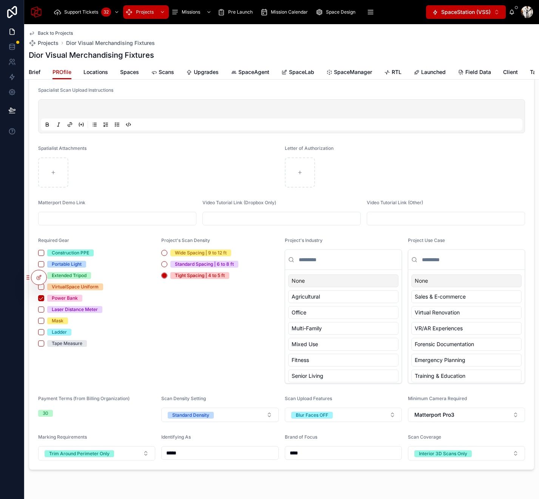
click at [128, 218] on input "text" at bounding box center [117, 218] width 157 height 11
paste input "**********"
type input "**********"
click at [190, 185] on div at bounding box center [158, 172] width 241 height 30
